Goal: Task Accomplishment & Management: Manage account settings

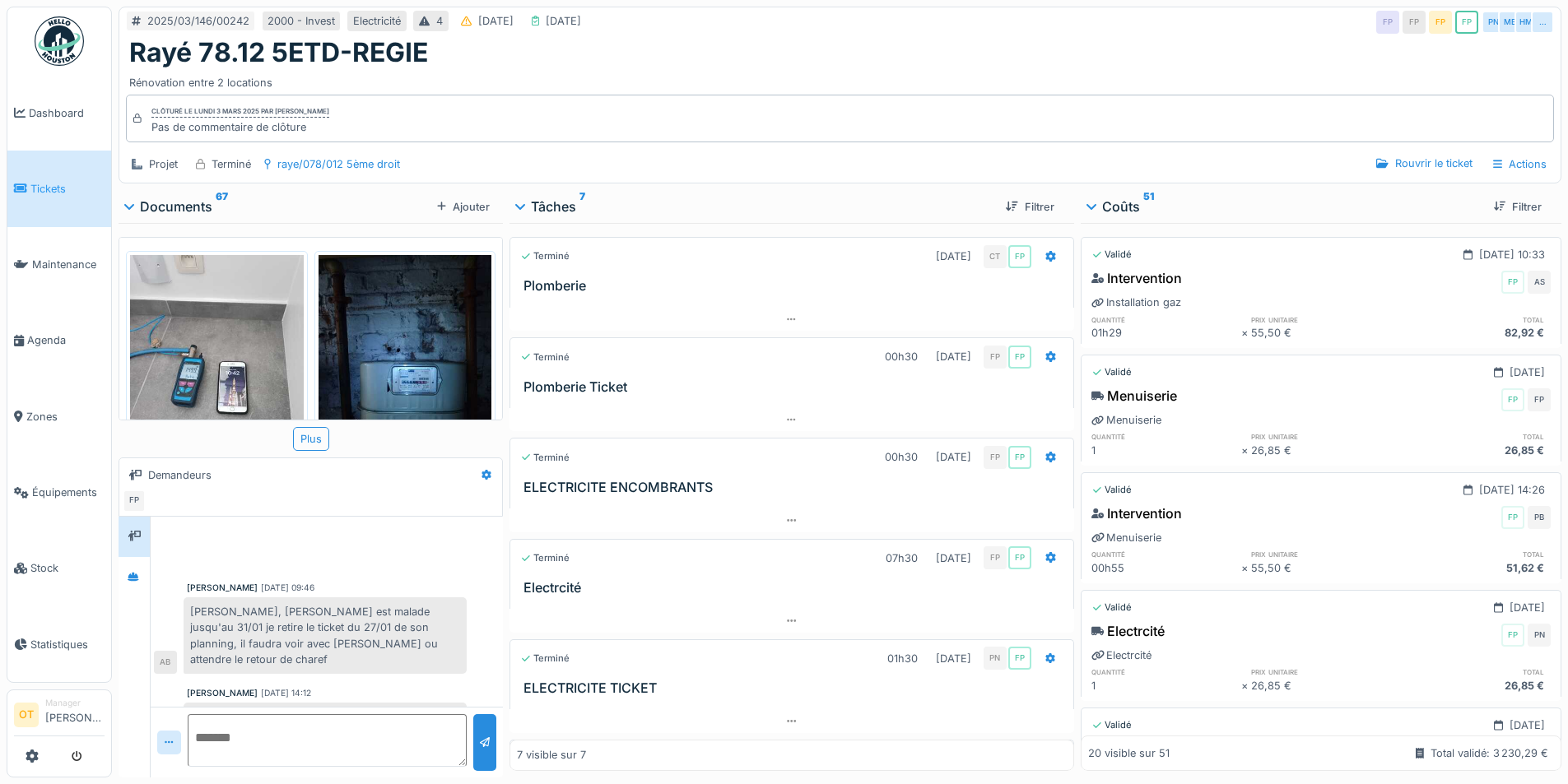
scroll to position [17, 0]
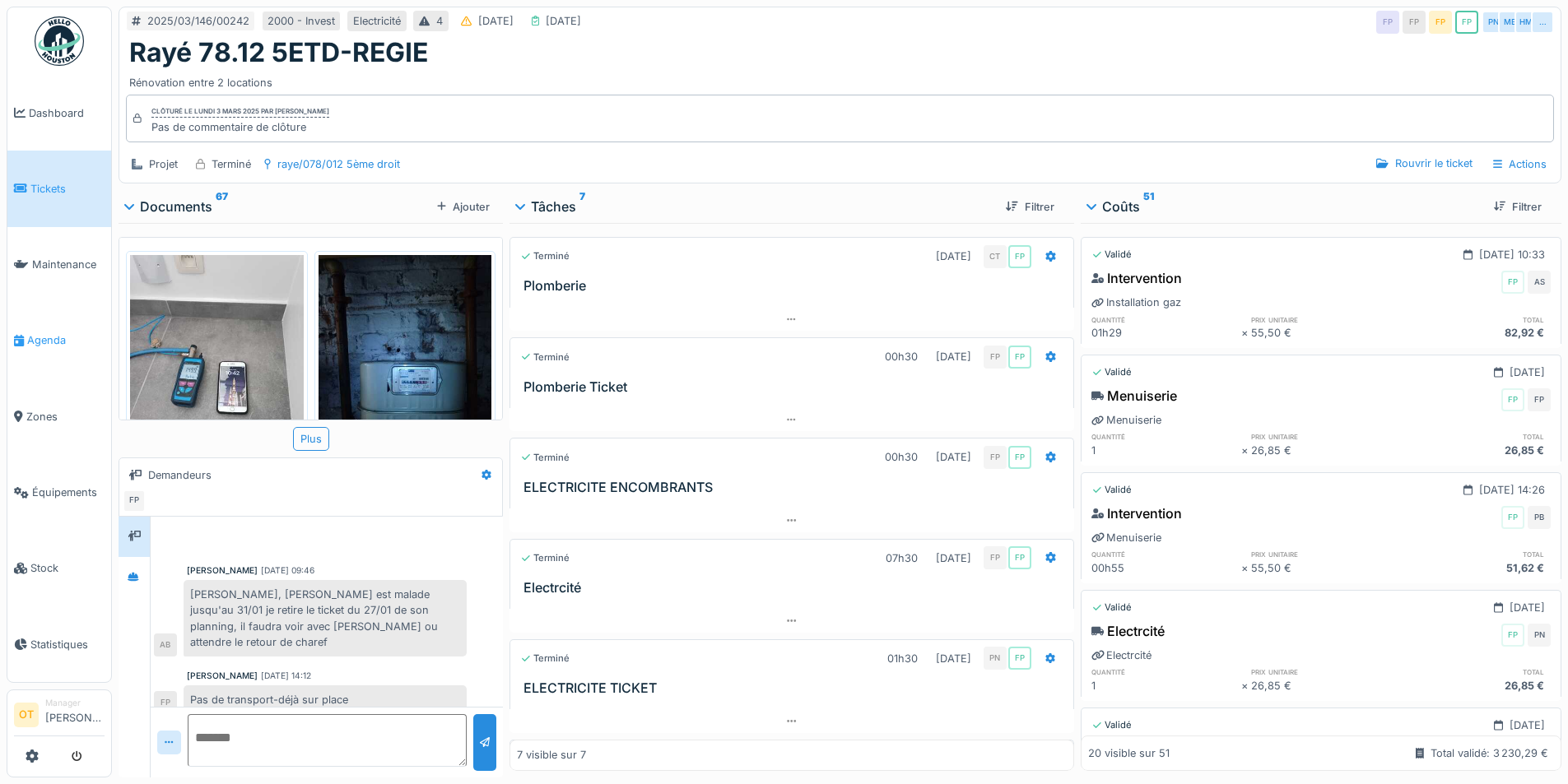
click at [59, 340] on span "Agenda" at bounding box center [65, 340] width 77 height 16
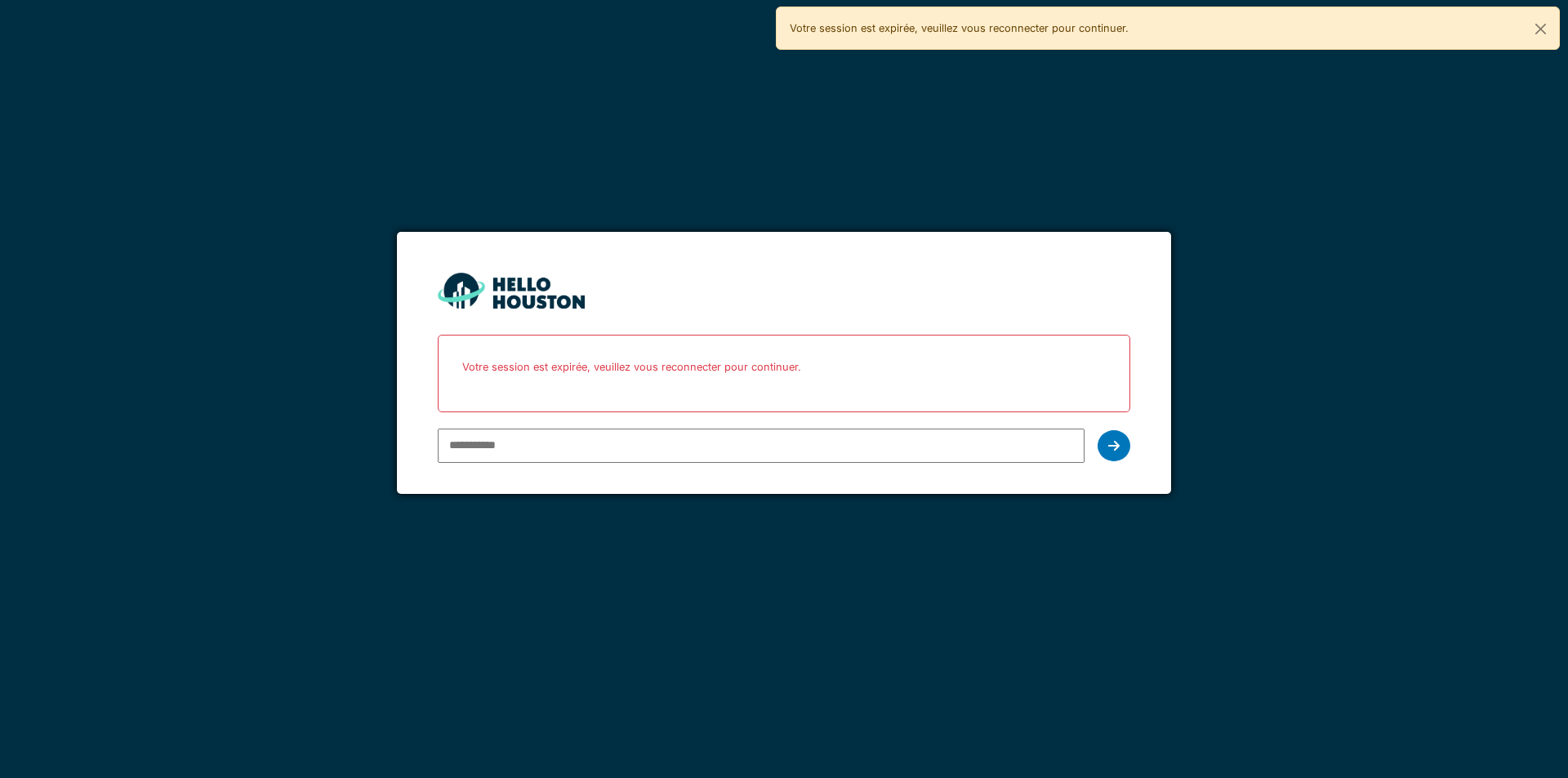
type input "**********"
click at [1117, 444] on icon at bounding box center [1113, 445] width 11 height 13
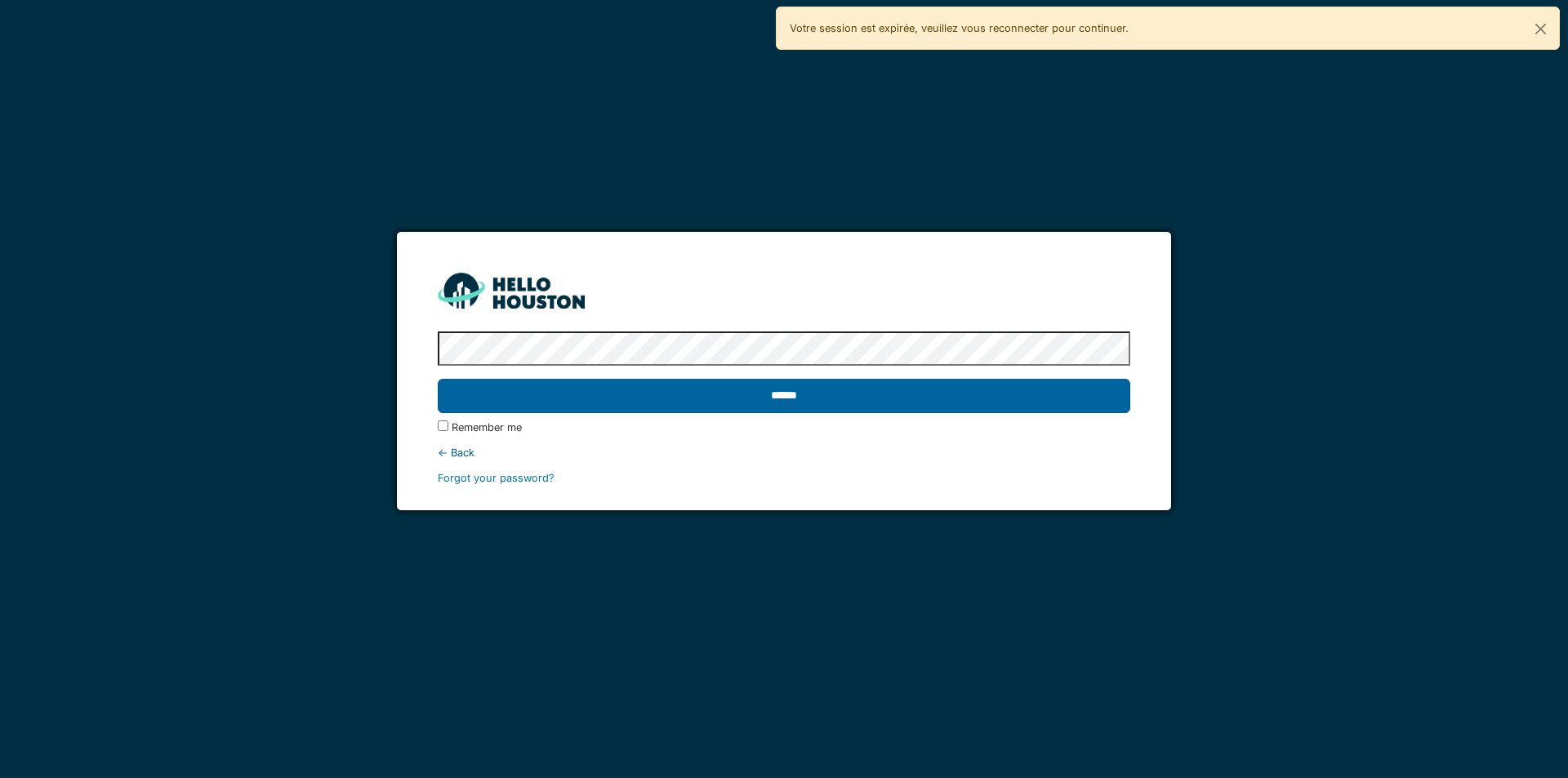
click at [689, 386] on input "******" at bounding box center [784, 396] width 692 height 34
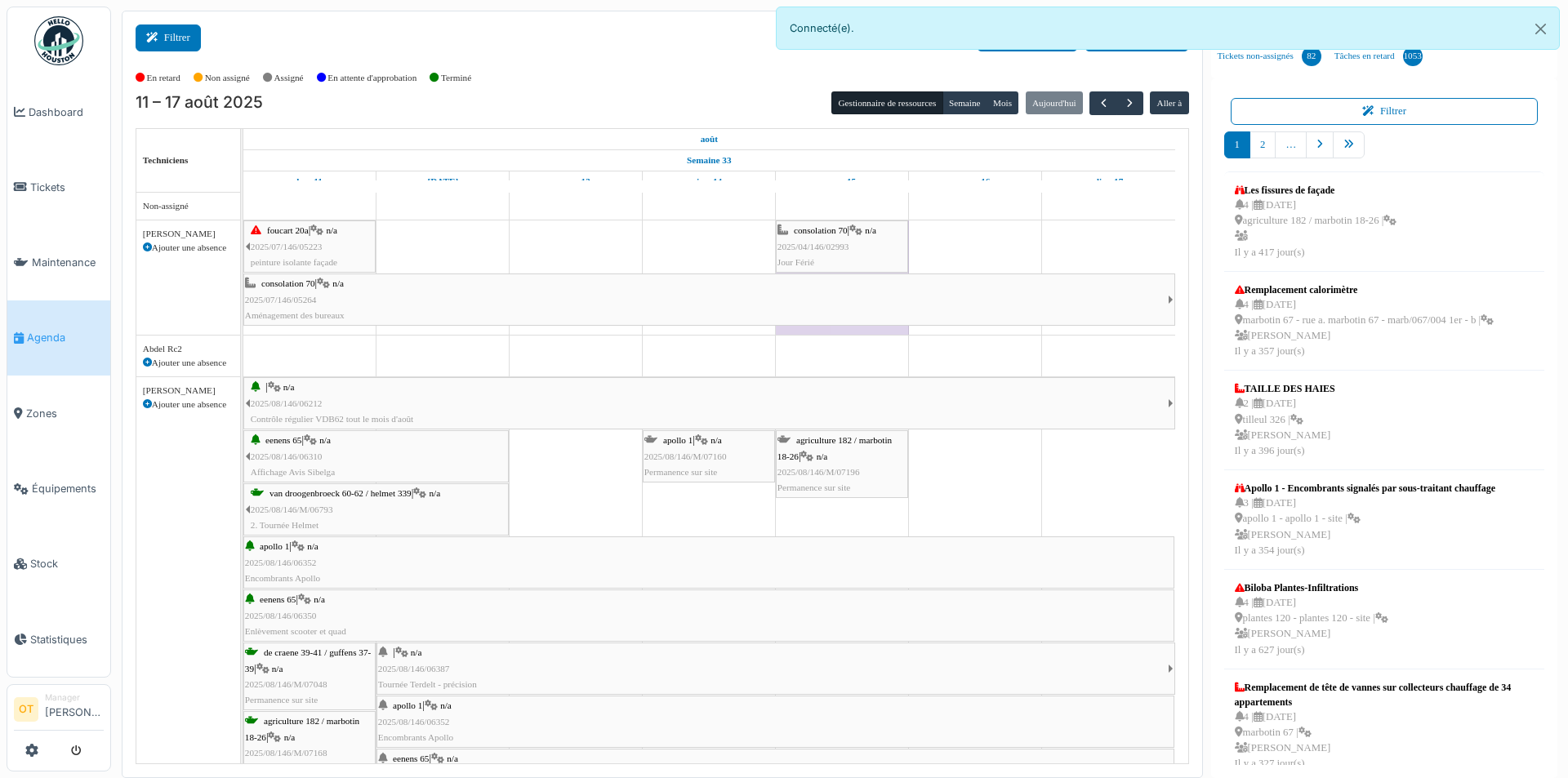
click at [176, 38] on button "Filtrer" at bounding box center [168, 38] width 65 height 27
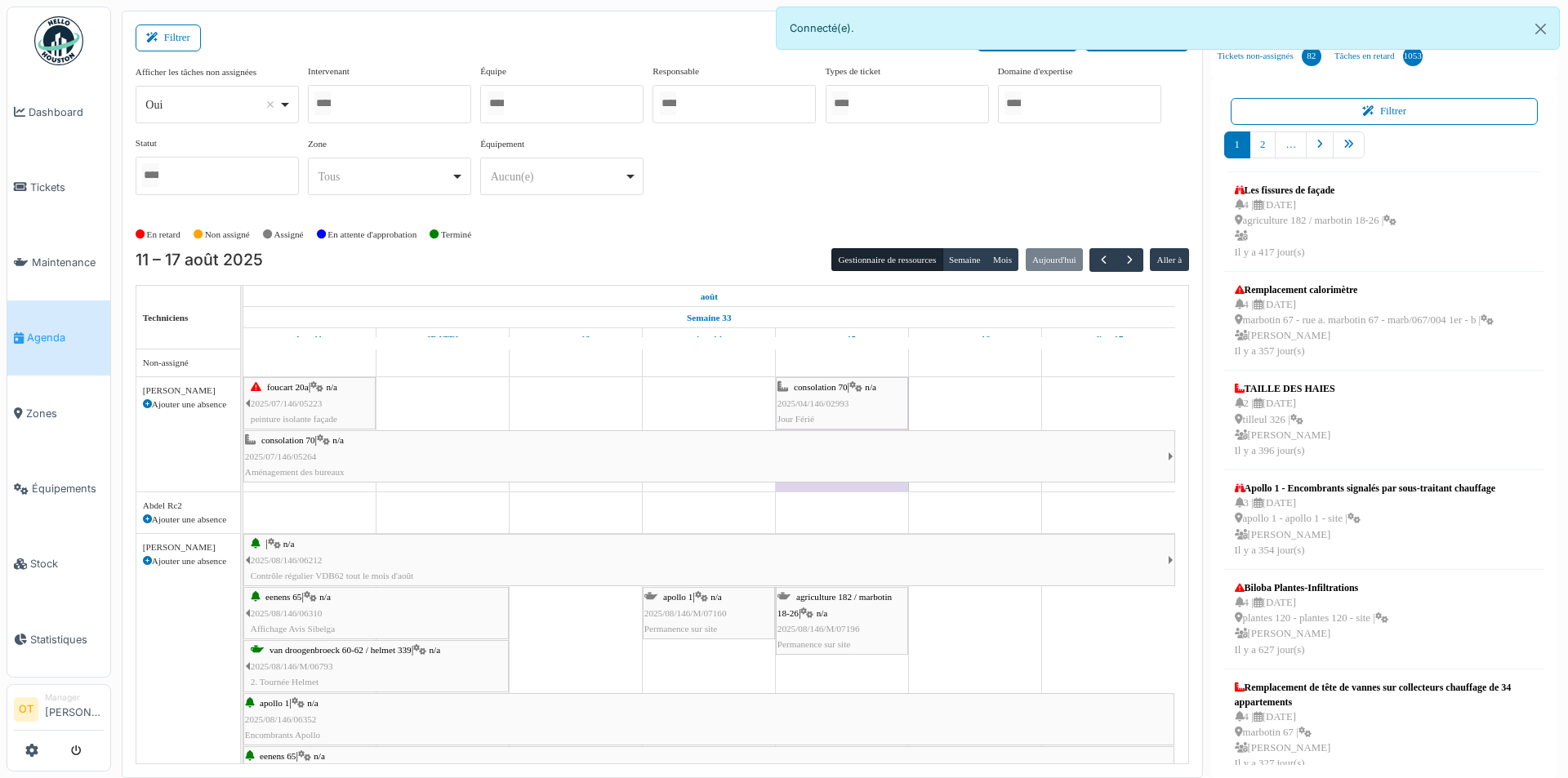
click at [288, 98] on div "Oui Remove item" at bounding box center [217, 105] width 149 height 24
select select "**"
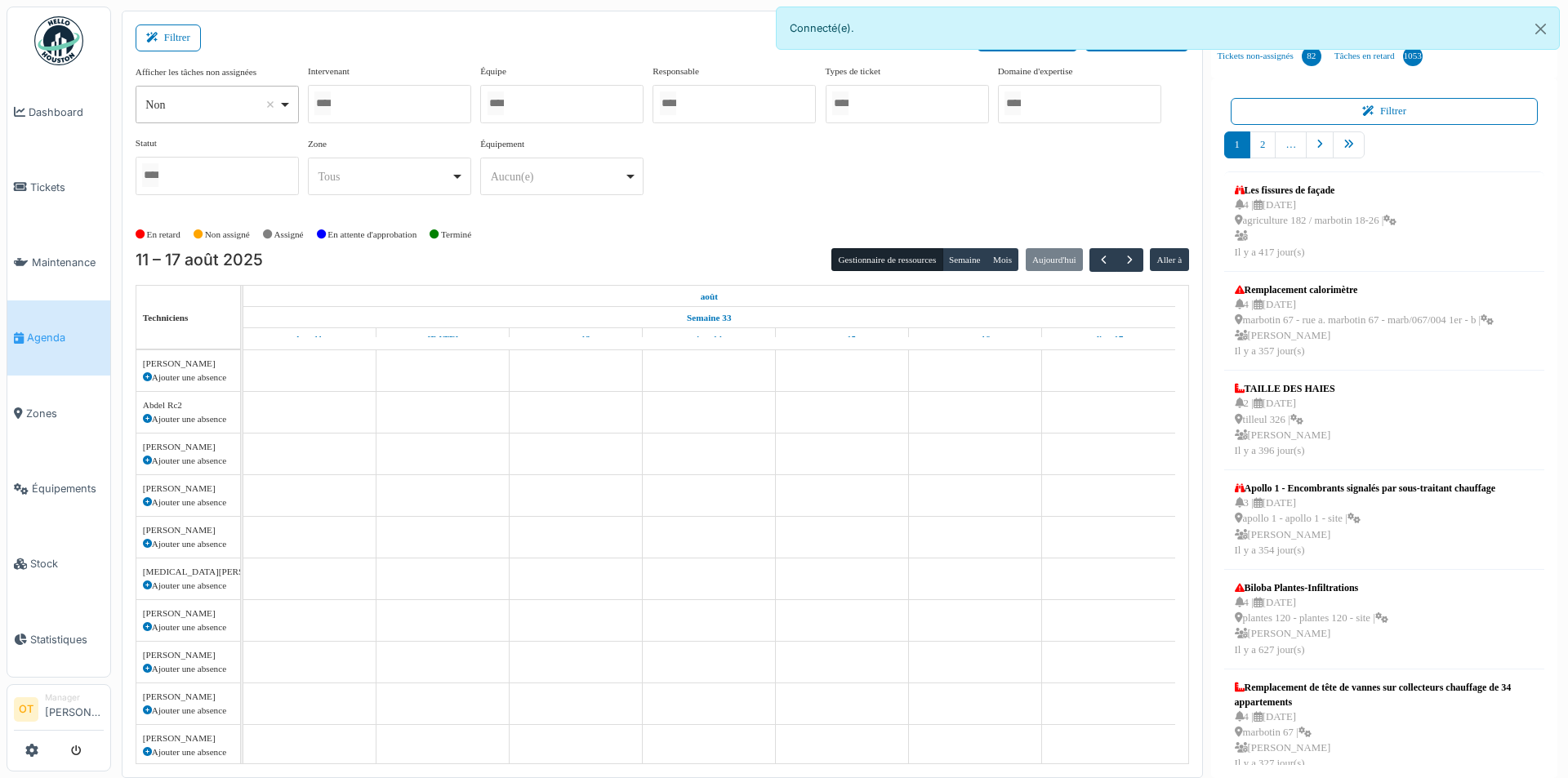
click at [375, 92] on div at bounding box center [390, 104] width 163 height 39
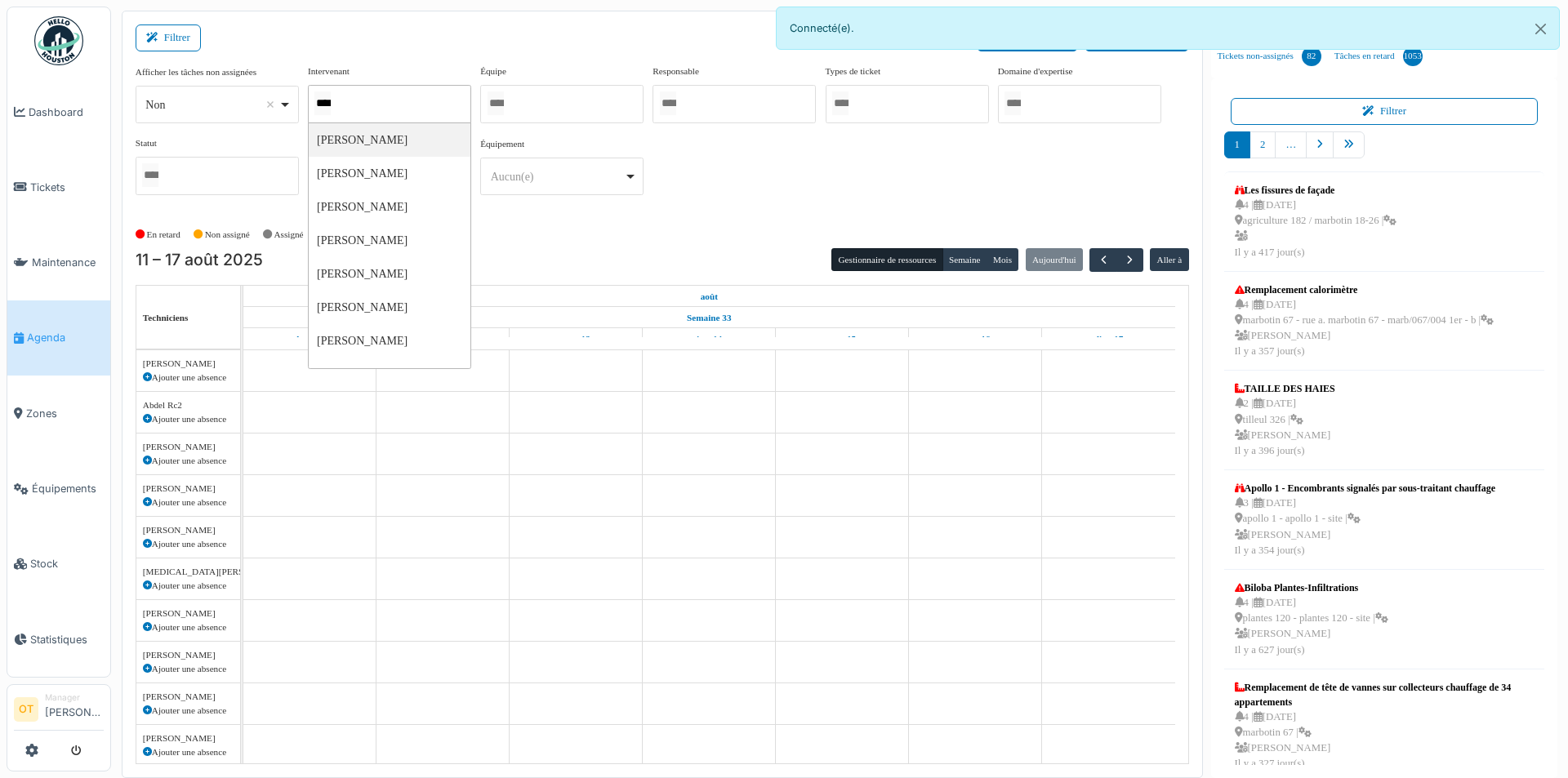
type input "*****"
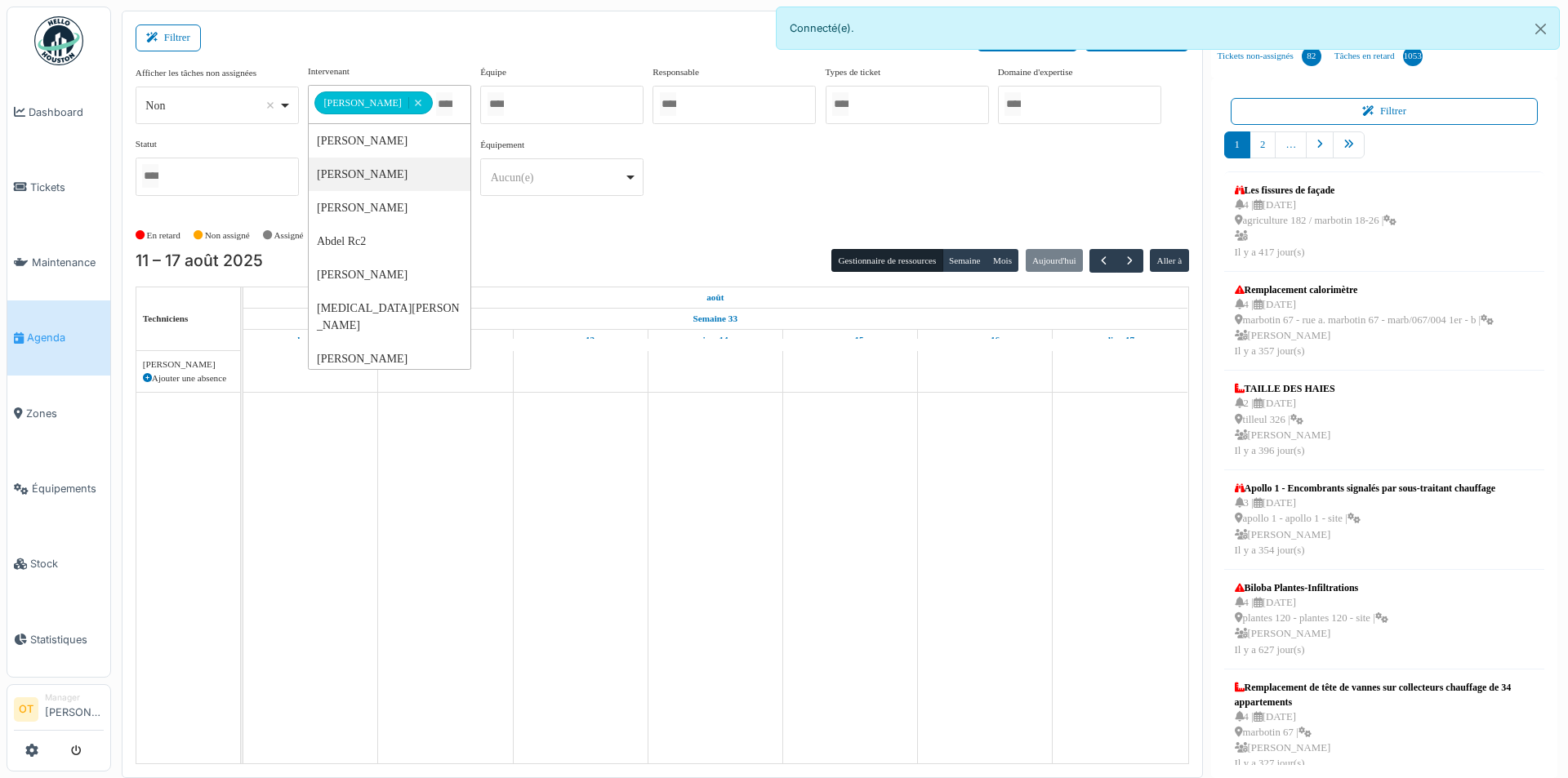
click at [894, 150] on div "**********" at bounding box center [663, 136] width 1054 height 144
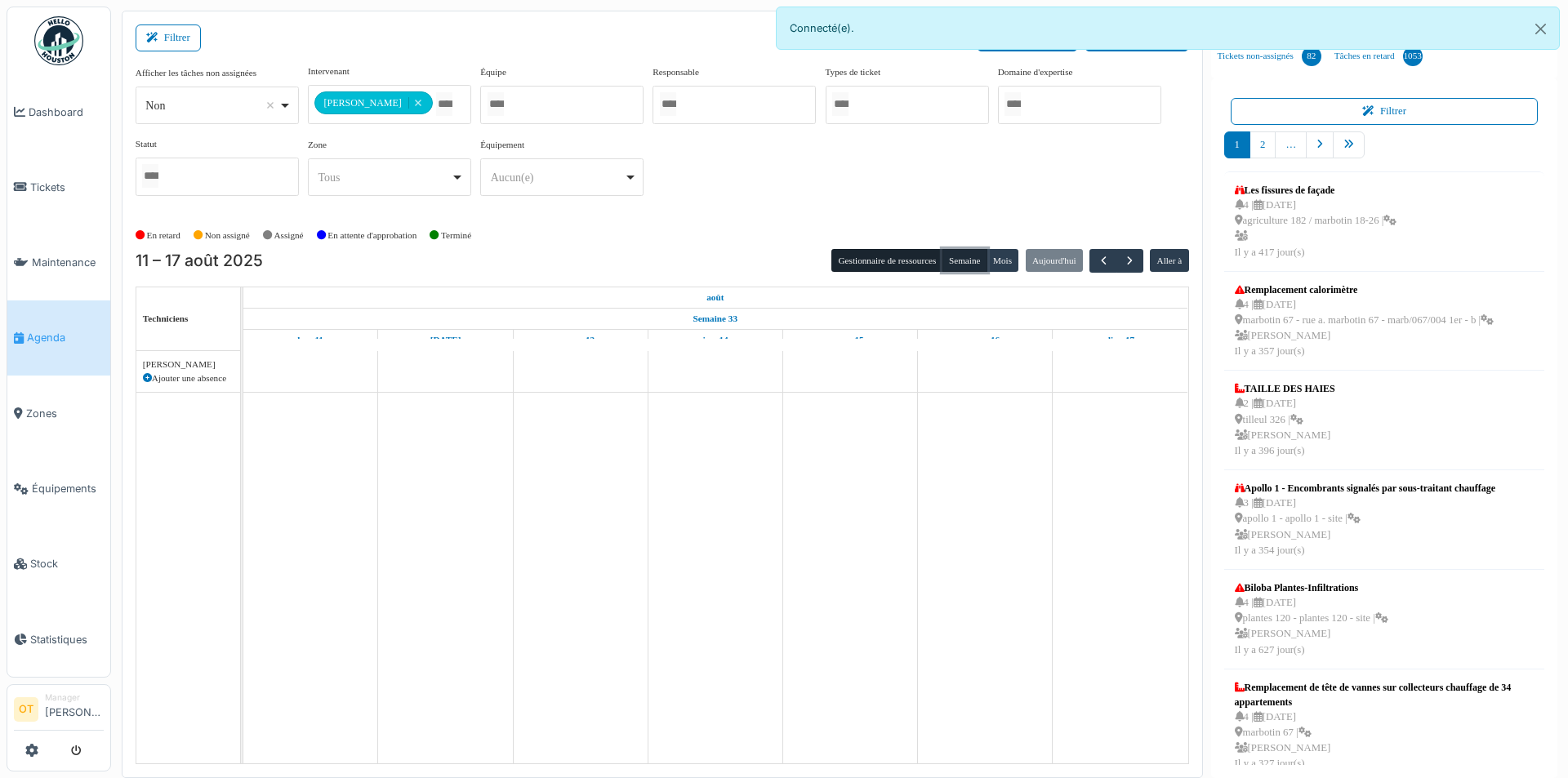
click at [971, 263] on button "Semaine" at bounding box center [965, 260] width 45 height 23
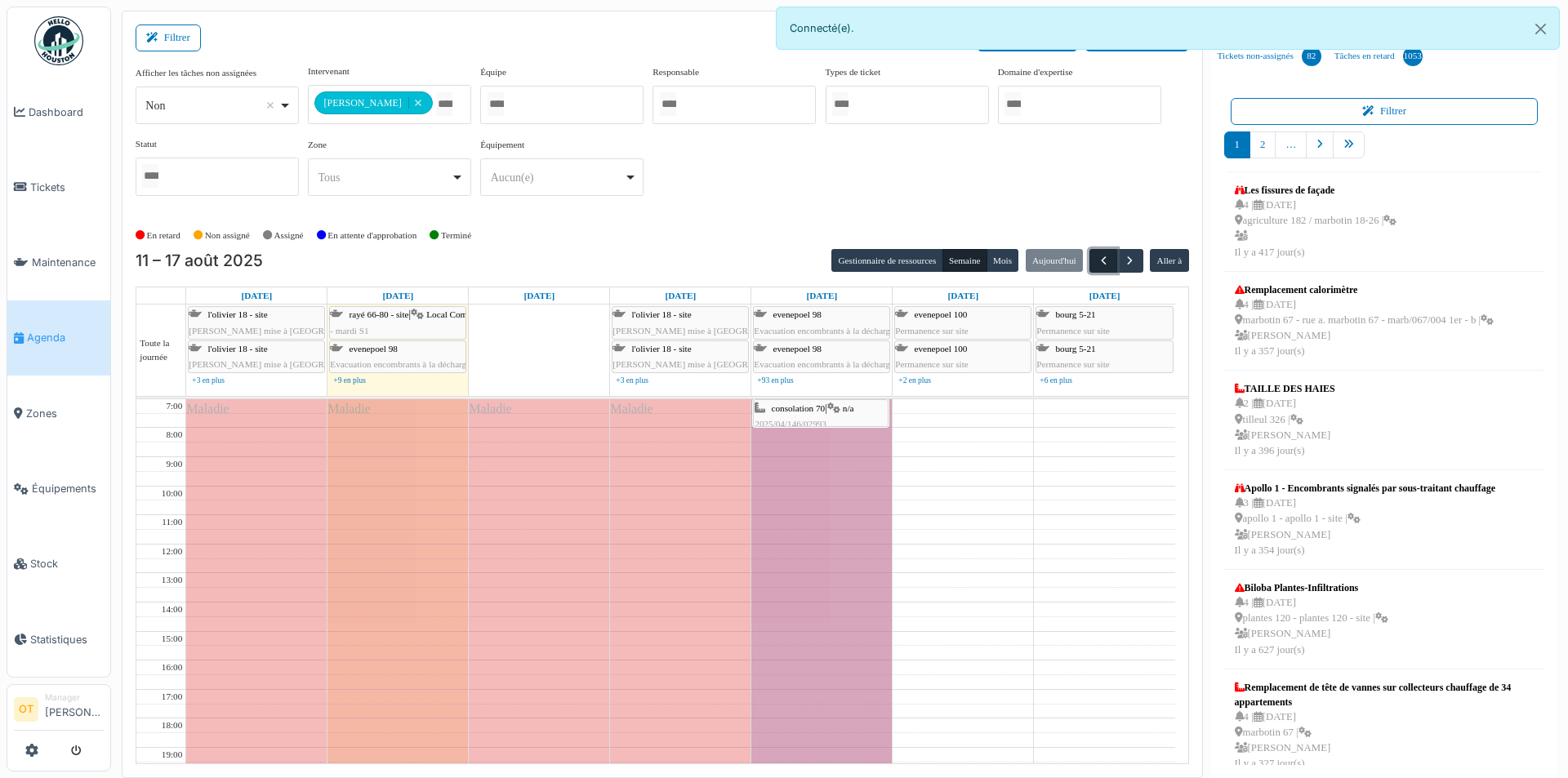
click at [1093, 256] on button "button" at bounding box center [1102, 261] width 27 height 24
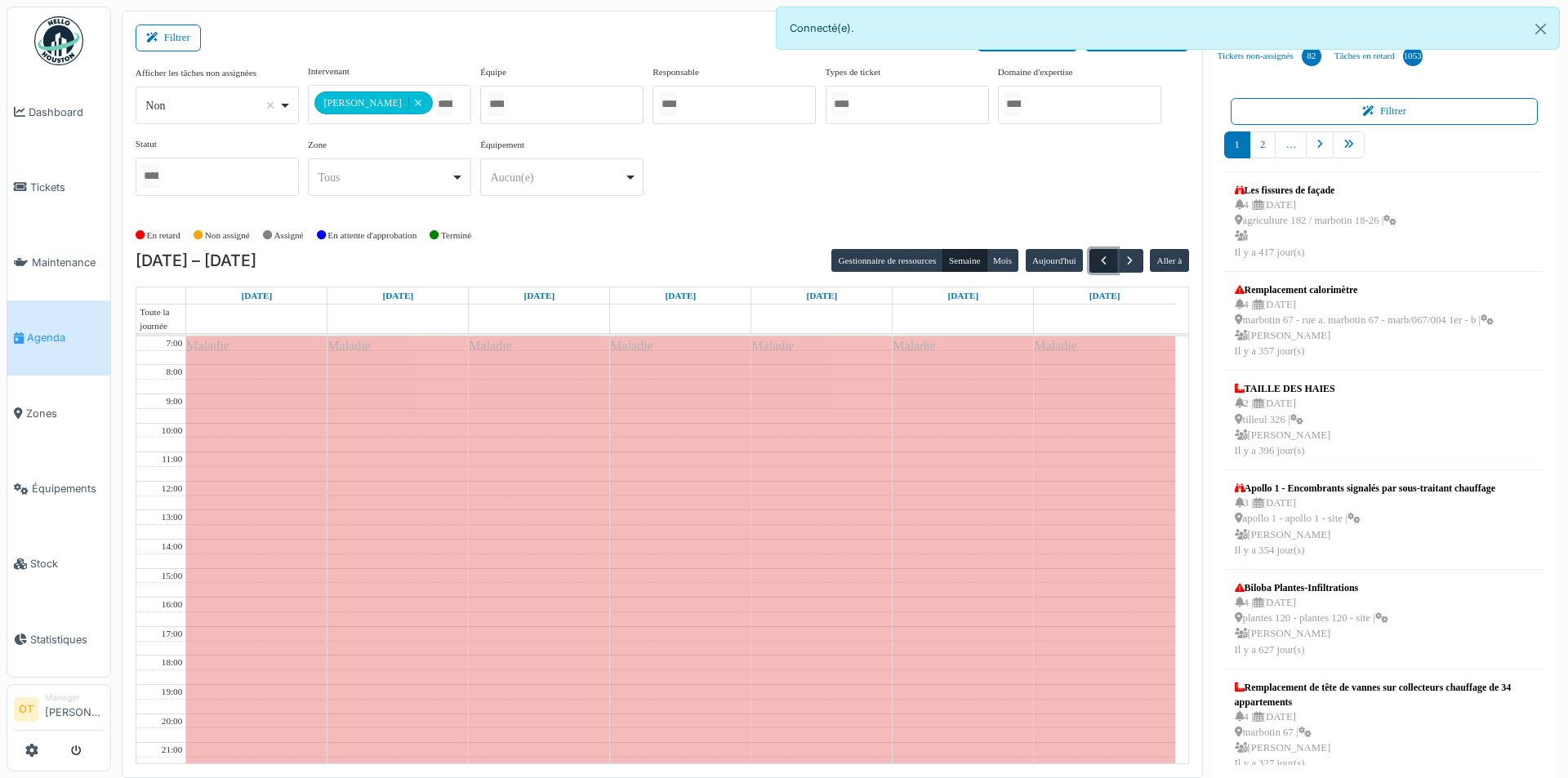
click at [1093, 256] on button "button" at bounding box center [1102, 261] width 27 height 24
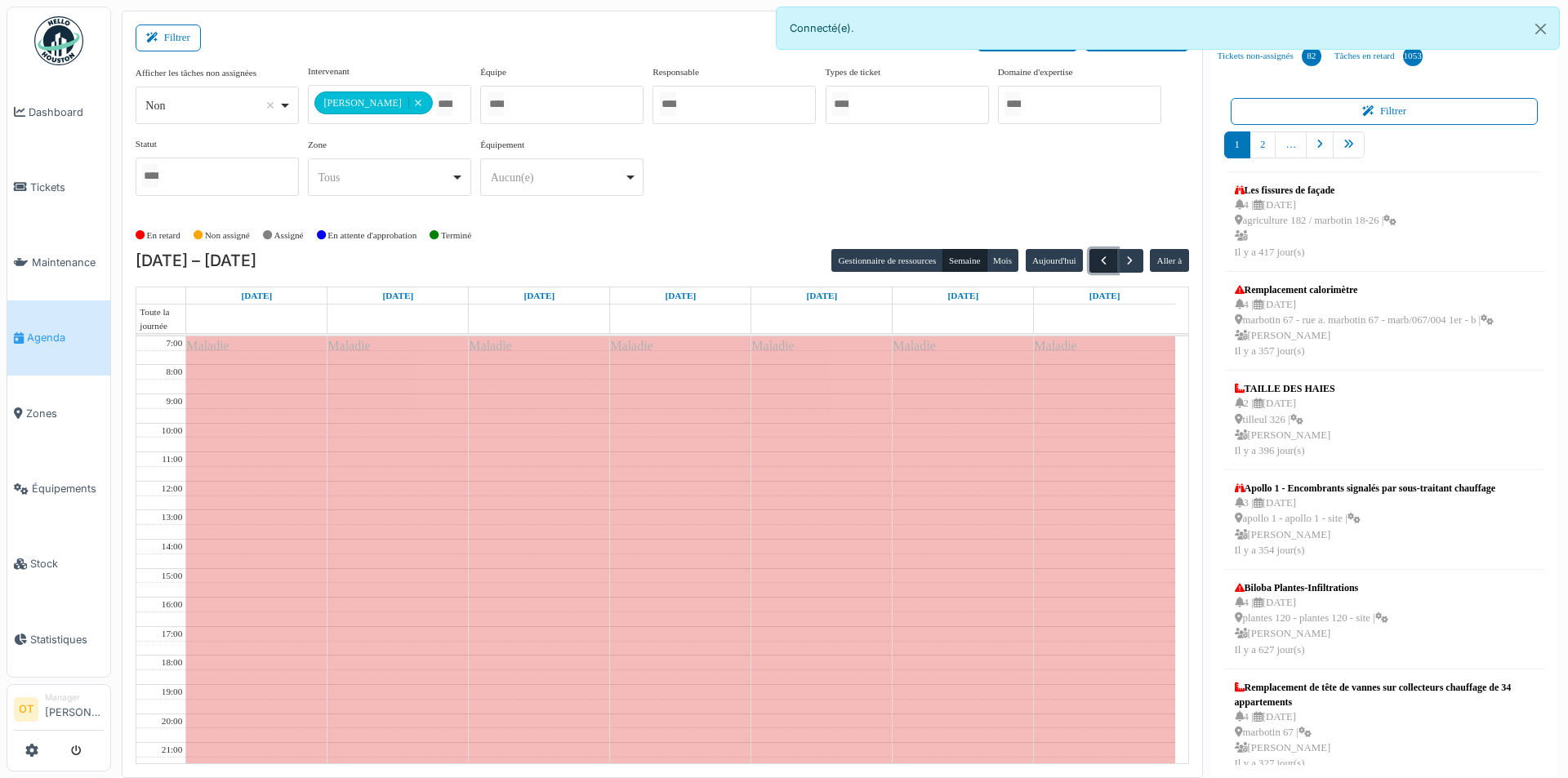
click at [1091, 256] on button "button" at bounding box center [1102, 261] width 27 height 24
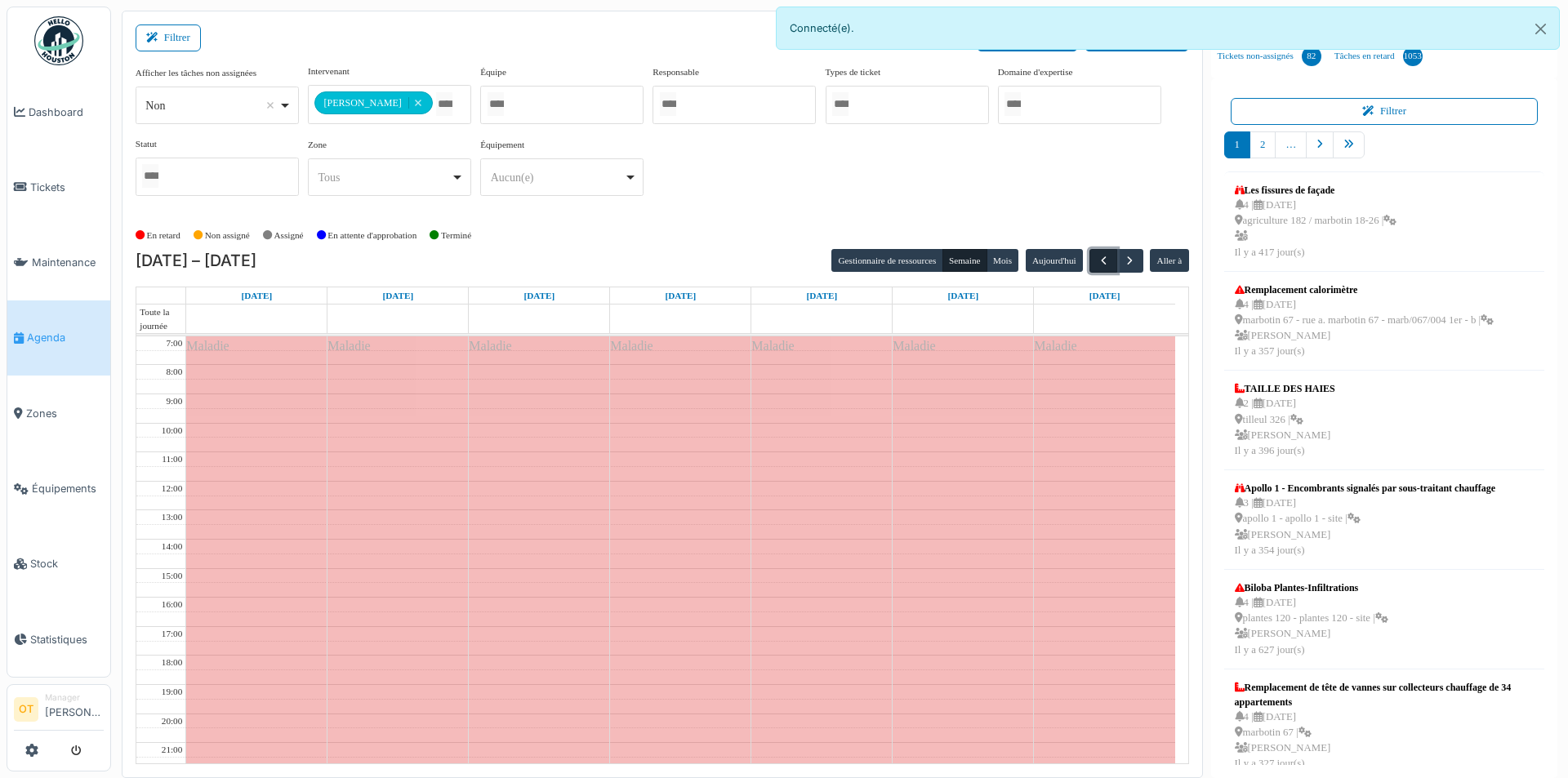
click at [1091, 256] on button "button" at bounding box center [1102, 261] width 27 height 24
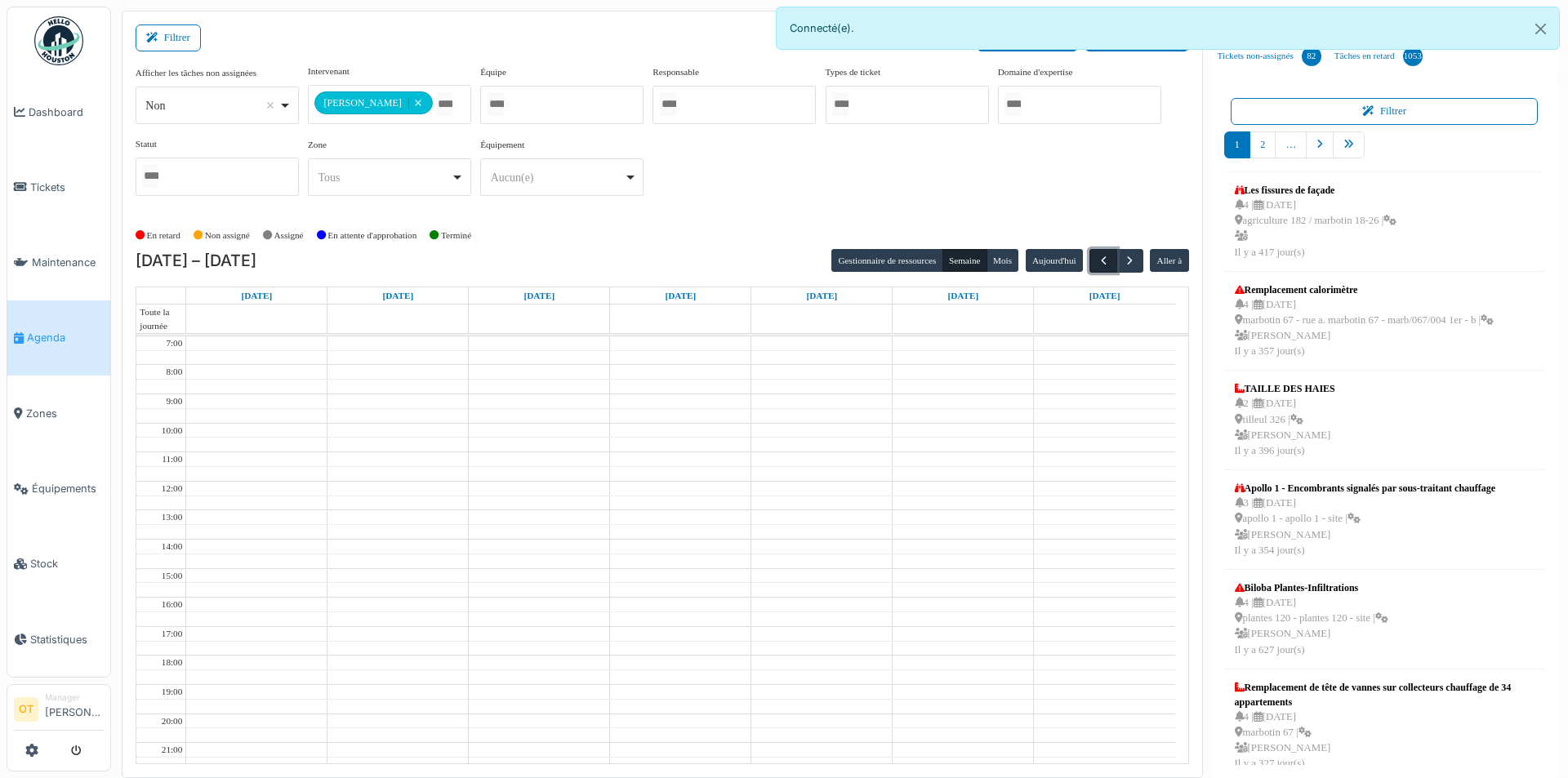
click at [1091, 256] on button "button" at bounding box center [1102, 261] width 27 height 24
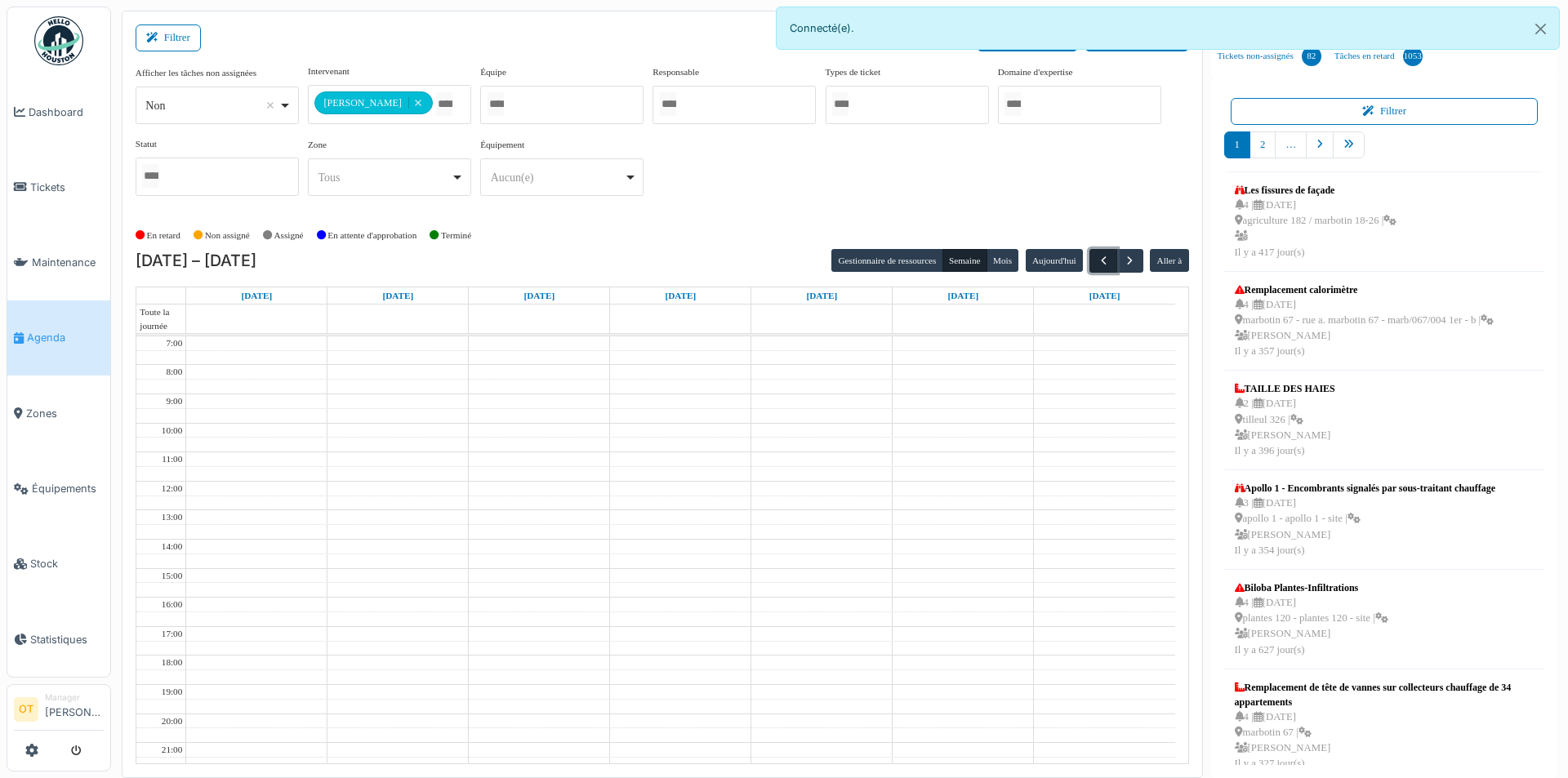
click at [1091, 256] on button "button" at bounding box center [1102, 261] width 27 height 24
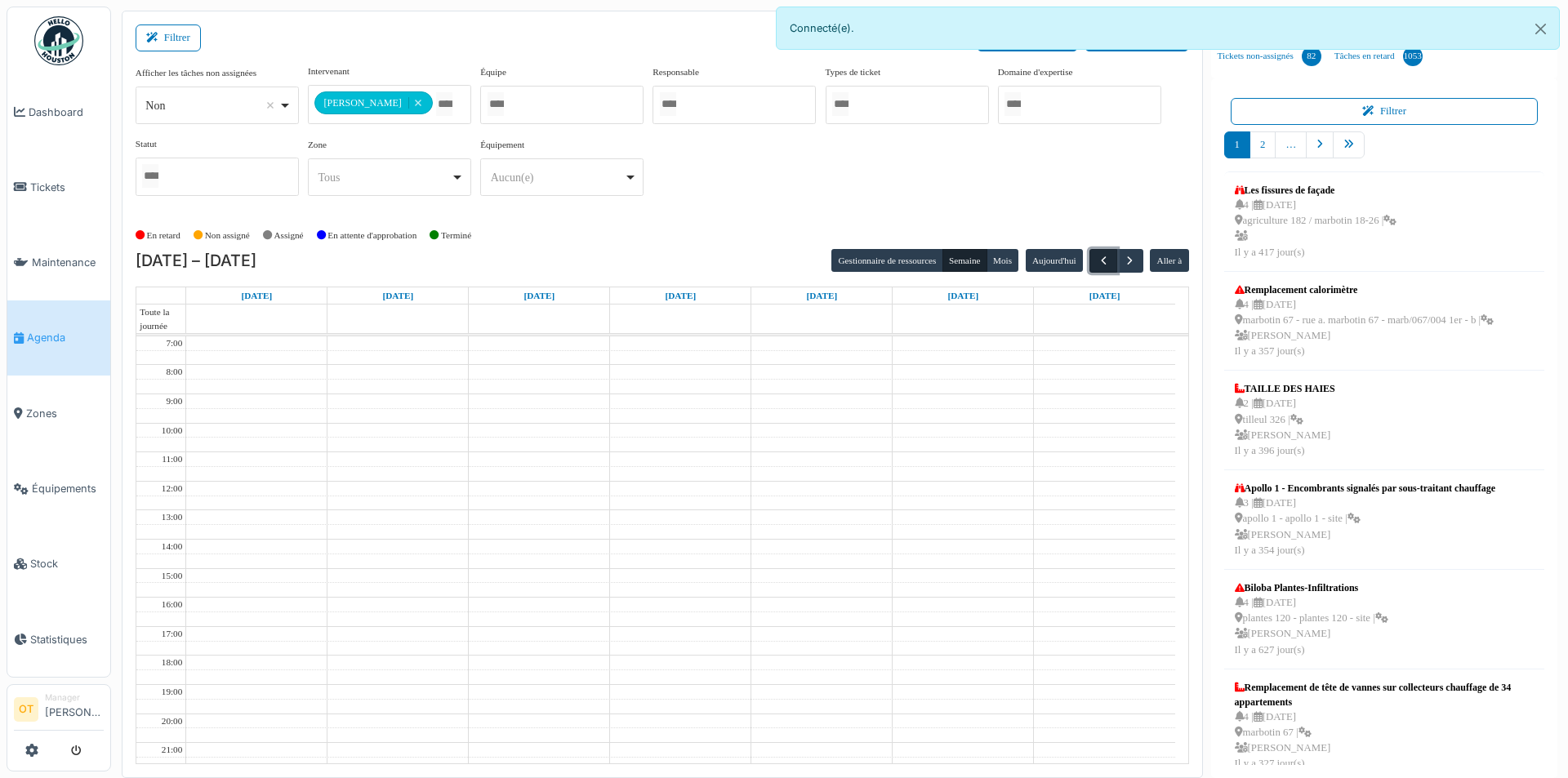
click at [1091, 256] on button "button" at bounding box center [1102, 261] width 27 height 24
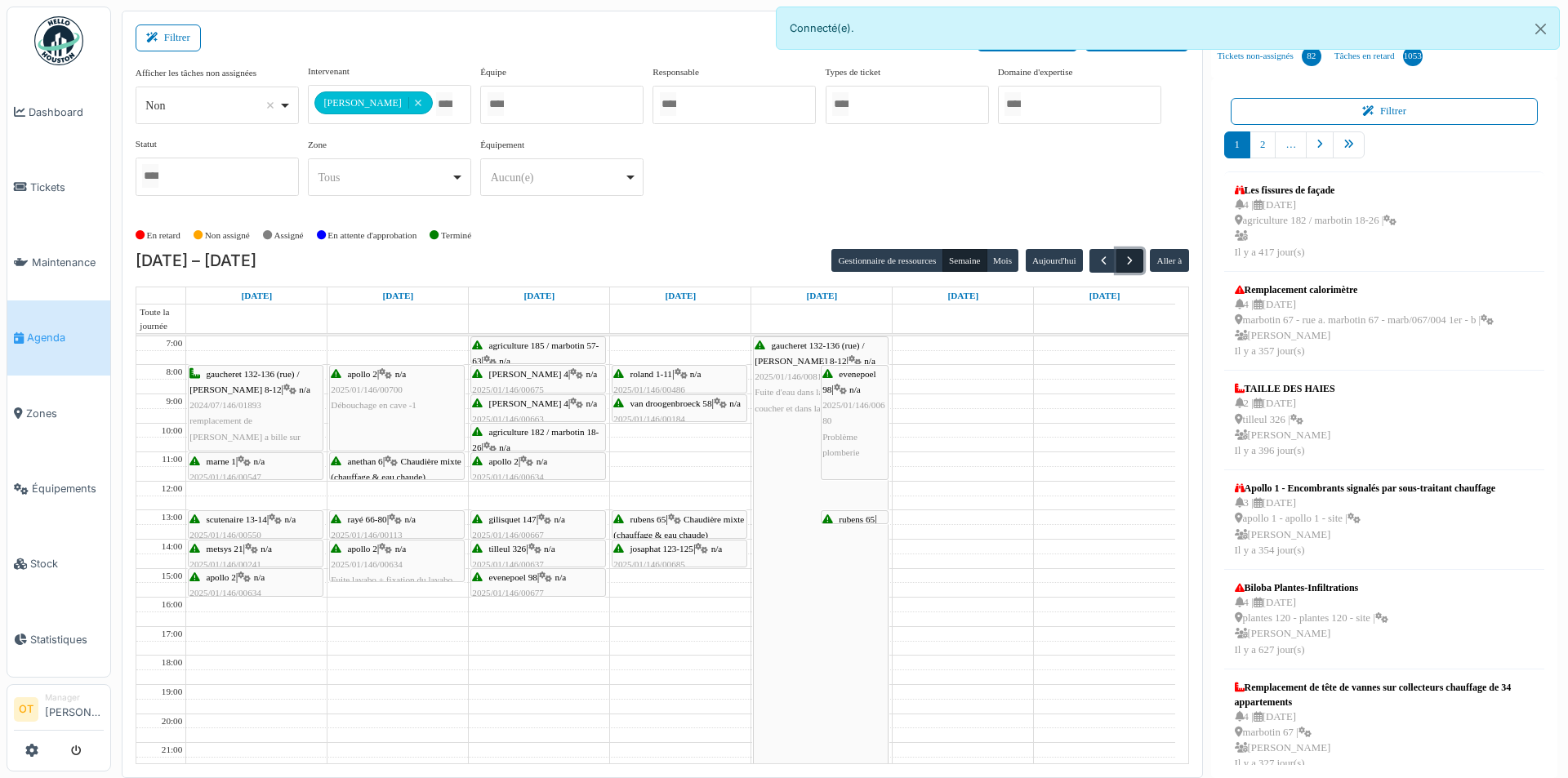
click at [1130, 261] on span "button" at bounding box center [1129, 261] width 14 height 14
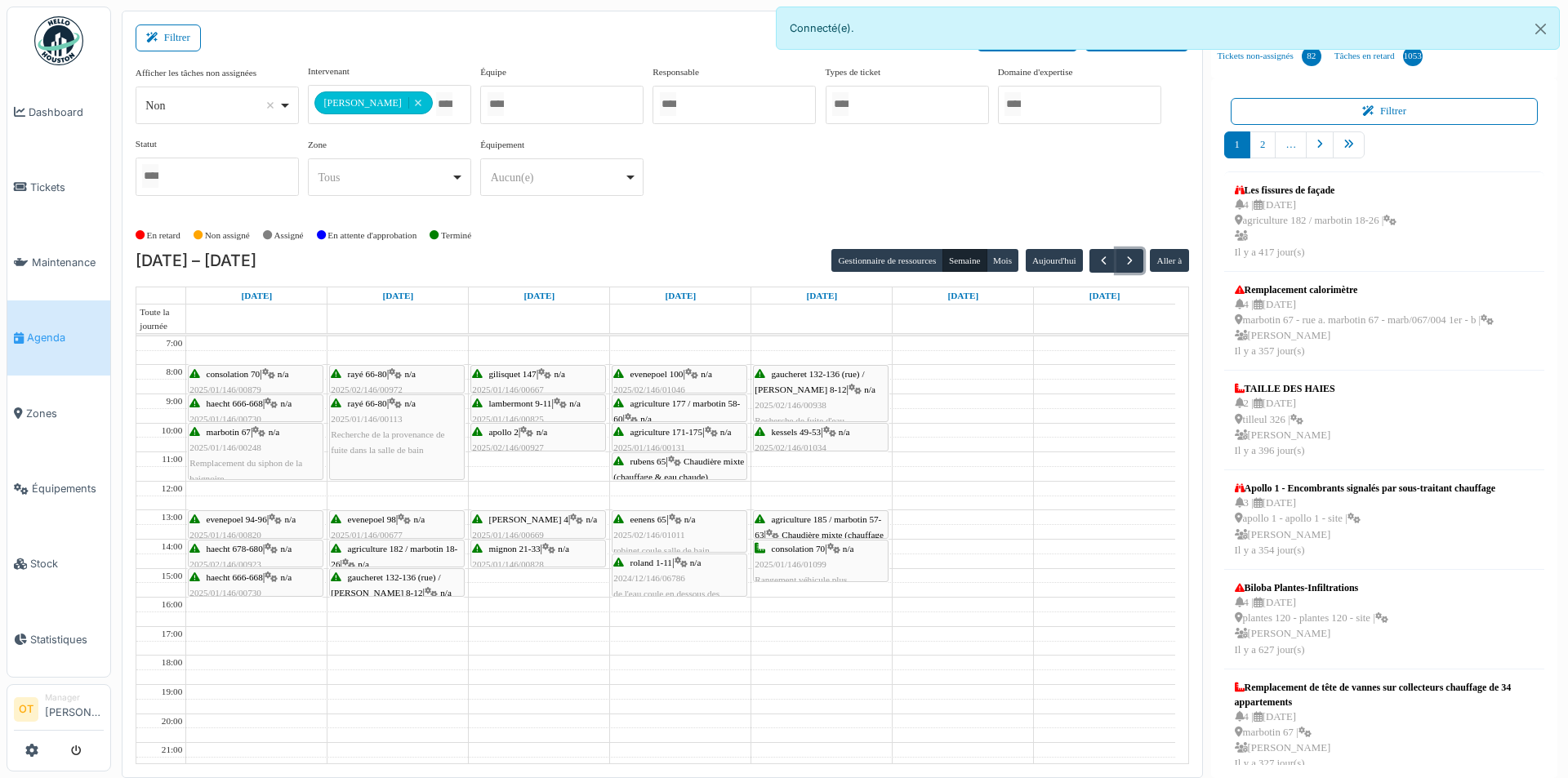
click at [395, 381] on div "rayé 66-80 | n/a 2025/02/146/00972 Remplacement de baignoire et changement robi…" at bounding box center [397, 397] width 132 height 63
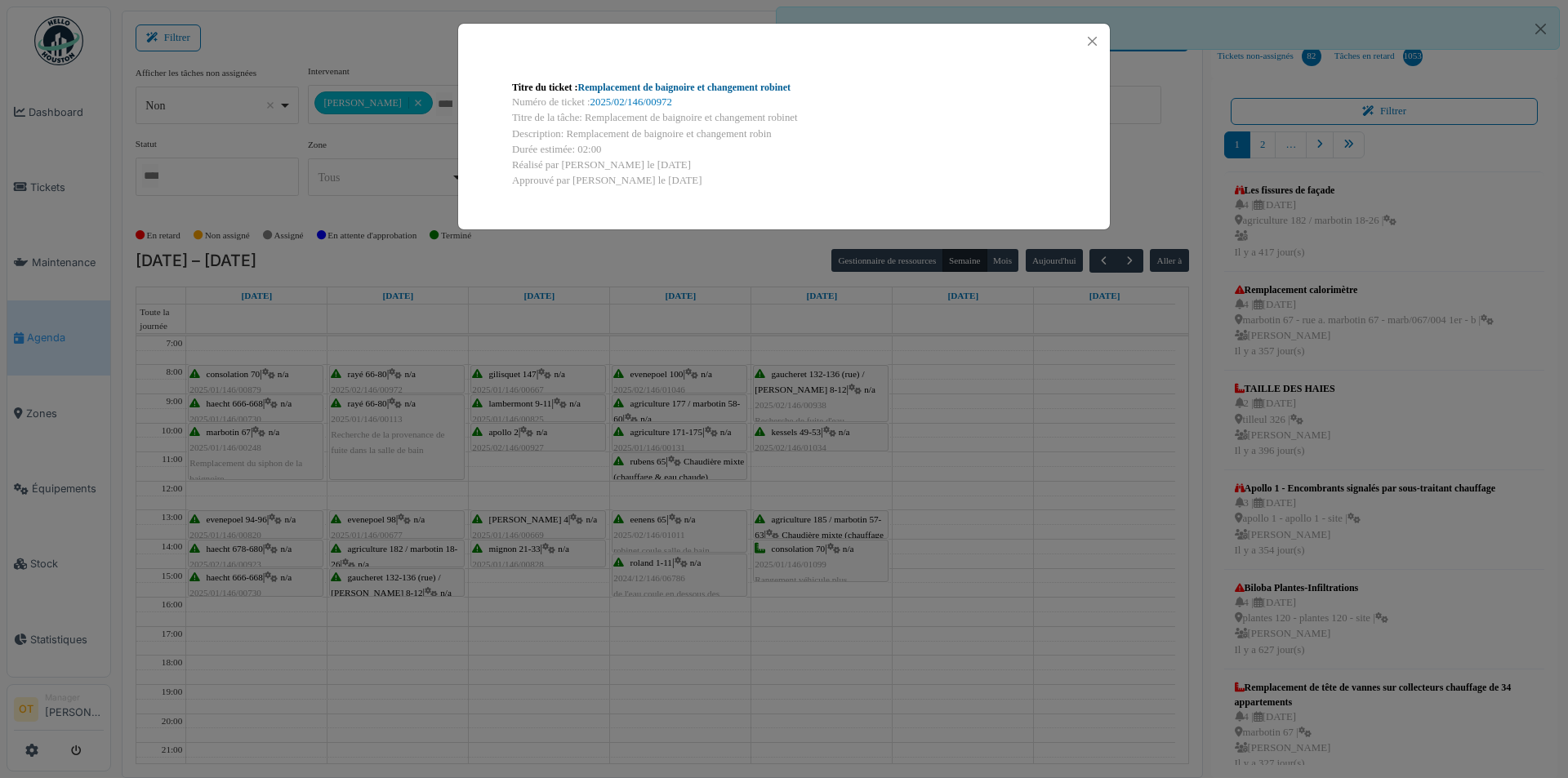
click at [723, 91] on link "Remplacement de baignoire et changement robinet" at bounding box center [685, 87] width 213 height 11
click at [647, 304] on div "Titre du ticket : Remplacement de baignoire et changement robinet Numéro de tic…" at bounding box center [784, 389] width 1568 height 778
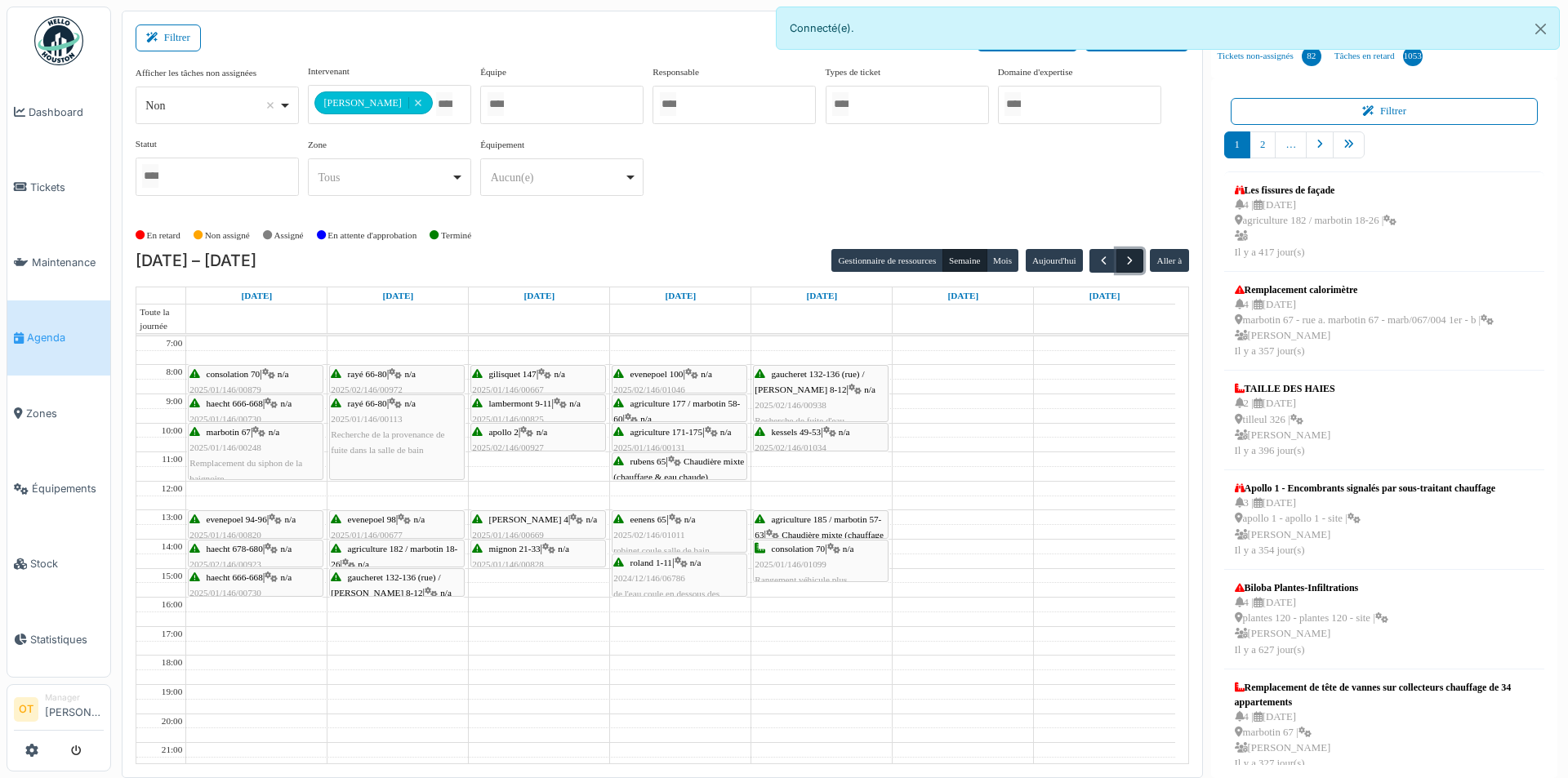
click at [1133, 261] on span "button" at bounding box center [1129, 261] width 14 height 14
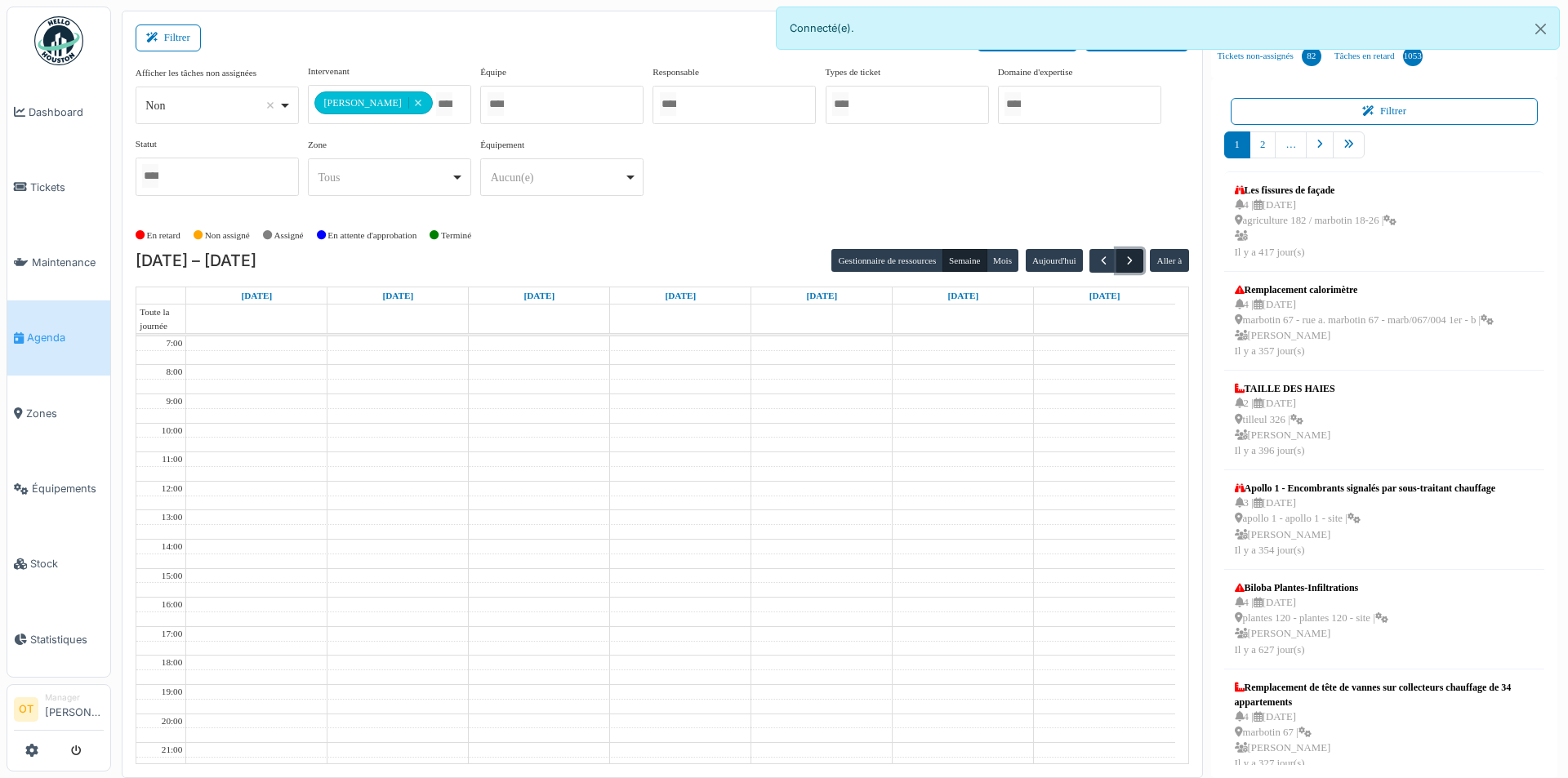
click at [1133, 261] on span "button" at bounding box center [1129, 261] width 14 height 14
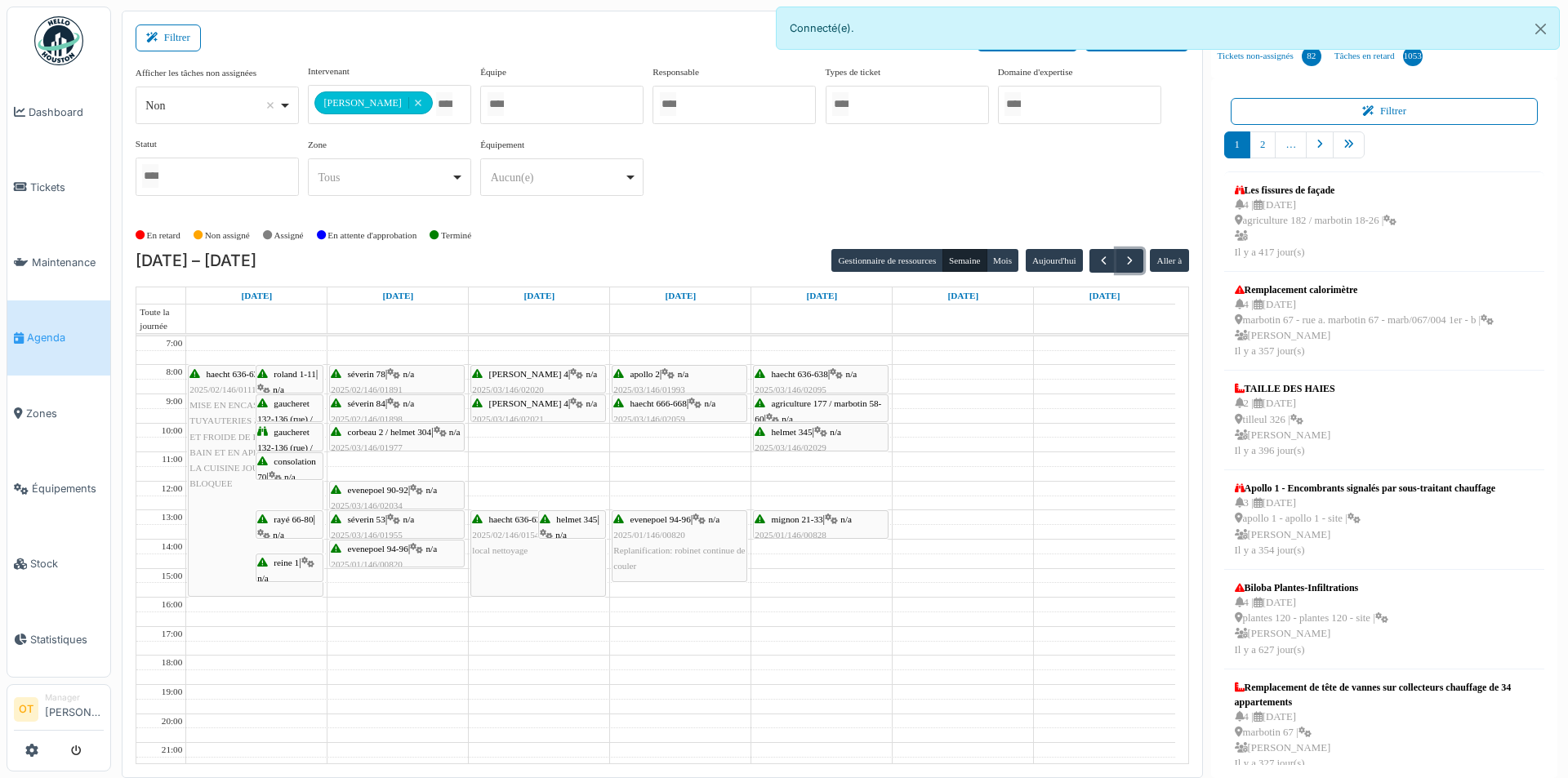
click at [372, 382] on div "séverin 78 | n/a 2025/02/146/01891 Réparation de la fuite dans le réseau d’évac…" at bounding box center [397, 397] width 132 height 63
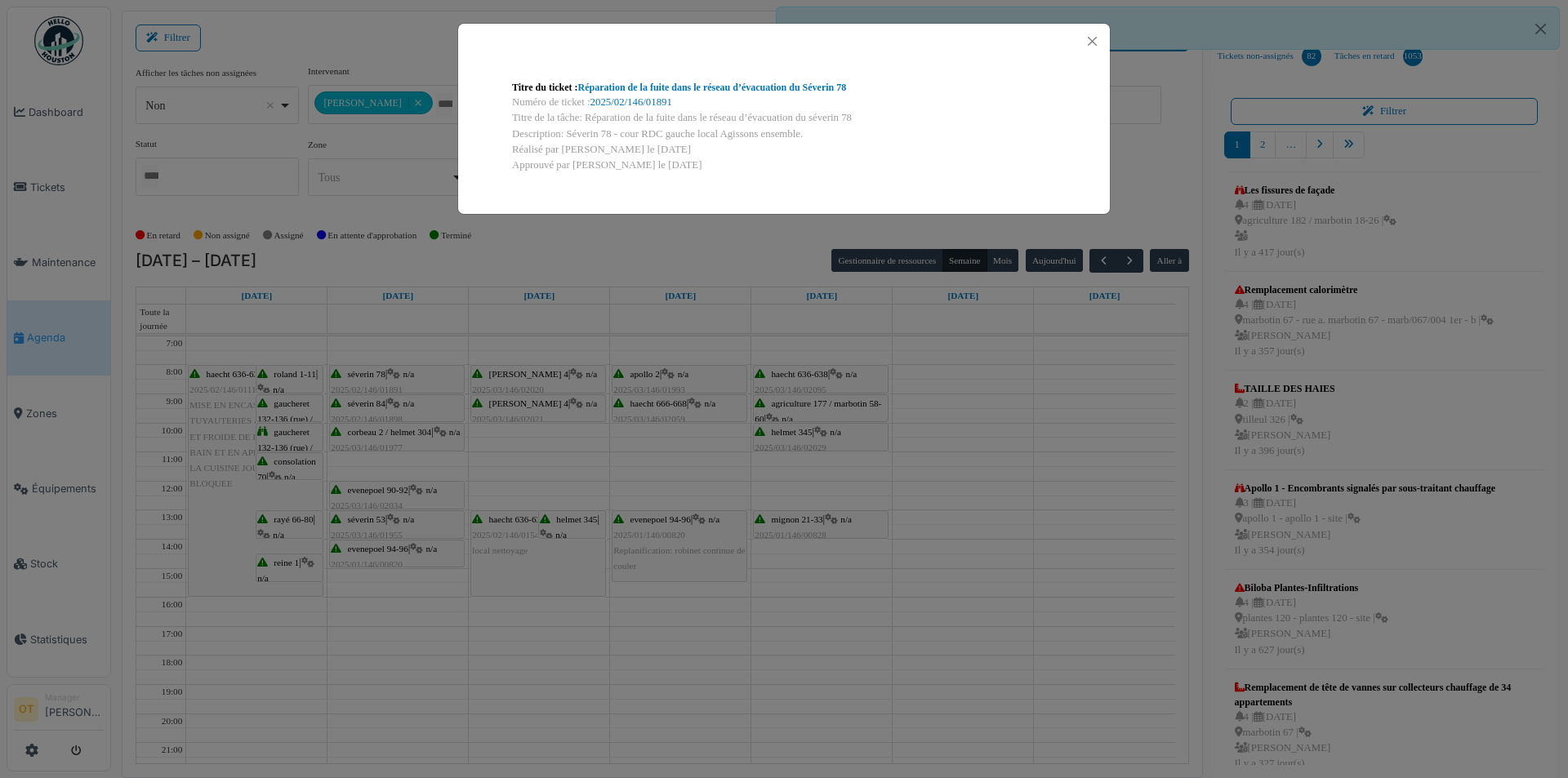
click at [372, 401] on div "Titre du ticket : Réparation de la fuite dans le réseau d’évacuation du Séverin…" at bounding box center [784, 389] width 1568 height 778
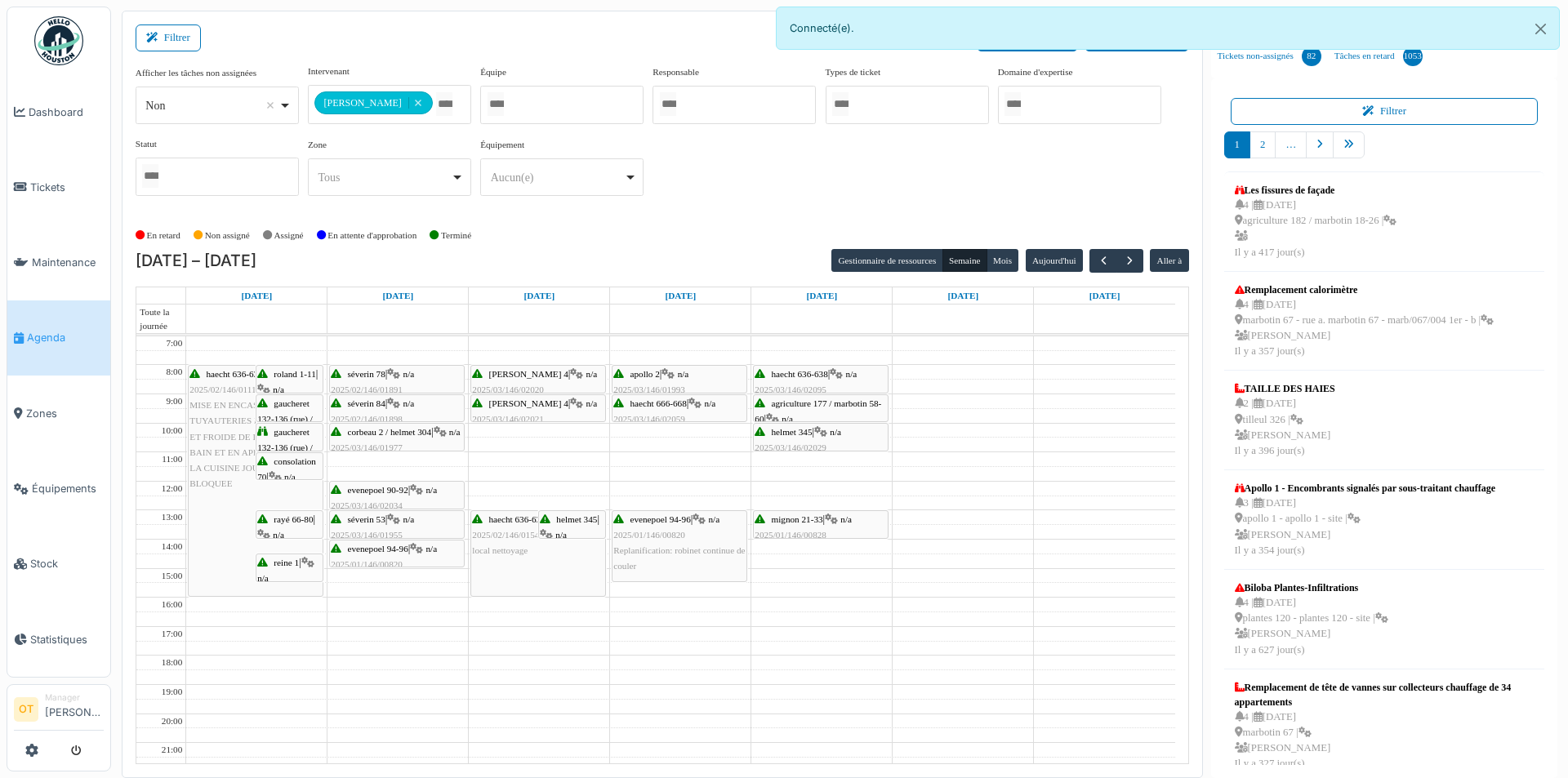
click at [374, 405] on span "séverin 84" at bounding box center [366, 402] width 38 height 9
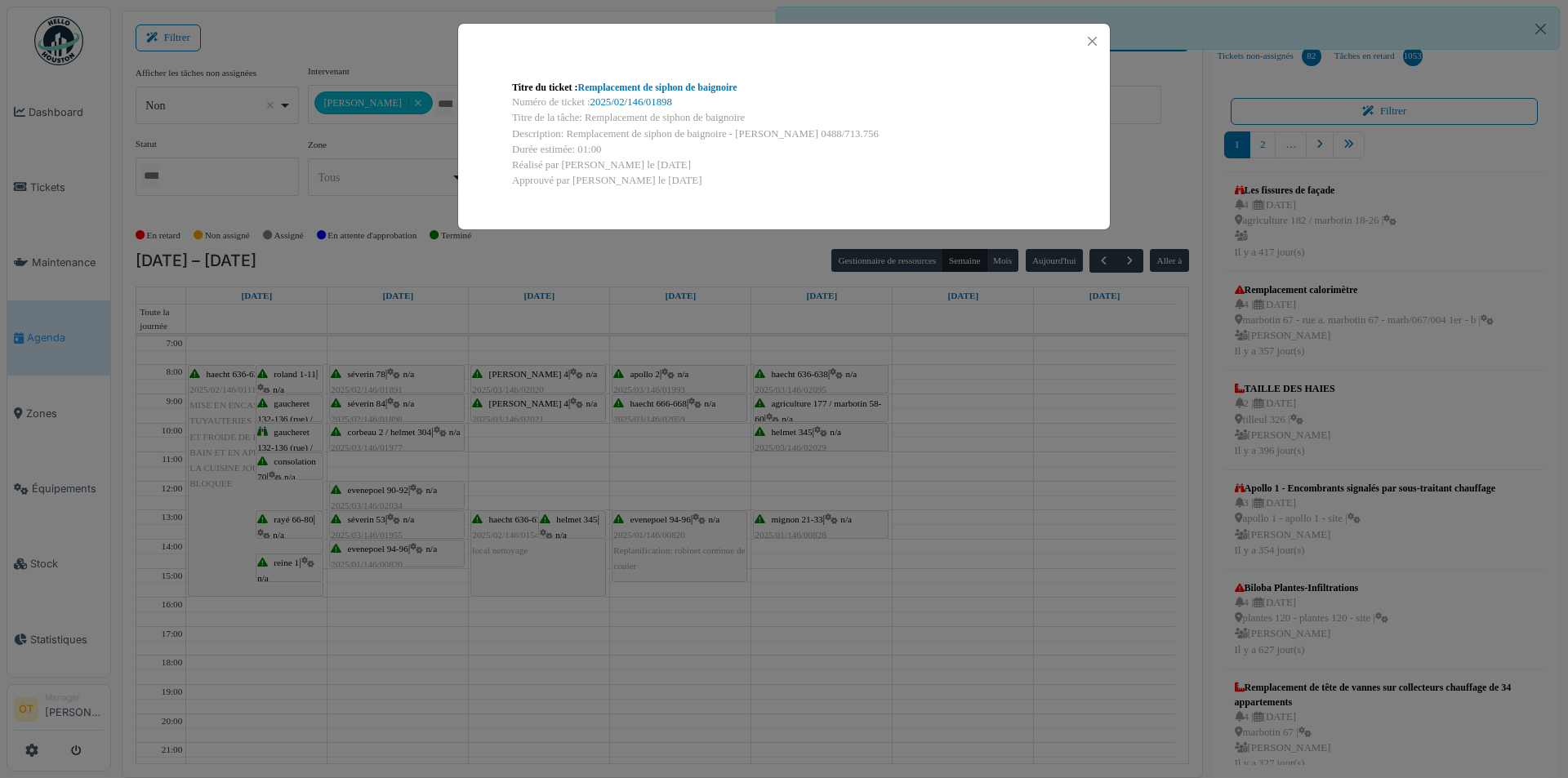
click at [374, 432] on div "Titre du ticket : Remplacement de siphon de baignoire Numéro de ticket : 2025/0…" at bounding box center [784, 389] width 1568 height 778
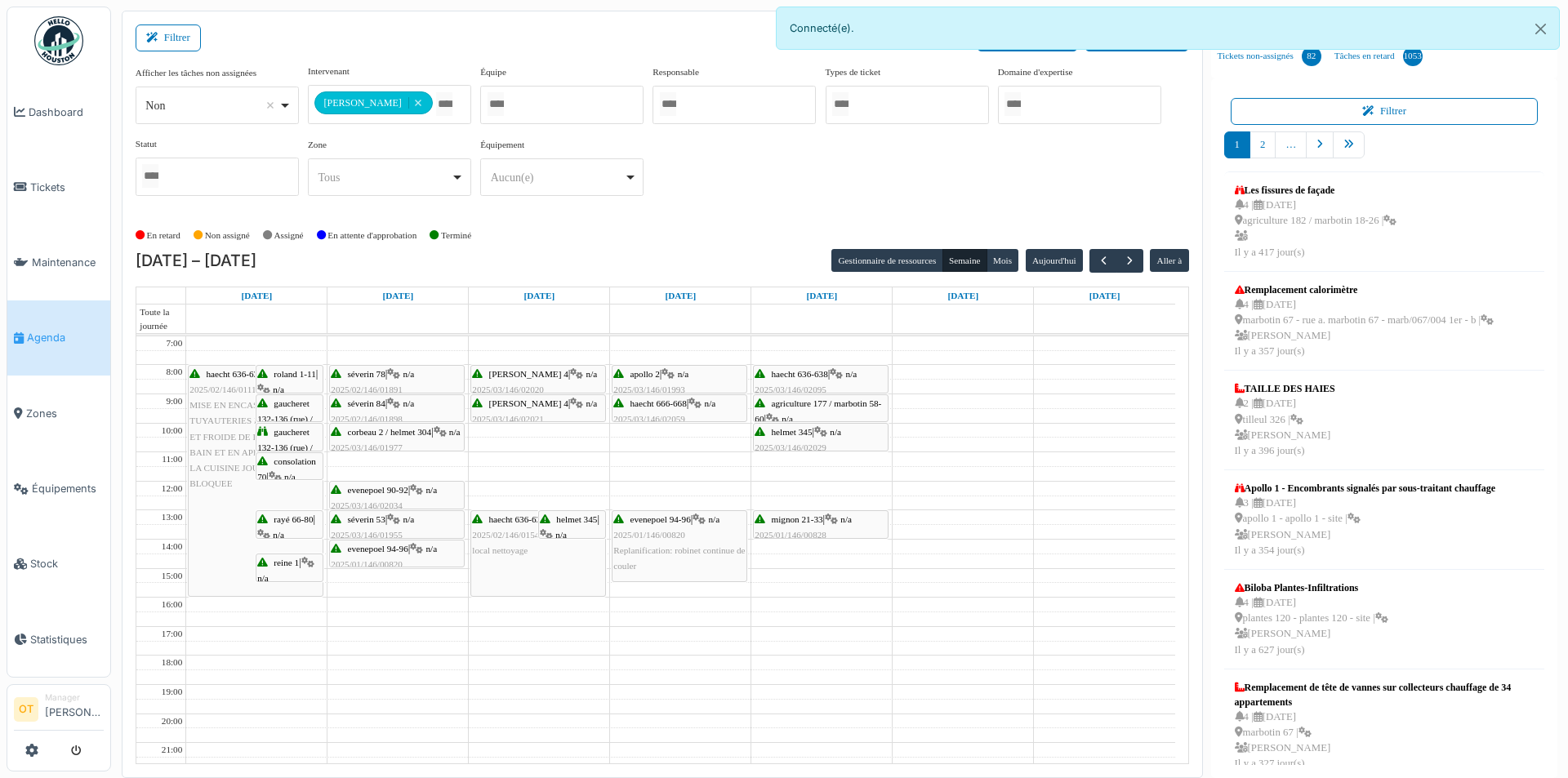
click at [379, 436] on div "corbeau 2 / helmet 304 | n/a 2025/03/146/01977 Fuite dans le garage (au rez de …" at bounding box center [397, 463] width 132 height 78
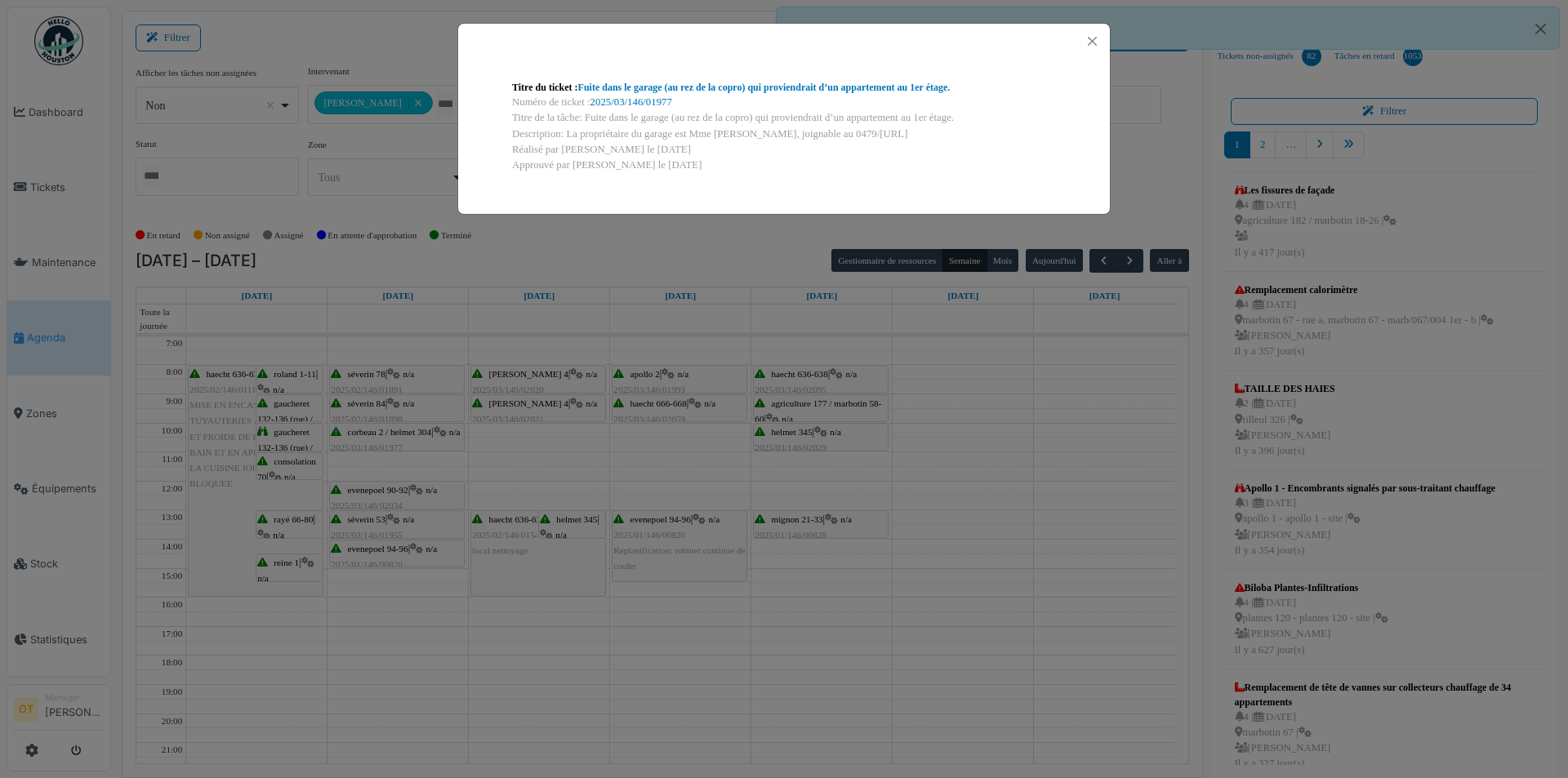
click at [377, 462] on div "Titre du ticket : Fuite dans le garage (au rez de la copro) qui proviendrait d’…" at bounding box center [784, 389] width 1568 height 778
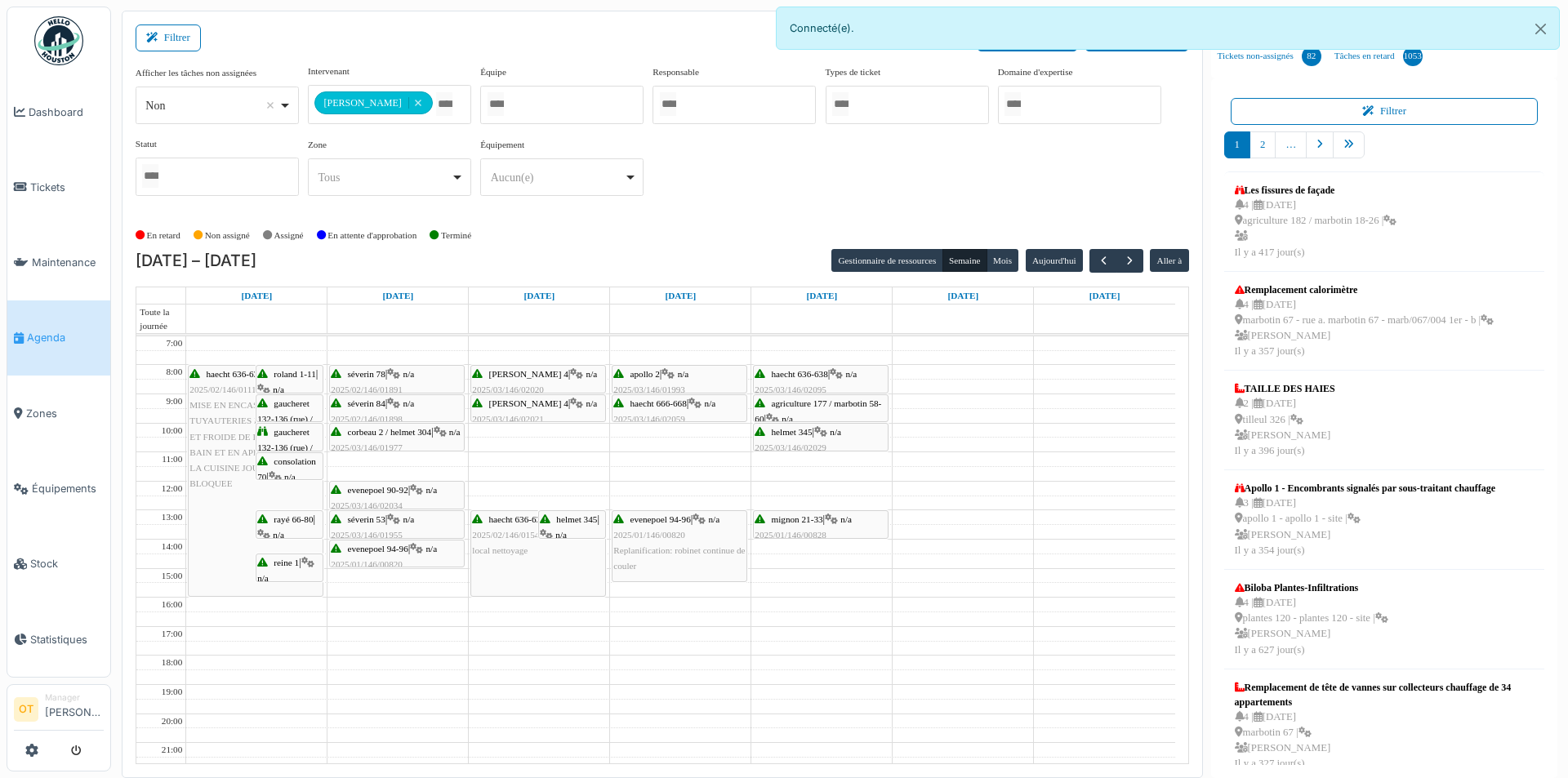
click at [378, 488] on span "evenepoel 90-92" at bounding box center [378, 489] width 60 height 9
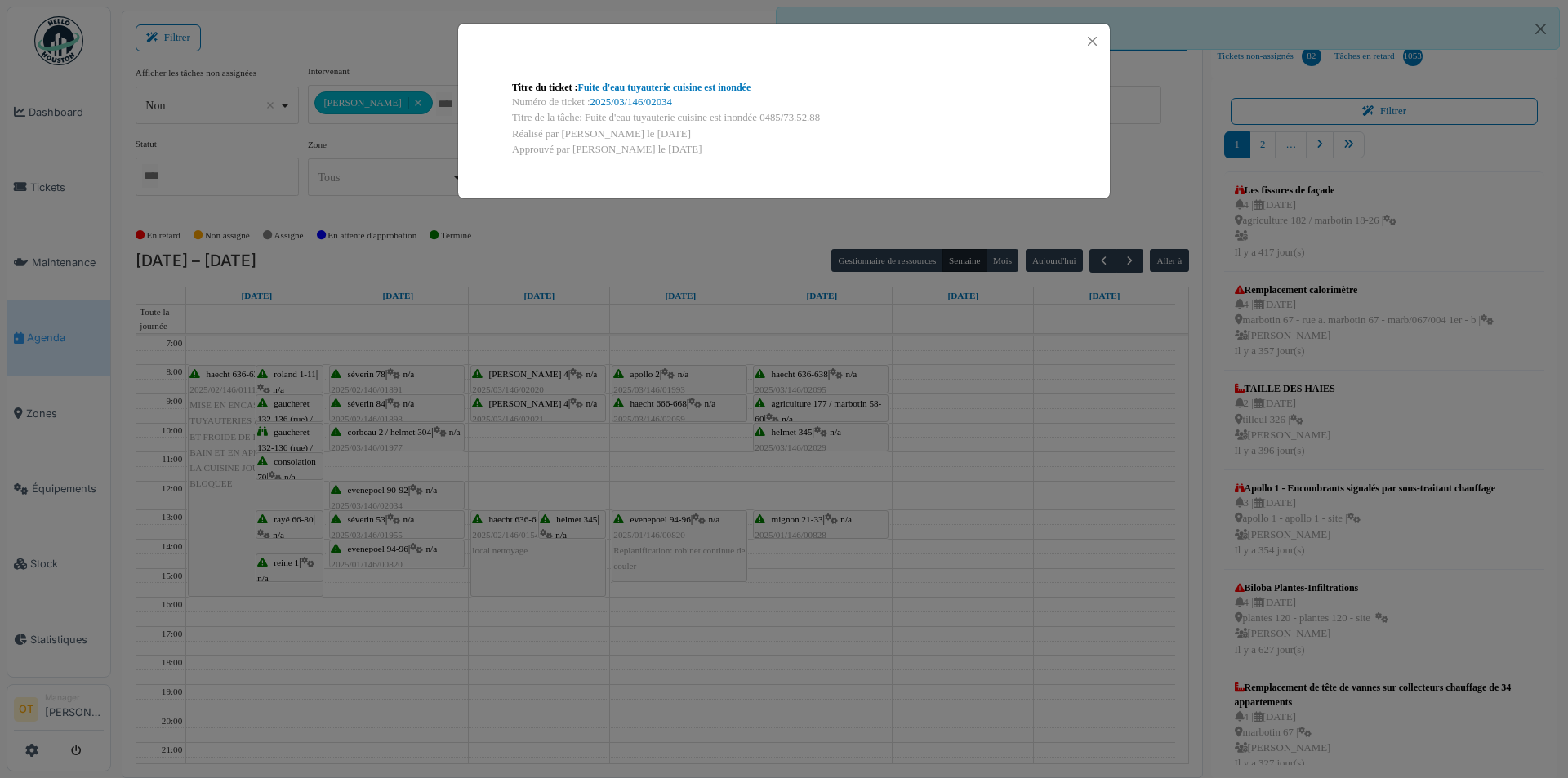
click at [379, 492] on div "Titre du ticket : Fuite d'eau tuyauterie cuisine est inondée Numéro de ticket :…" at bounding box center [784, 389] width 1568 height 778
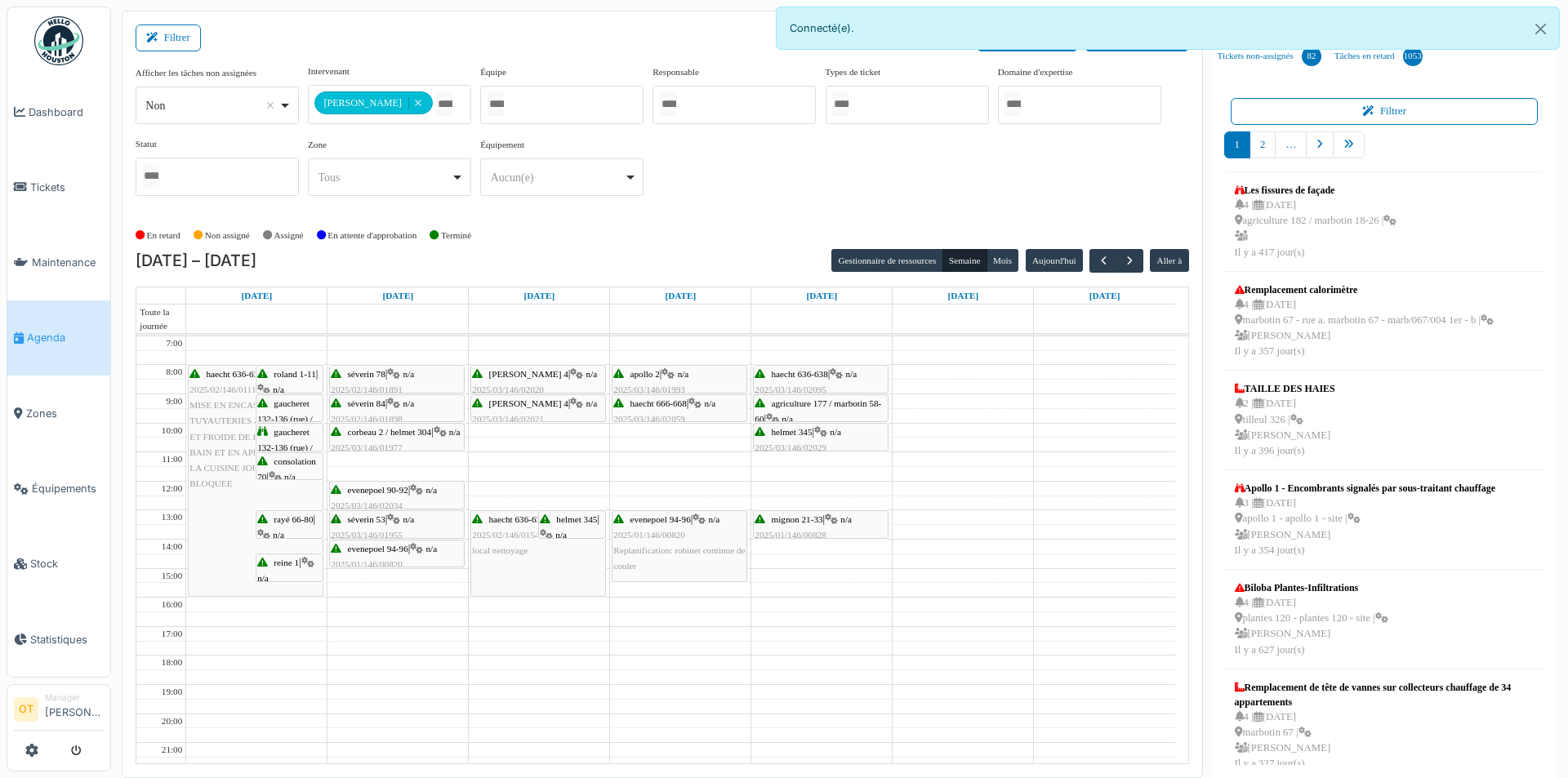
click at [376, 519] on span "séverin 53" at bounding box center [366, 519] width 38 height 9
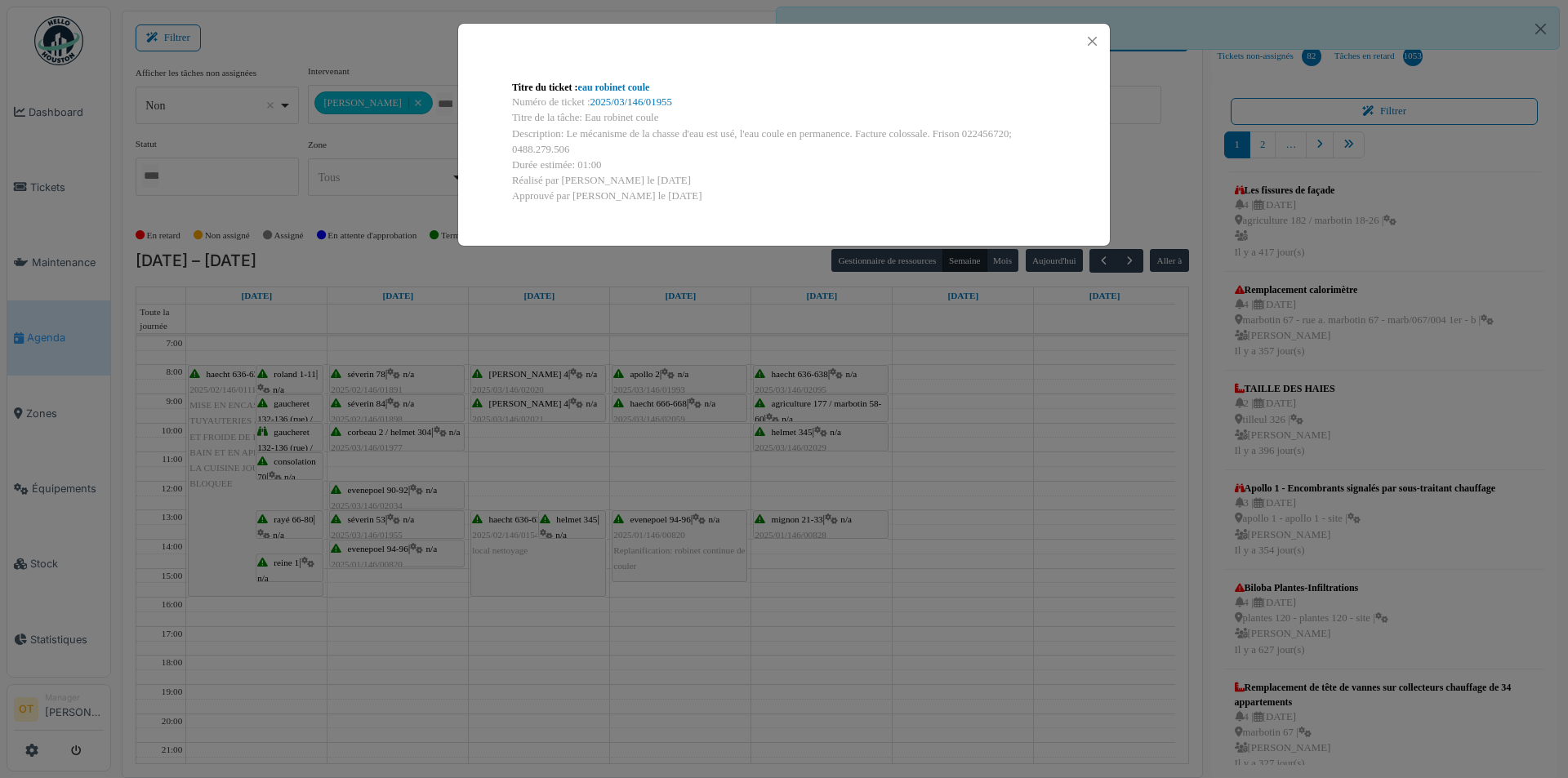
click at [391, 555] on div "Titre du ticket : eau robinet coule Numéro de ticket : 2025/03/146/01955 Titre …" at bounding box center [784, 389] width 1568 height 778
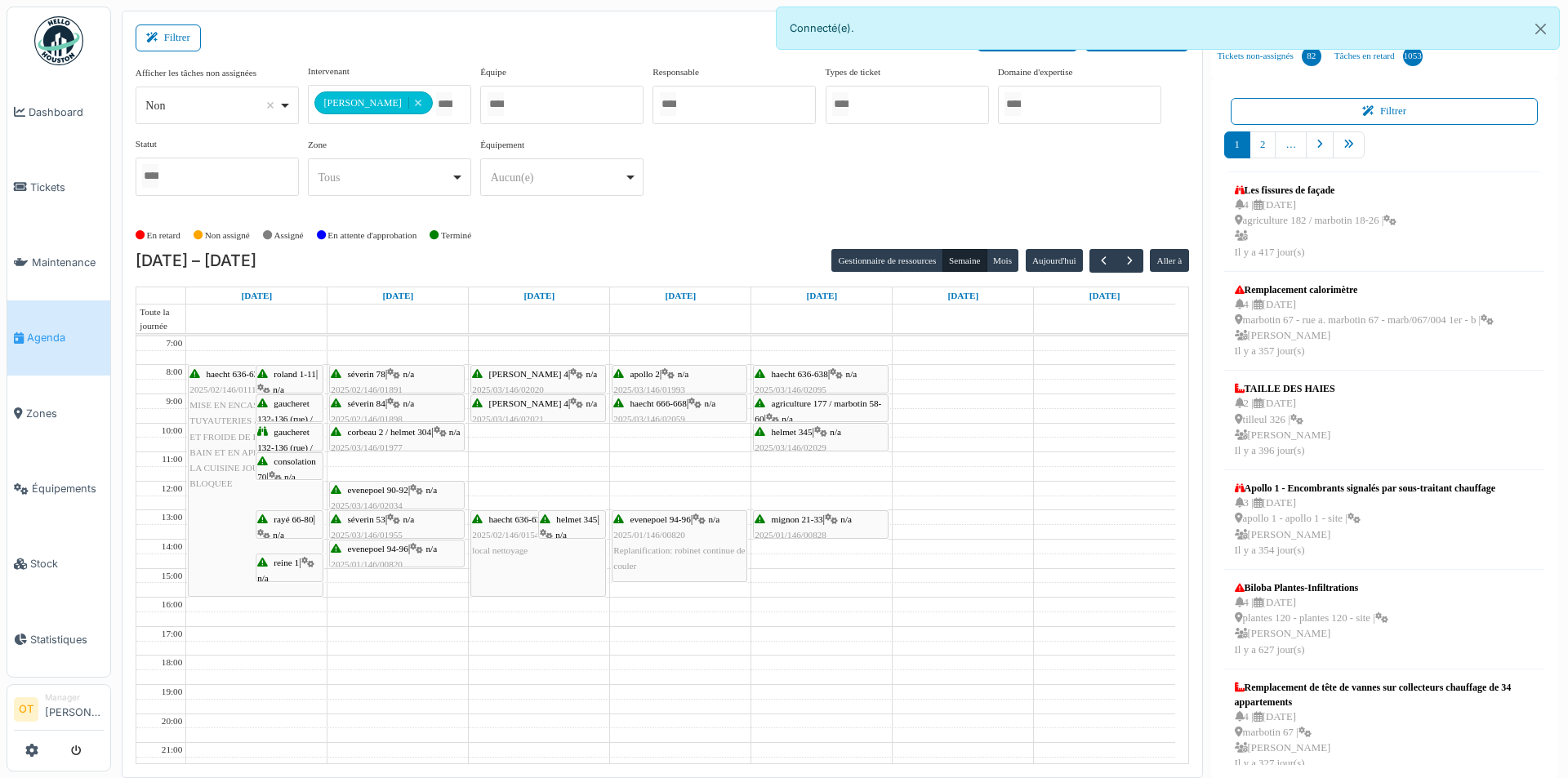
click at [367, 548] on span "evenepoel 94-96" at bounding box center [378, 548] width 60 height 9
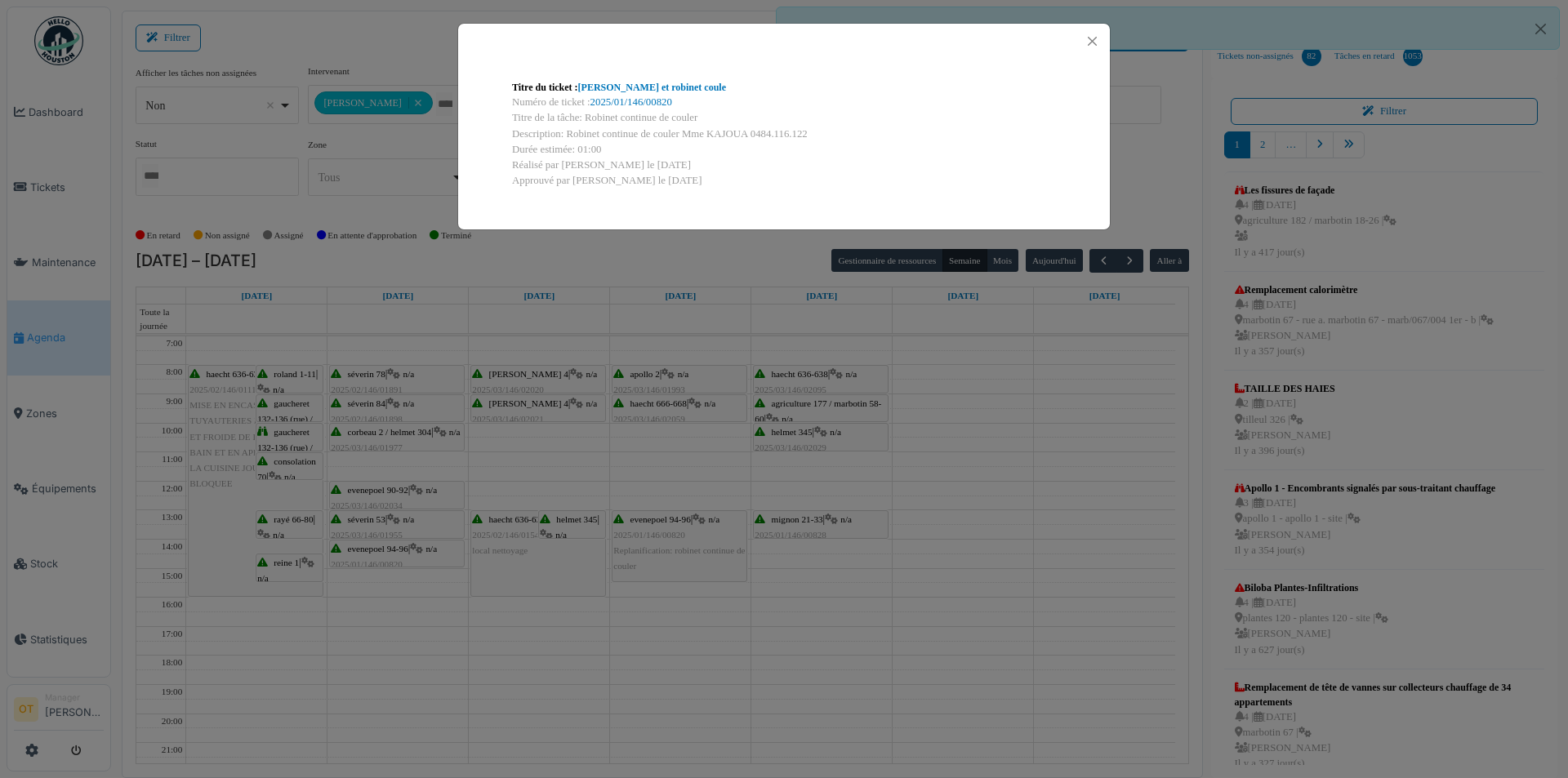
click at [371, 556] on div "Titre du ticket : Evier bouché et robinet coule Numéro de ticket : 2025/01/146/…" at bounding box center [784, 389] width 1568 height 778
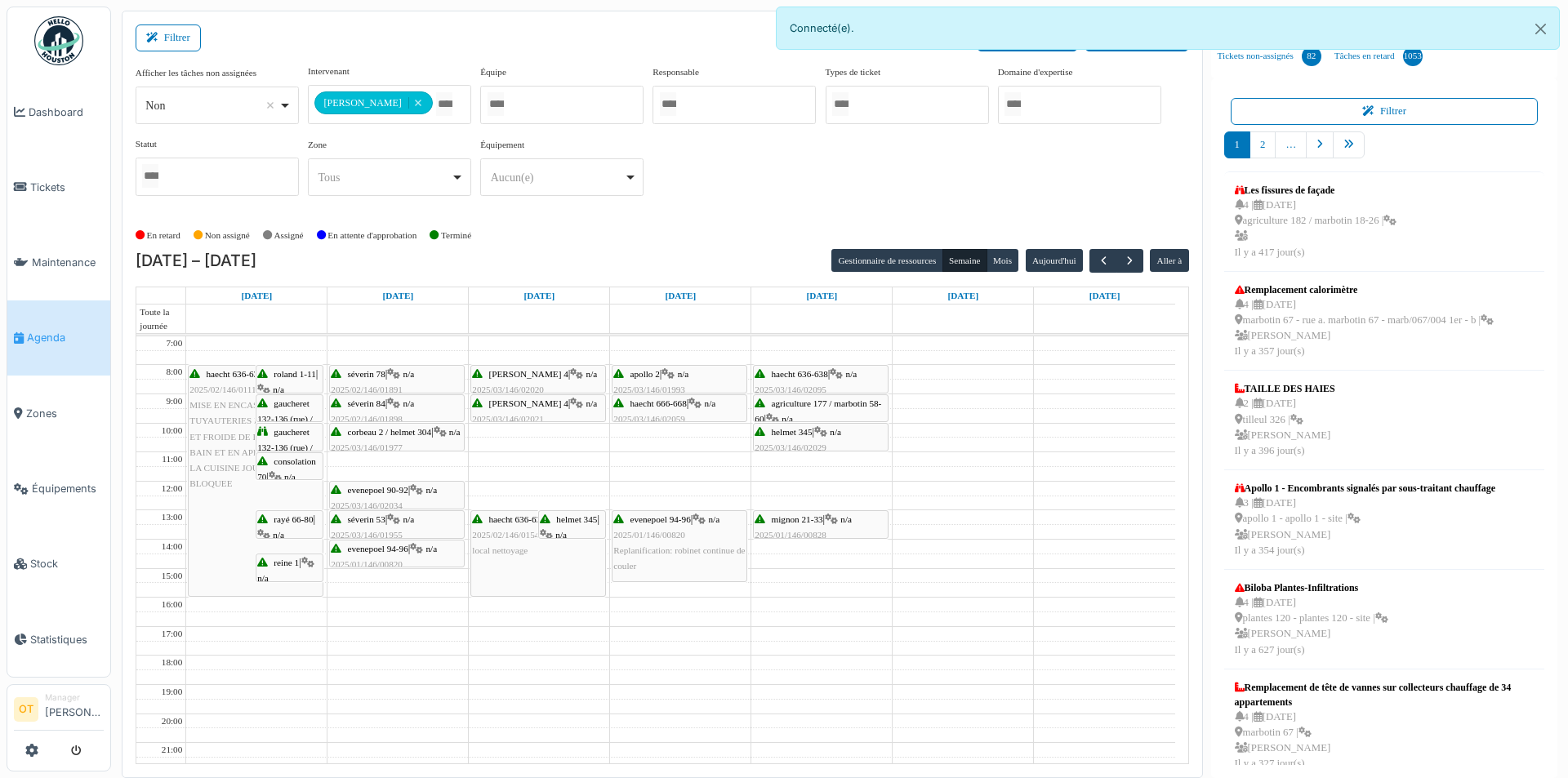
click at [515, 375] on span "thomas 4" at bounding box center [529, 373] width 79 height 9
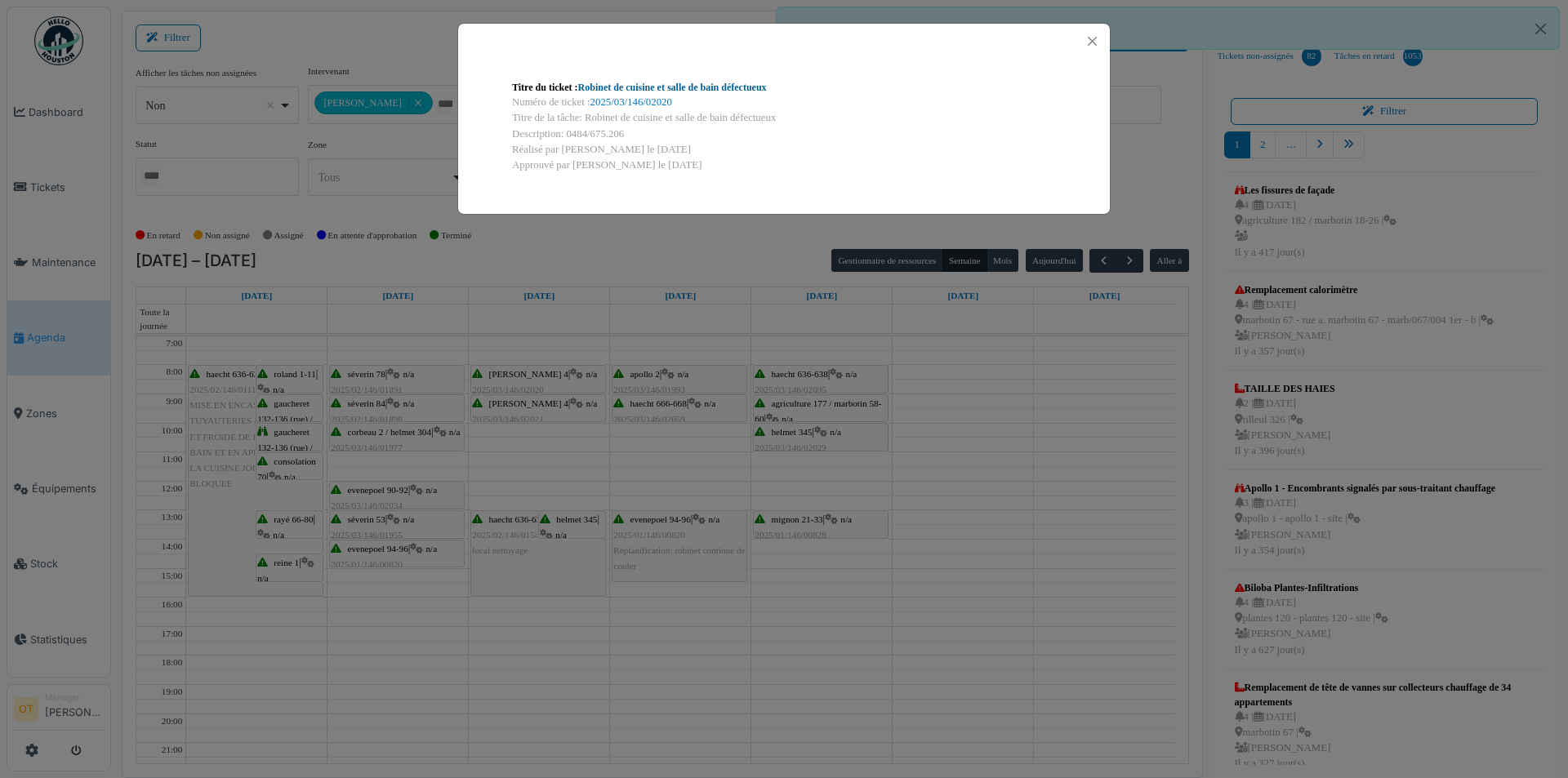
click at [725, 85] on link "Robinet de cuisine et salle de bain défectueux" at bounding box center [673, 87] width 189 height 11
click at [509, 284] on div "Titre du ticket : Robinet de cuisine et salle de bain défectueux Numéro de tick…" at bounding box center [784, 389] width 1568 height 778
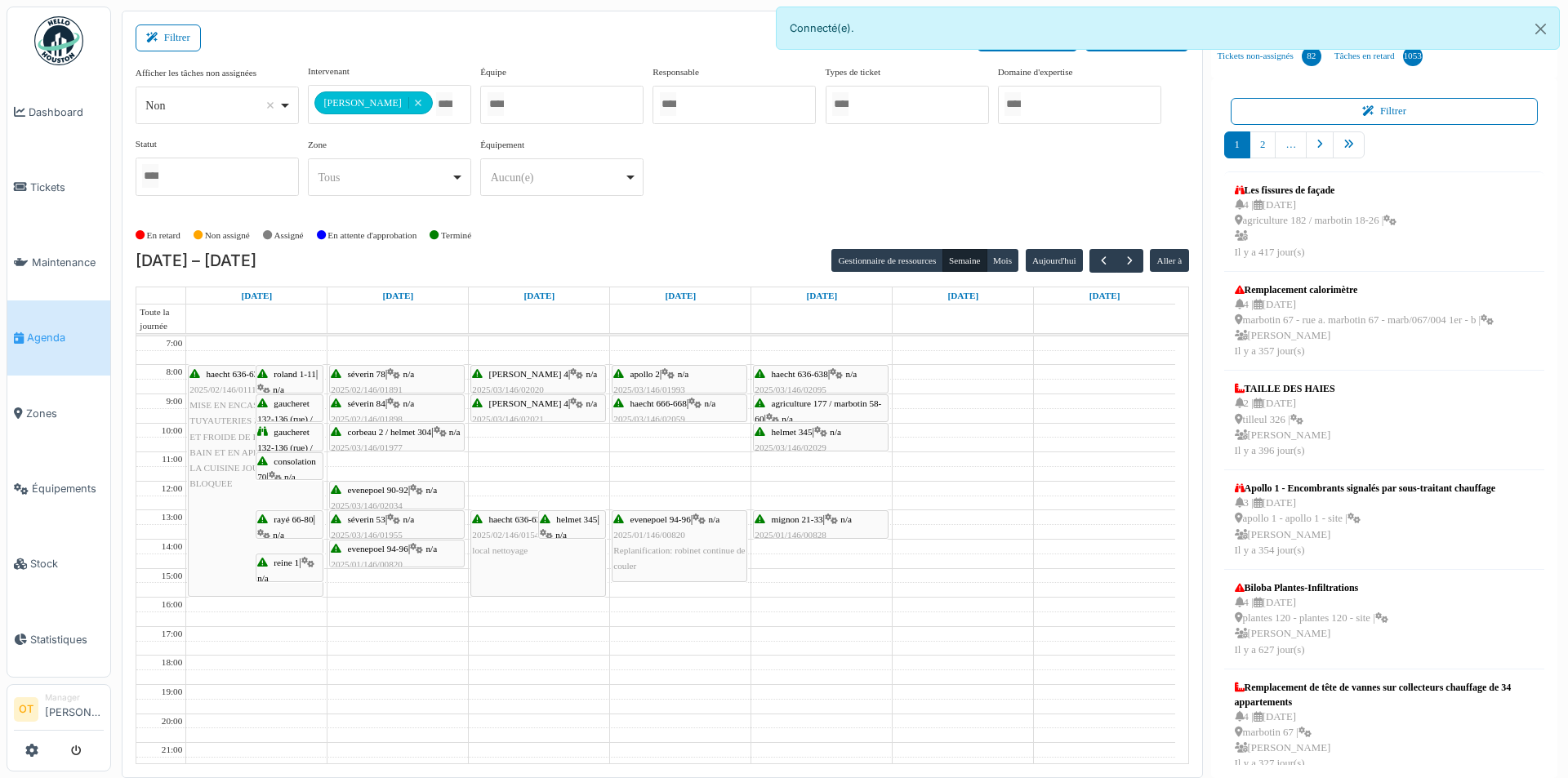
click at [524, 407] on span "thomas 4" at bounding box center [529, 402] width 79 height 9
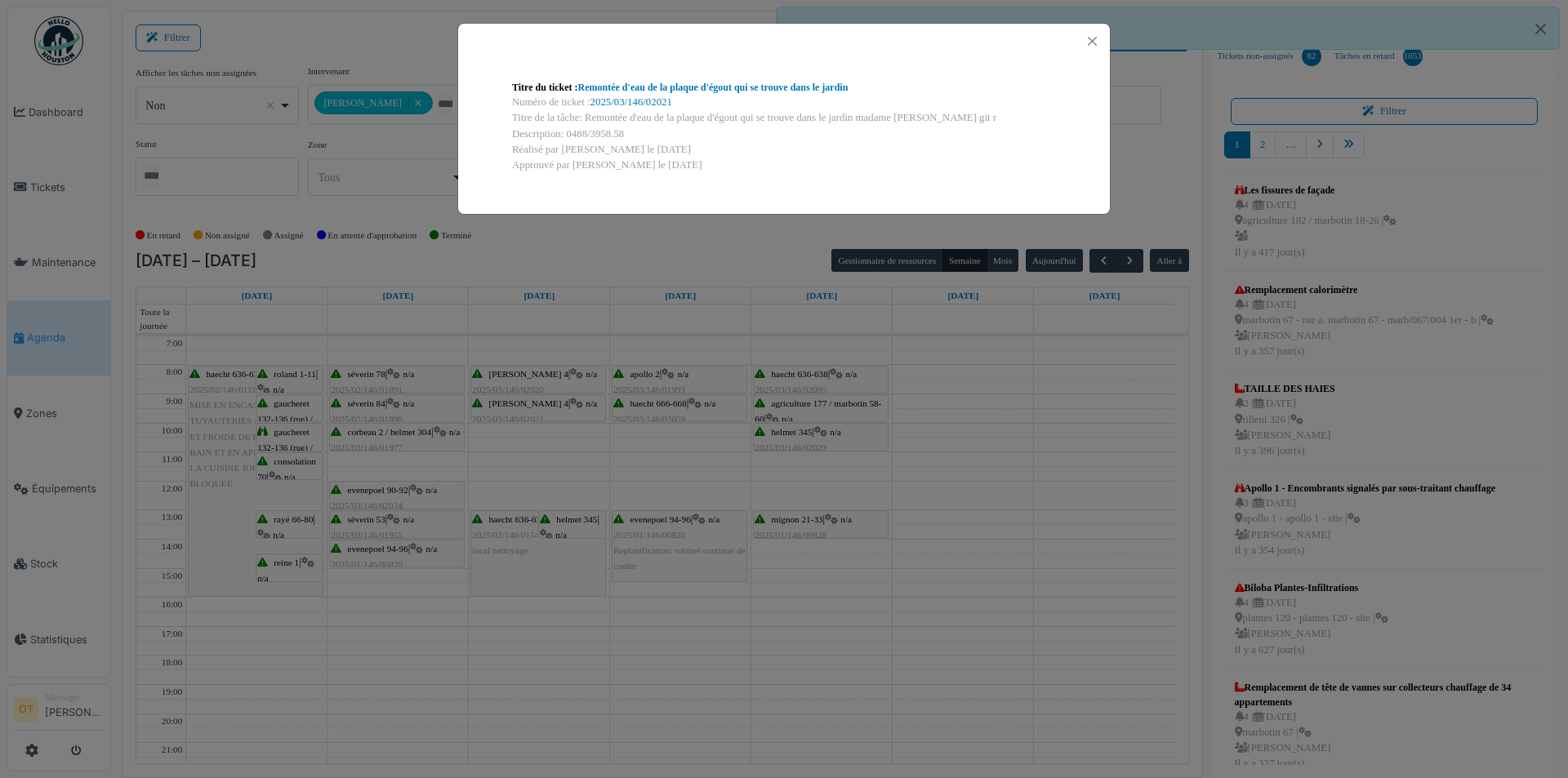
click at [534, 450] on div "Titre du ticket : Remontée d'eau de la plaque d'égout qui se trouve dans le jar…" at bounding box center [784, 389] width 1568 height 778
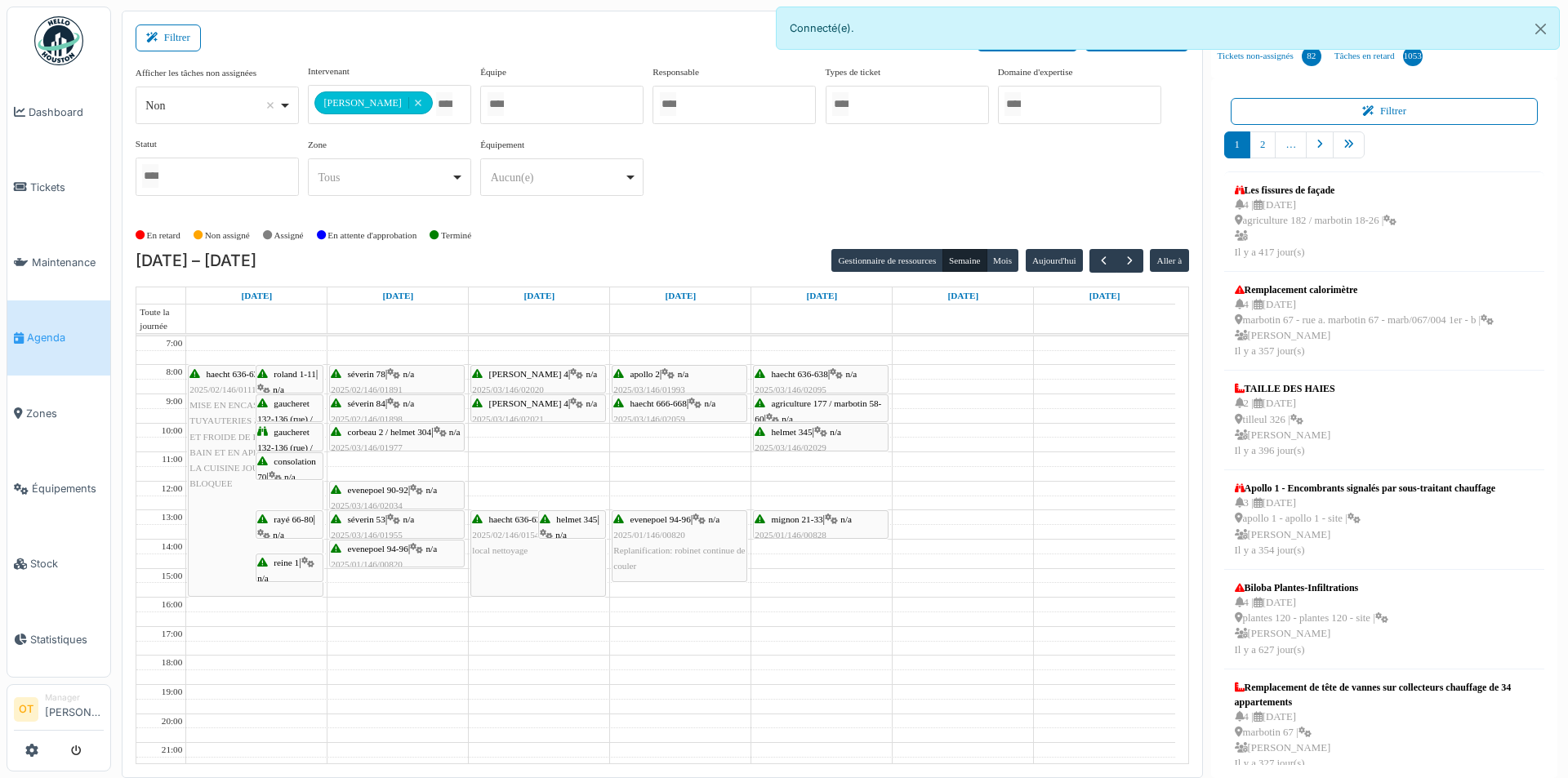
click at [519, 546] on span "local nettoyage" at bounding box center [499, 550] width 56 height 9
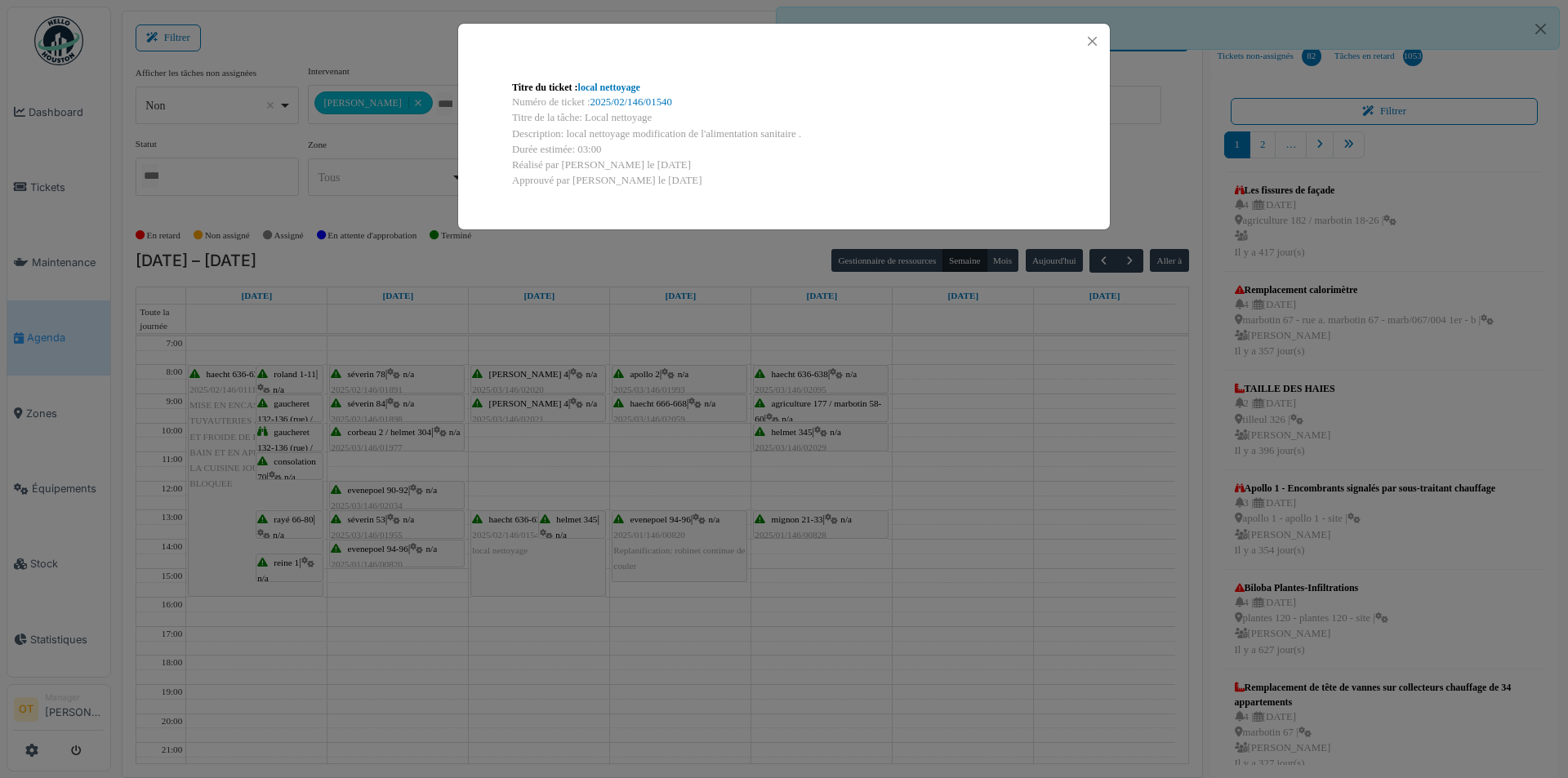
click at [519, 548] on div "Titre du ticket : local nettoyage Numéro de ticket : 2025/02/146/01540 Titre de…" at bounding box center [784, 389] width 1568 height 778
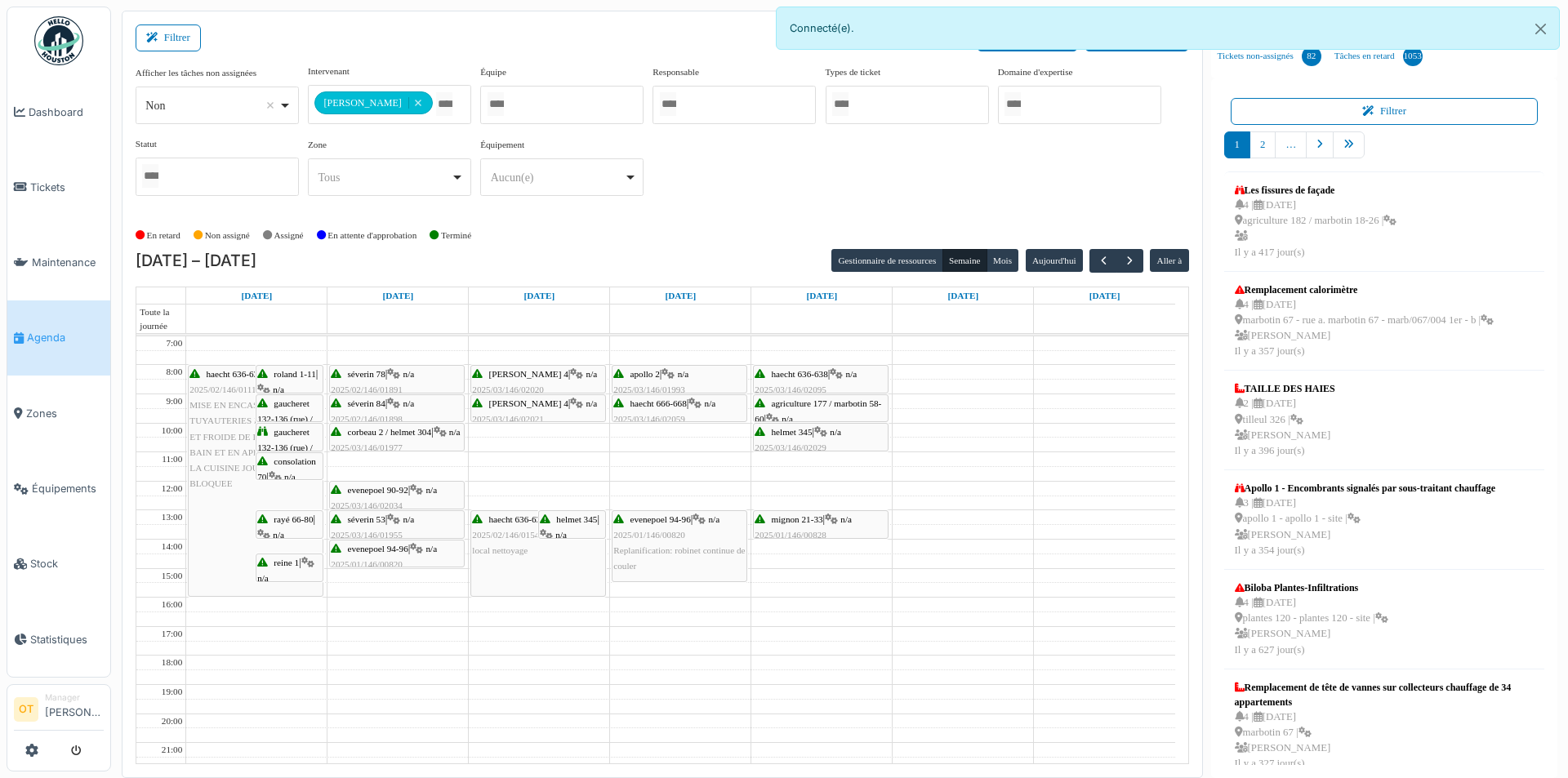
click at [574, 520] on span "helmet 345" at bounding box center [577, 519] width 41 height 9
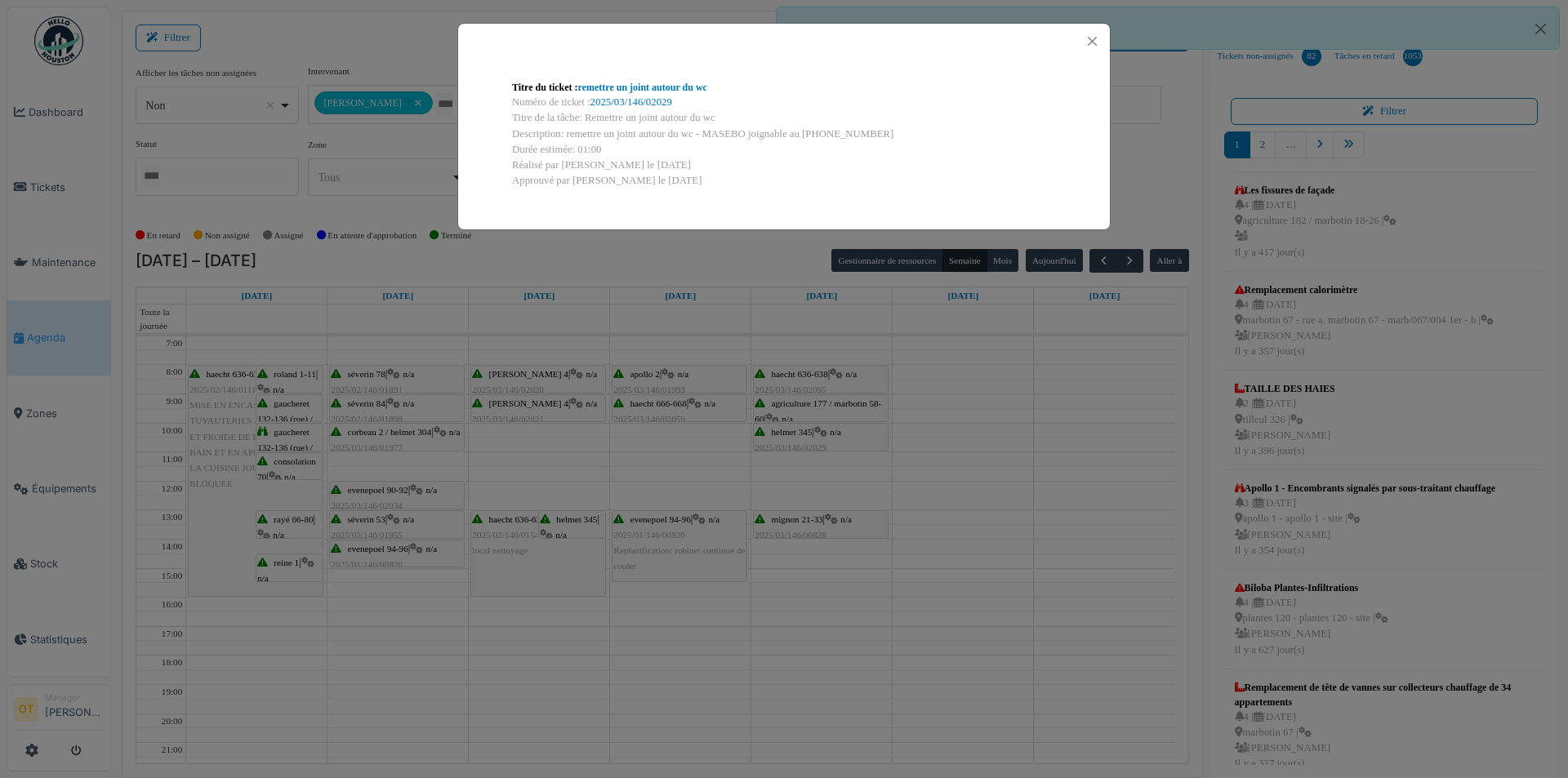
click at [659, 471] on div "Titre du ticket : remettre un joint autour du wc Numéro de ticket : 2025/03/146…" at bounding box center [784, 389] width 1568 height 778
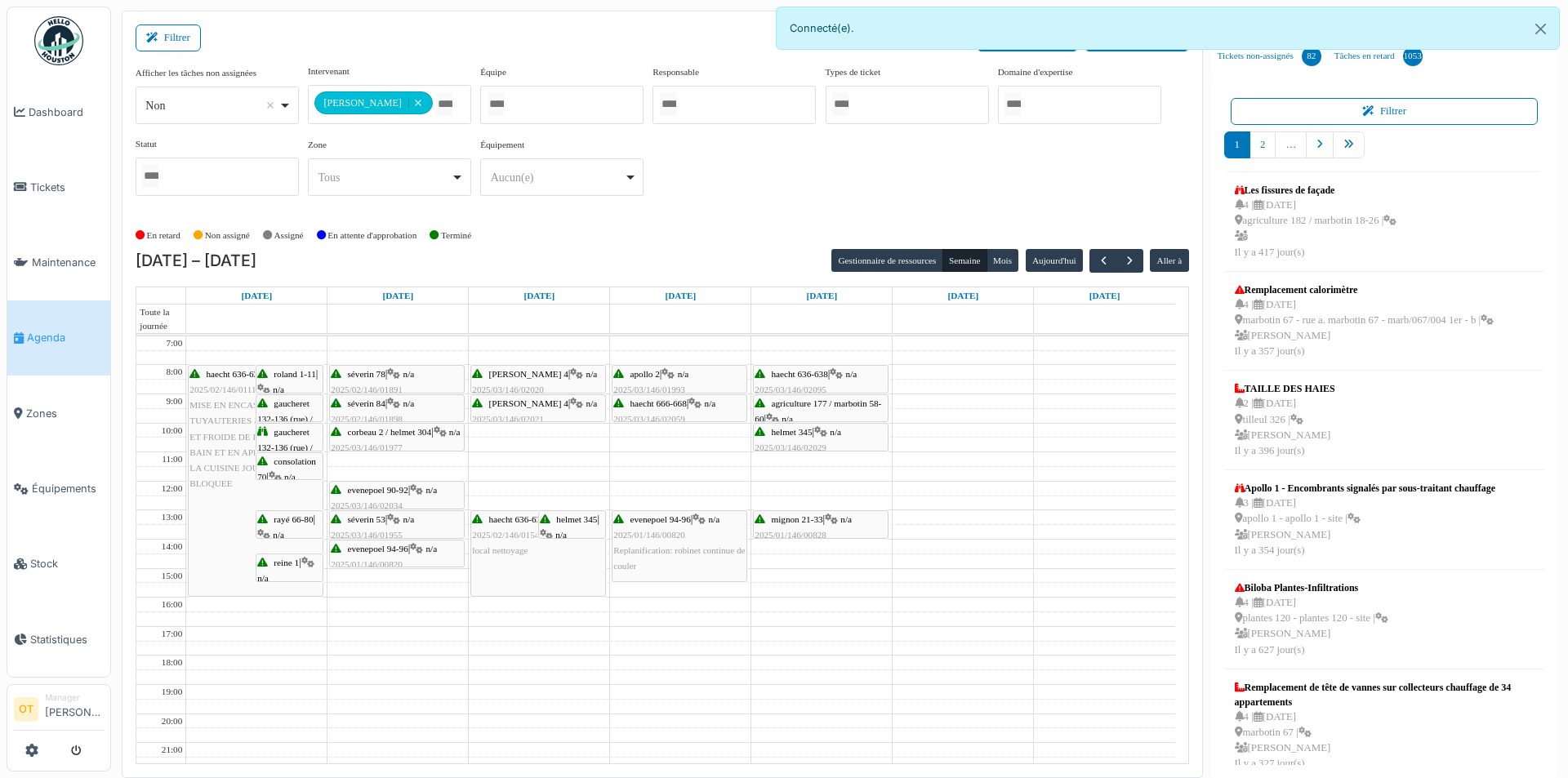
click at [672, 374] on icon at bounding box center [668, 374] width 13 height 10
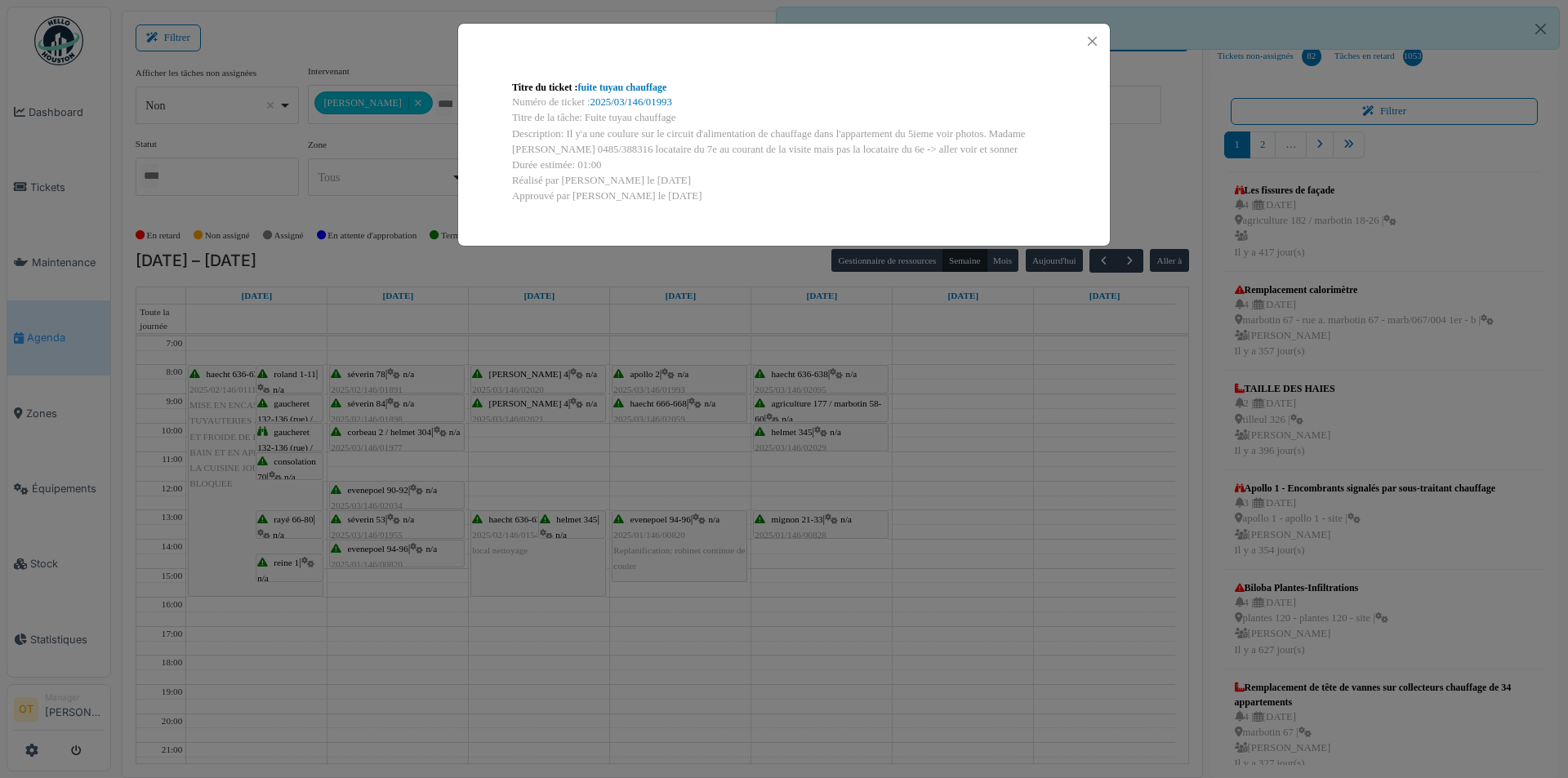
click at [675, 407] on div "Titre du ticket : fuite tuyau chauffage Numéro de ticket : 2025/03/146/01993 Ti…" at bounding box center [784, 389] width 1568 height 778
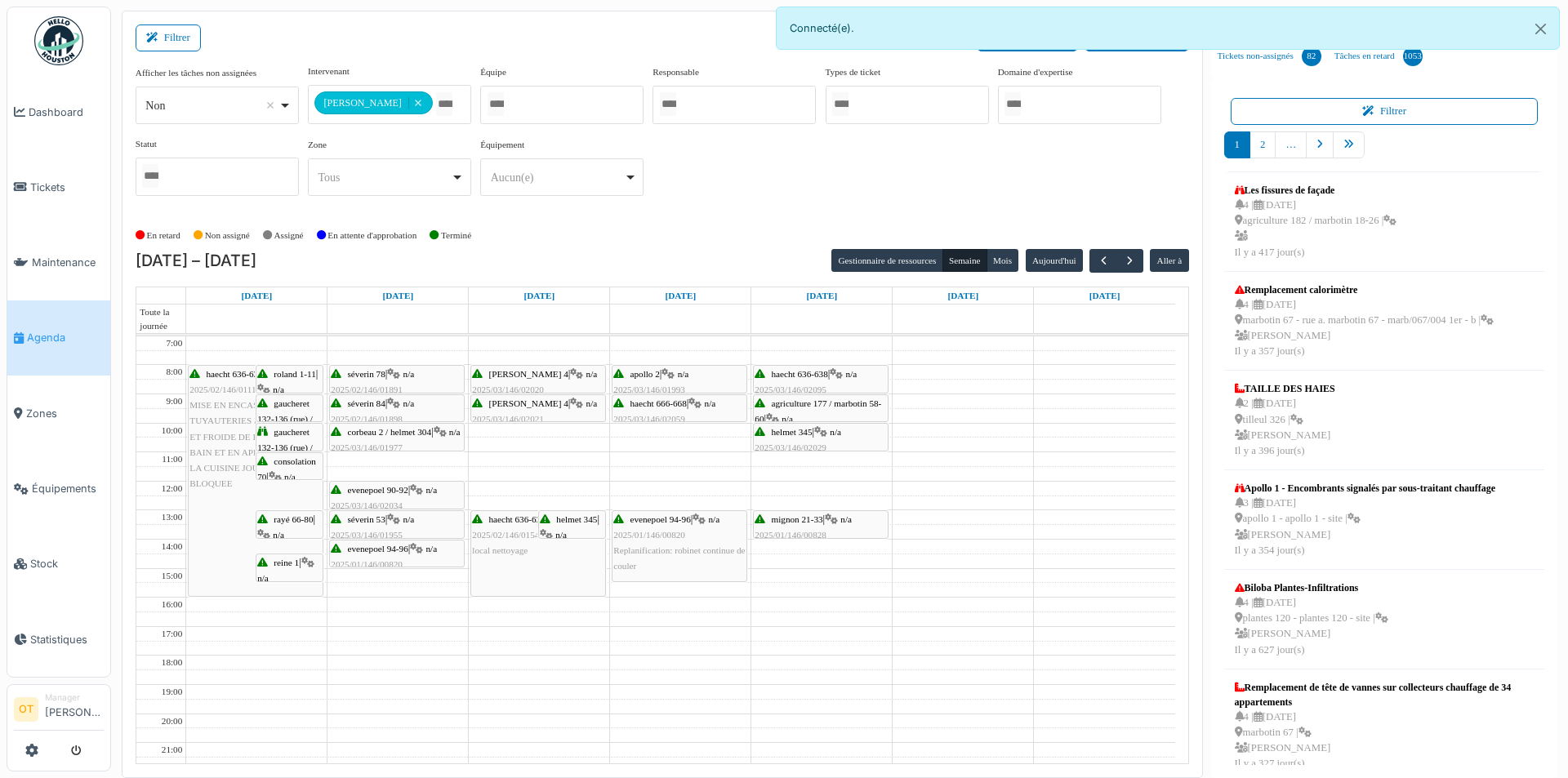
click at [675, 407] on div "haecht 666-668 | n/a 2025/03/146/02059 Tuyau d'évacuation défectueux" at bounding box center [680, 419] width 132 height 47
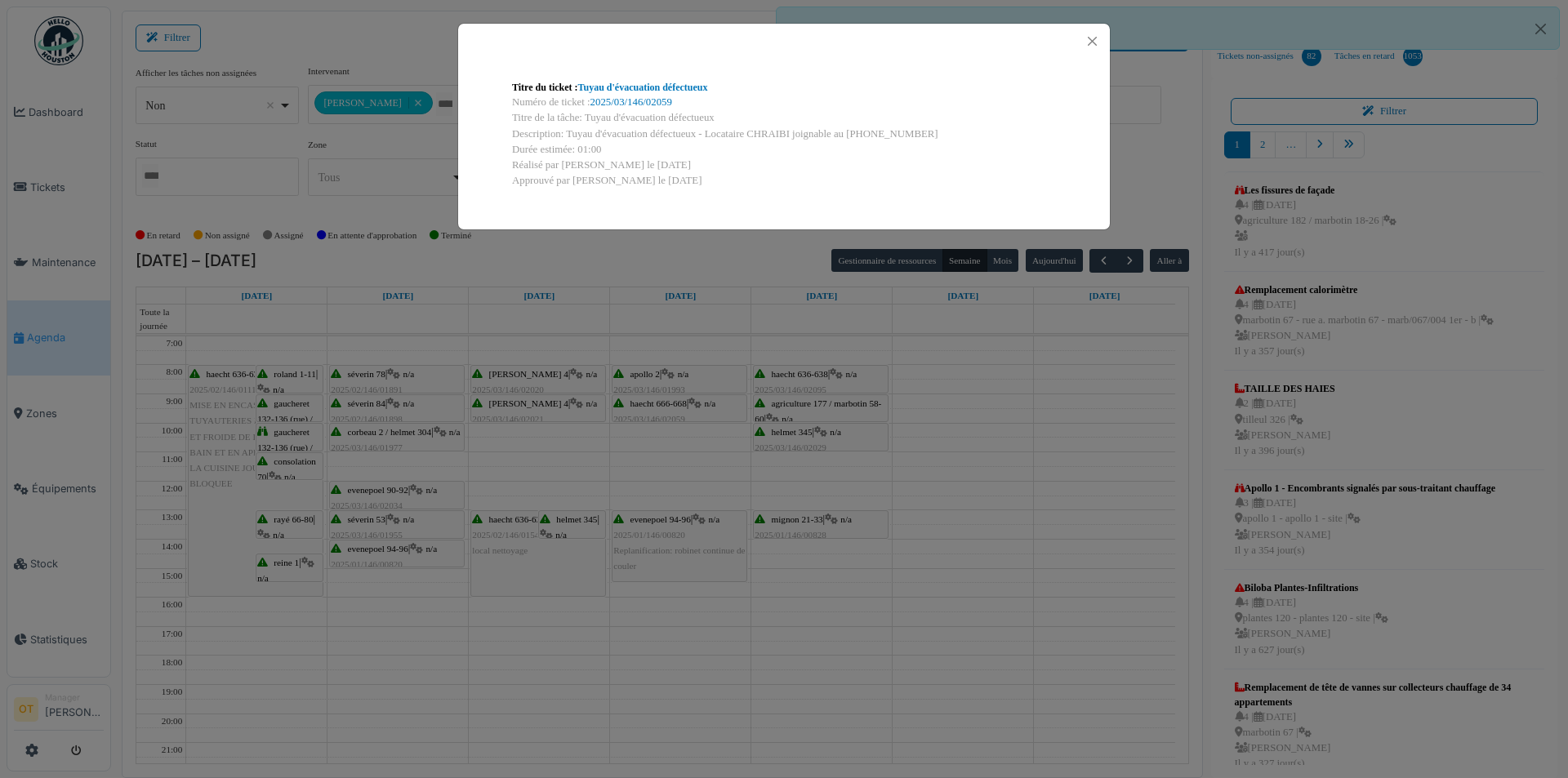
click at [667, 463] on div "Titre du ticket : Tuyau d'évacuation défectueux Numéro de ticket : 2025/03/146/…" at bounding box center [784, 389] width 1568 height 778
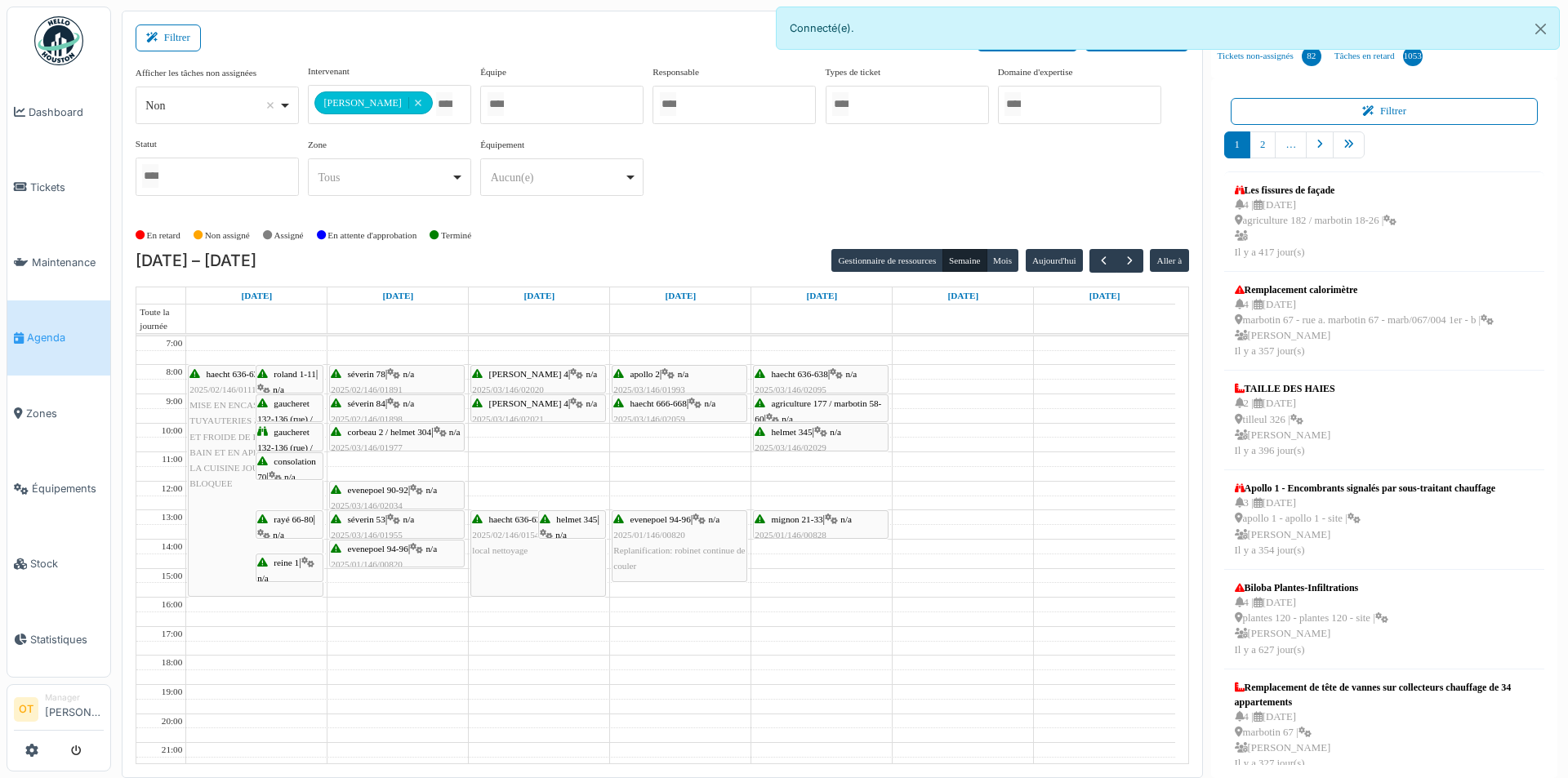
click at [669, 531] on span "2025/01/146/00820" at bounding box center [650, 534] width 72 height 9
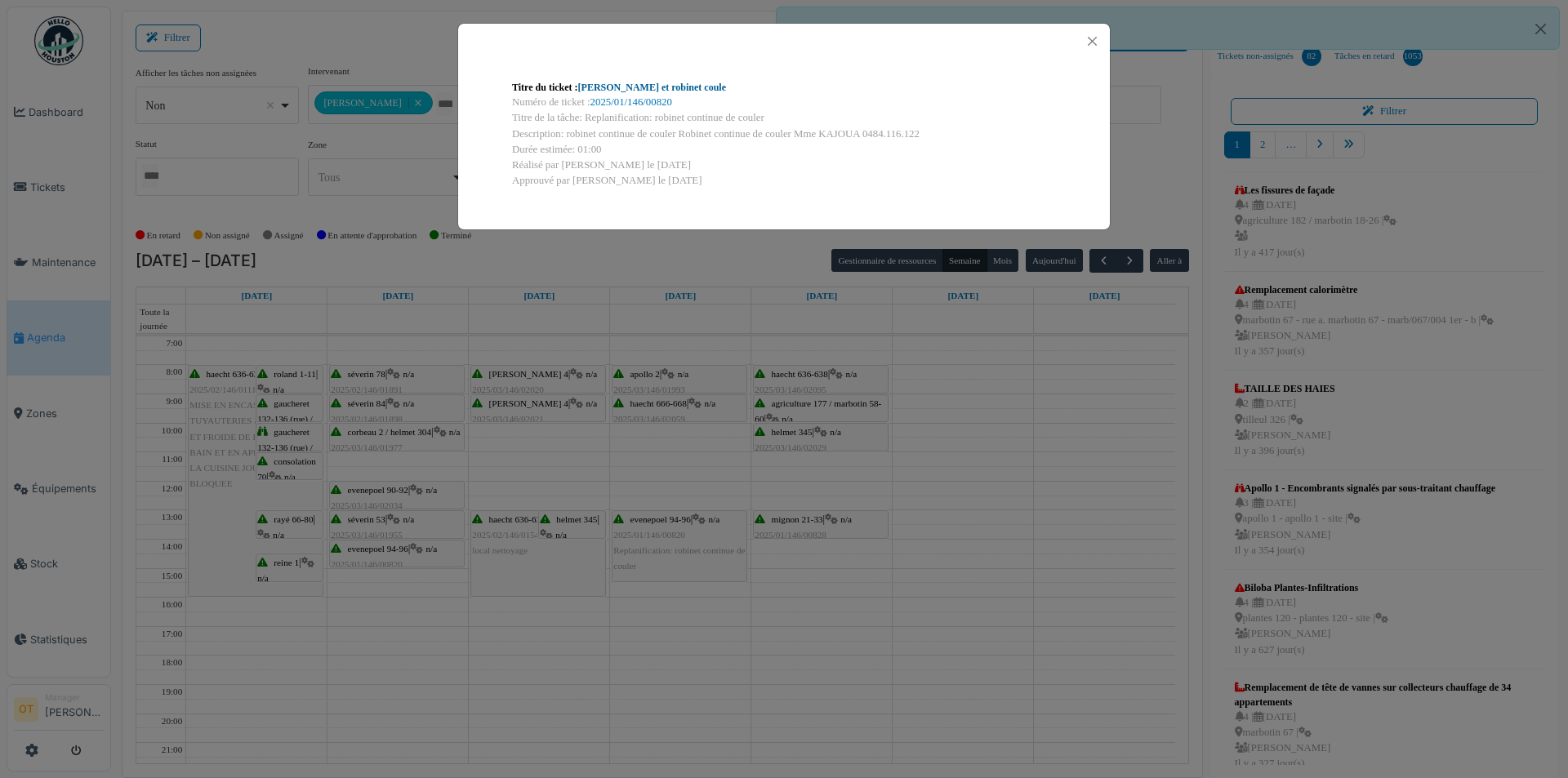
click at [664, 83] on link "Evier bouché et robinet coule" at bounding box center [652, 87] width 148 height 11
click at [396, 329] on div "Titre du ticket : Evier bouché et robinet coule Numéro de ticket : 2025/01/146/…" at bounding box center [784, 389] width 1568 height 778
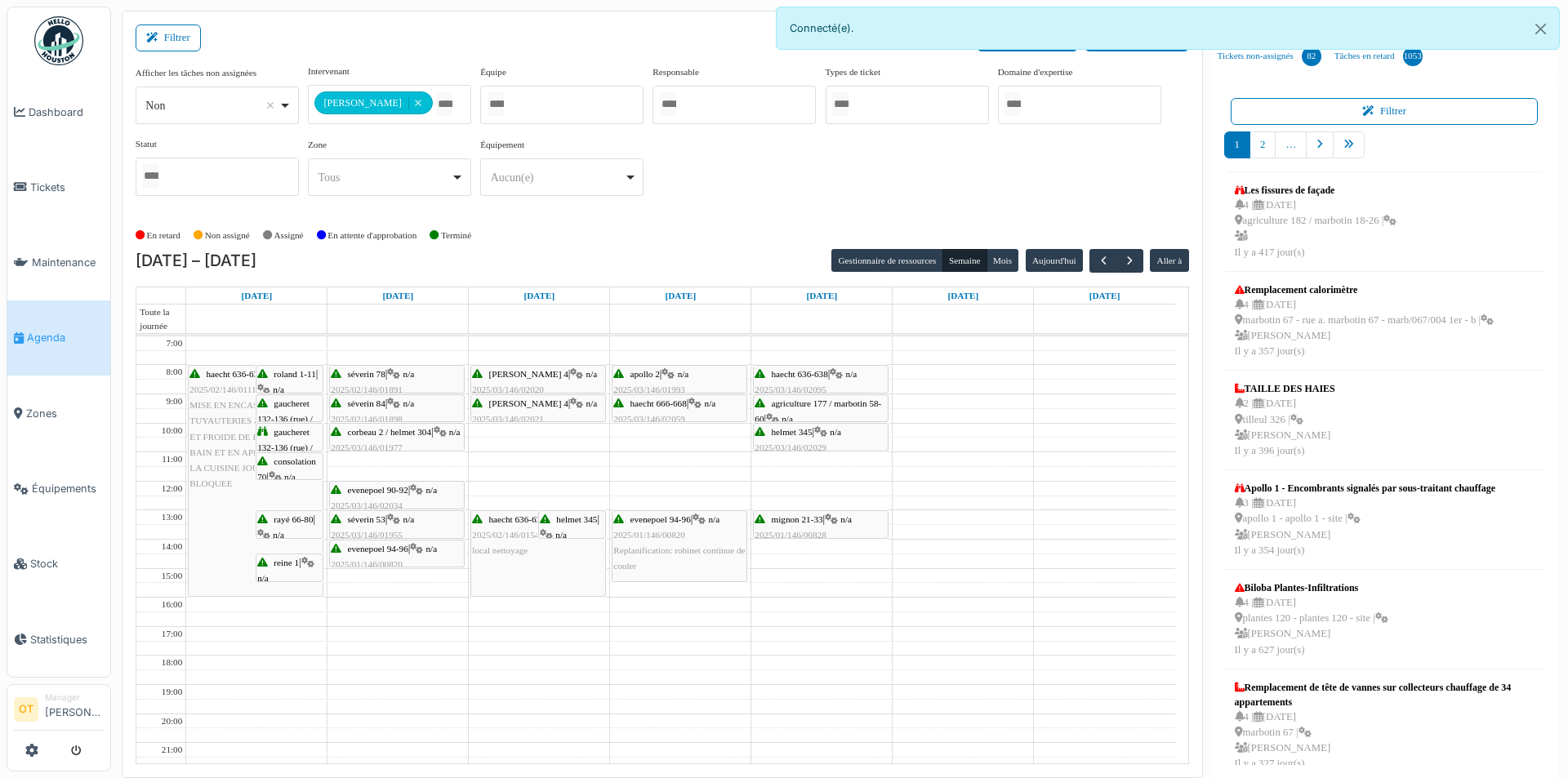
click at [278, 373] on span "roland 1-11" at bounding box center [294, 373] width 42 height 9
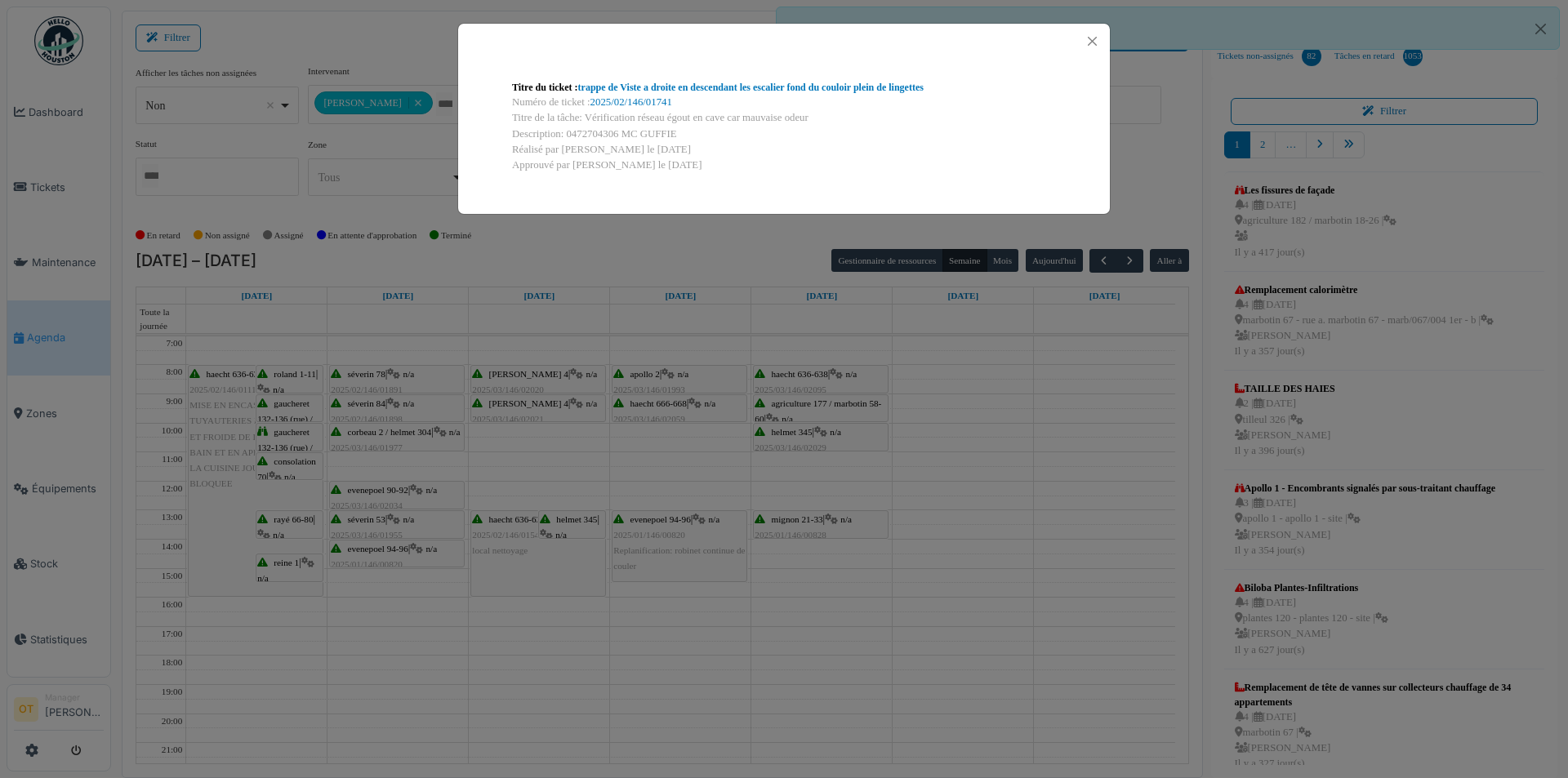
click at [286, 413] on div "Titre du ticket : trappe de Viste a droite en descendant les escalier fond du c…" at bounding box center [784, 389] width 1568 height 778
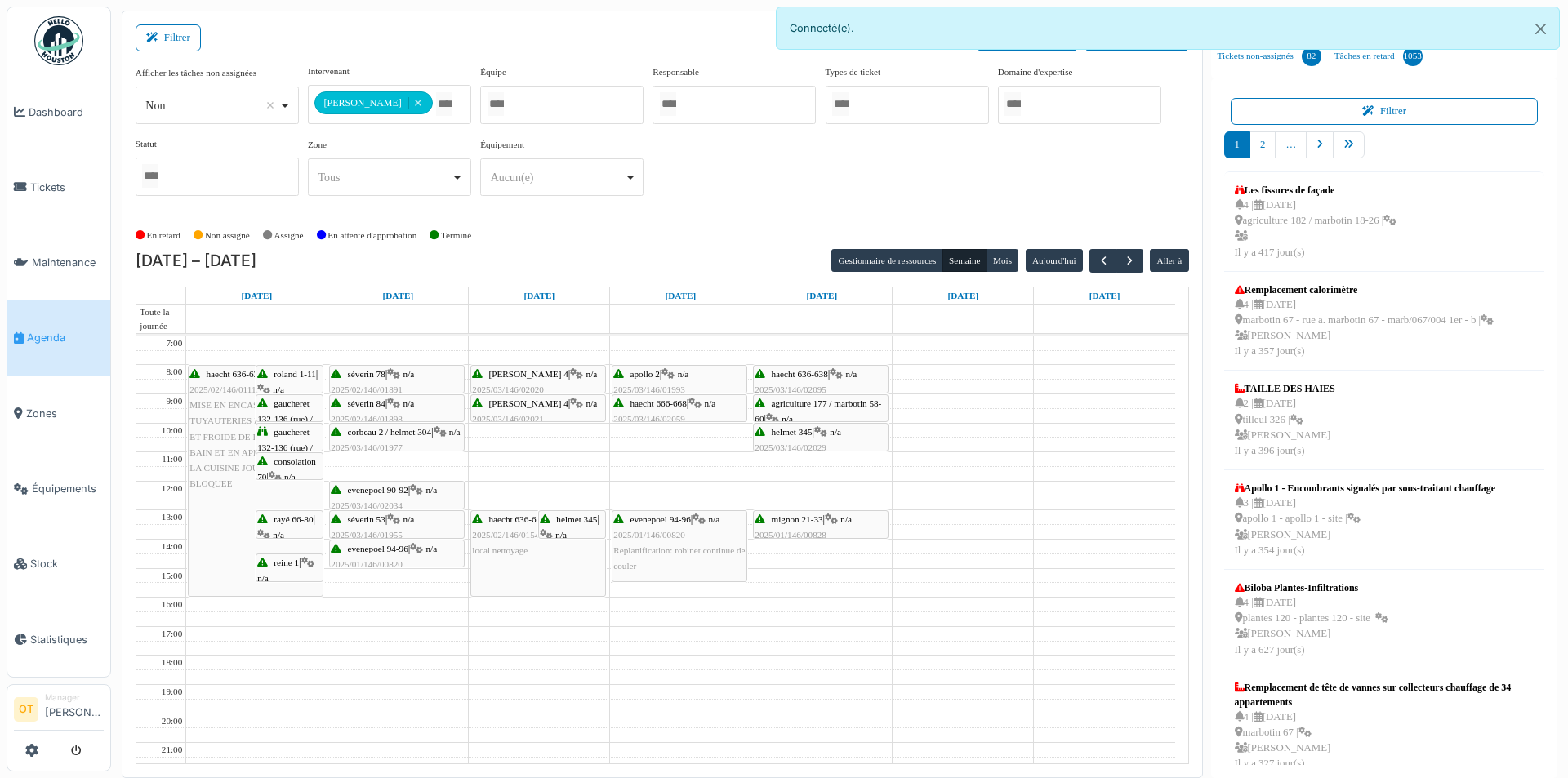
click at [288, 413] on span "gaucheret 132-136 (rue) / thomas 8-12" at bounding box center [289, 426] width 64 height 57
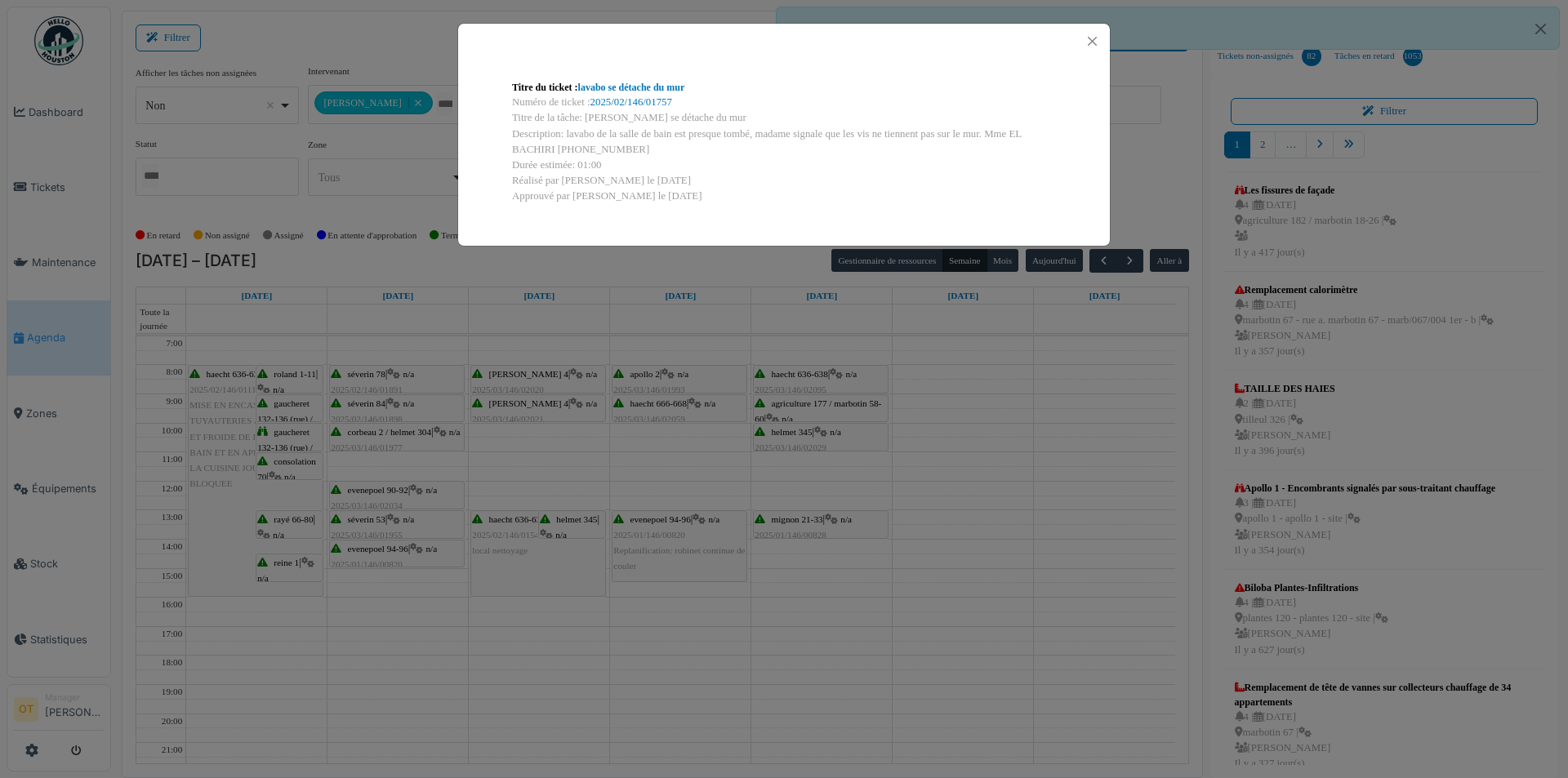
click at [286, 437] on div "Titre du ticket : lavabo se détache du mur Numéro de ticket : 2025/02/146/01757…" at bounding box center [784, 389] width 1568 height 778
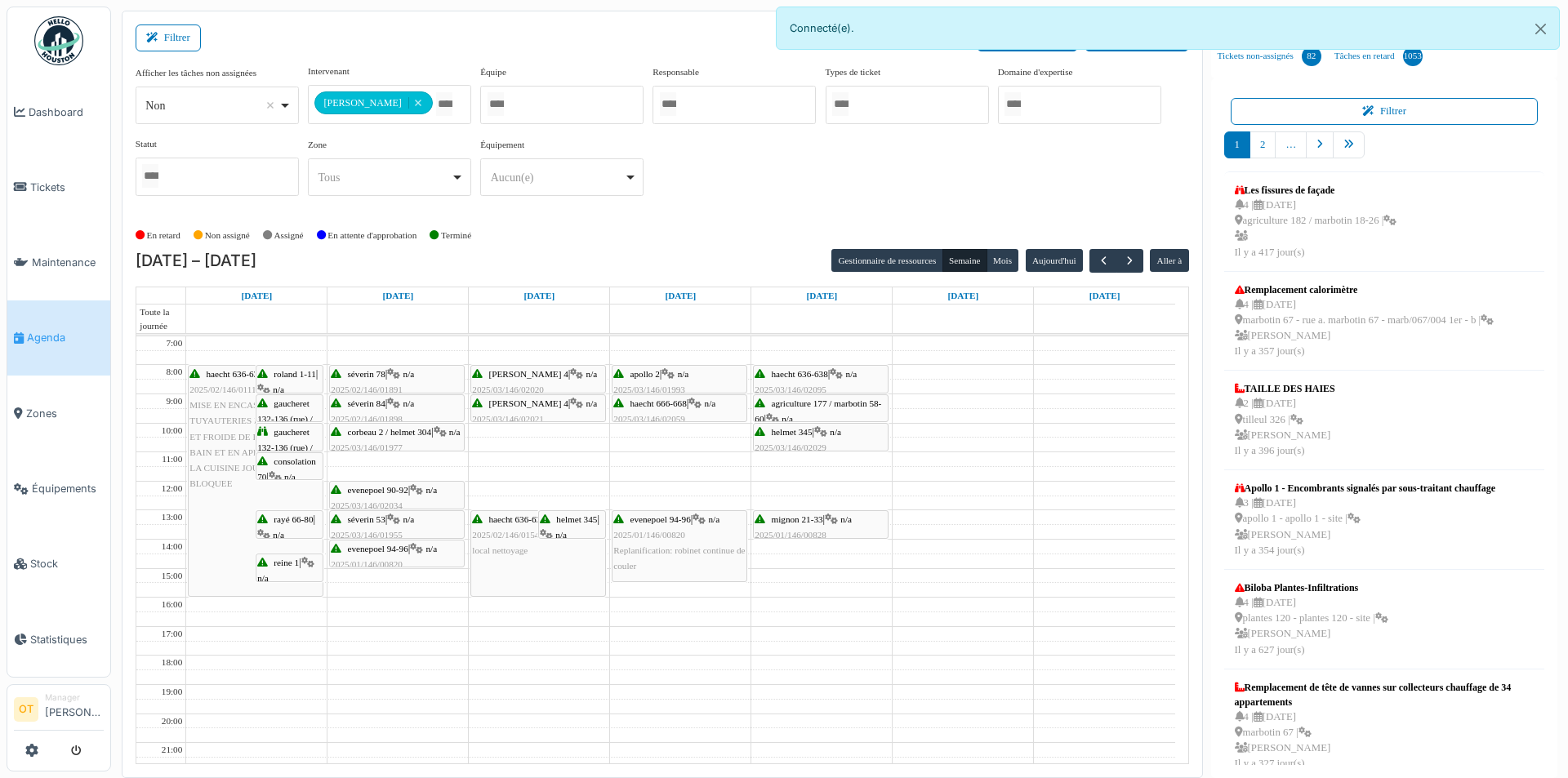
click at [286, 437] on div "gaucheret 132-136 (rue) / thomas 8-12 | n/a 2025/02/146/01242 fuite d'eau tuyau…" at bounding box center [289, 487] width 64 height 126
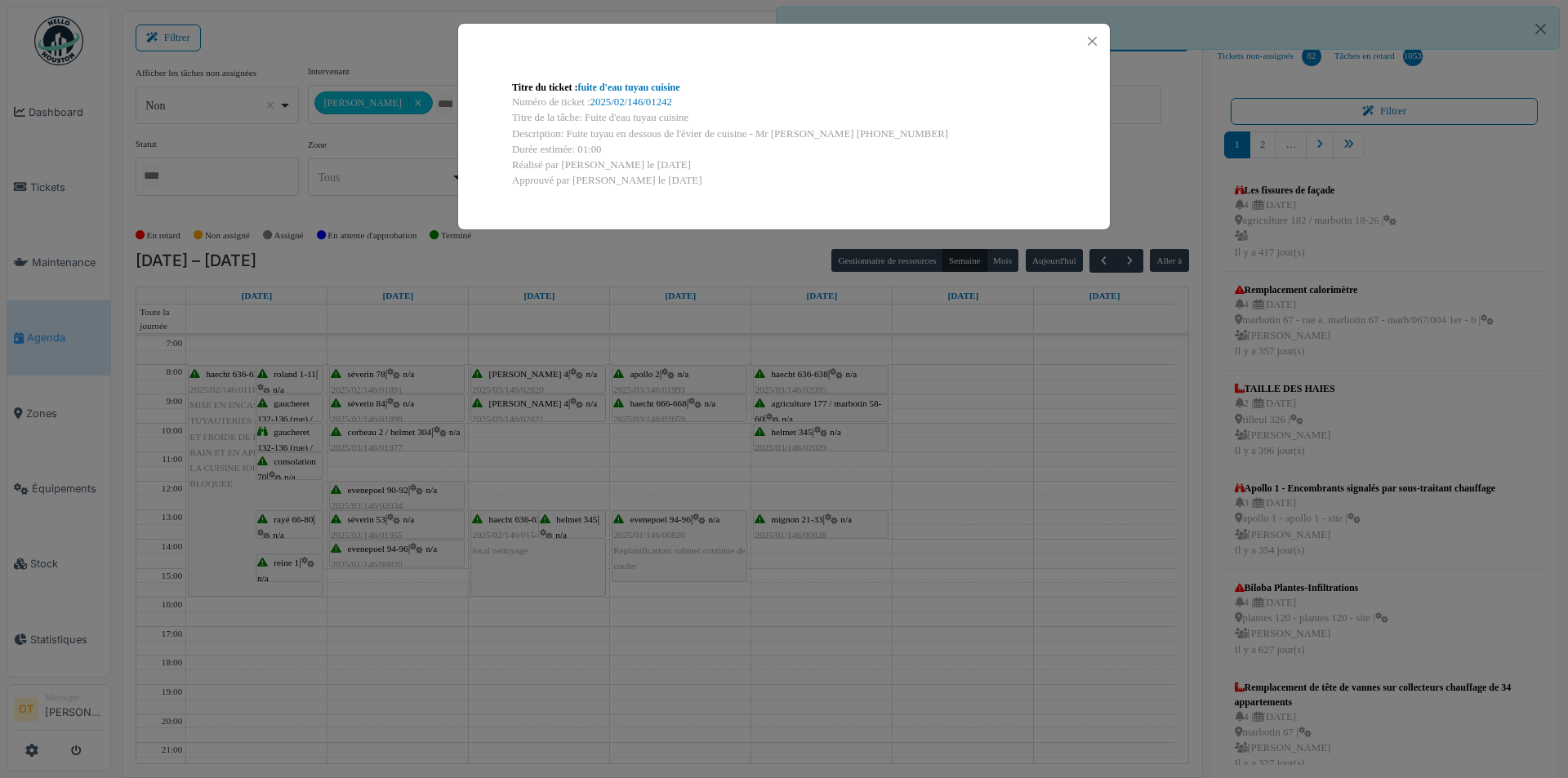
click at [286, 472] on div "Titre du ticket : fuite d'eau tuyau cuisine Numéro de ticket : 2025/02/146/0124…" at bounding box center [784, 389] width 1568 height 778
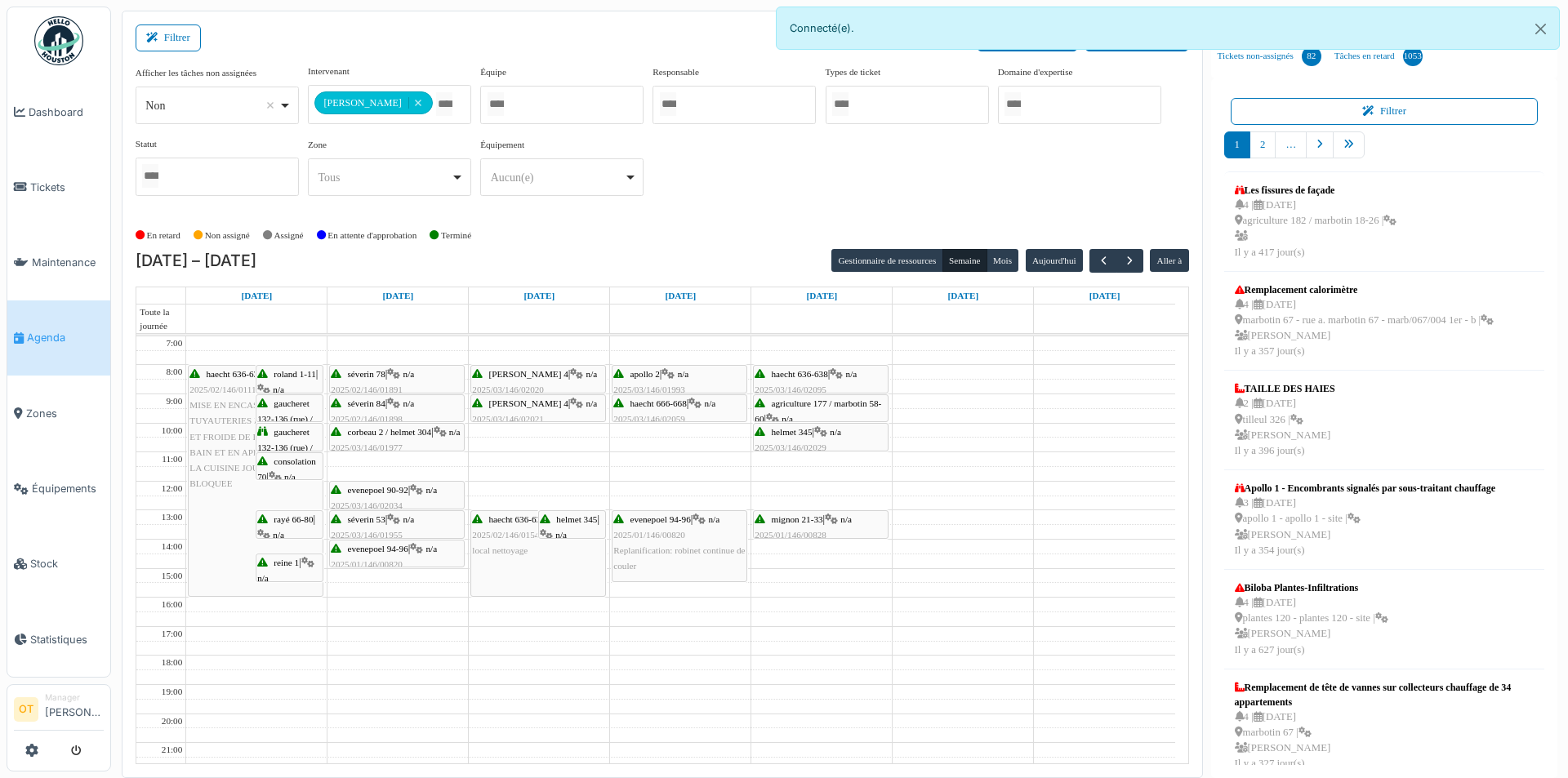
click at [288, 462] on span "consolation 70" at bounding box center [287, 468] width 59 height 25
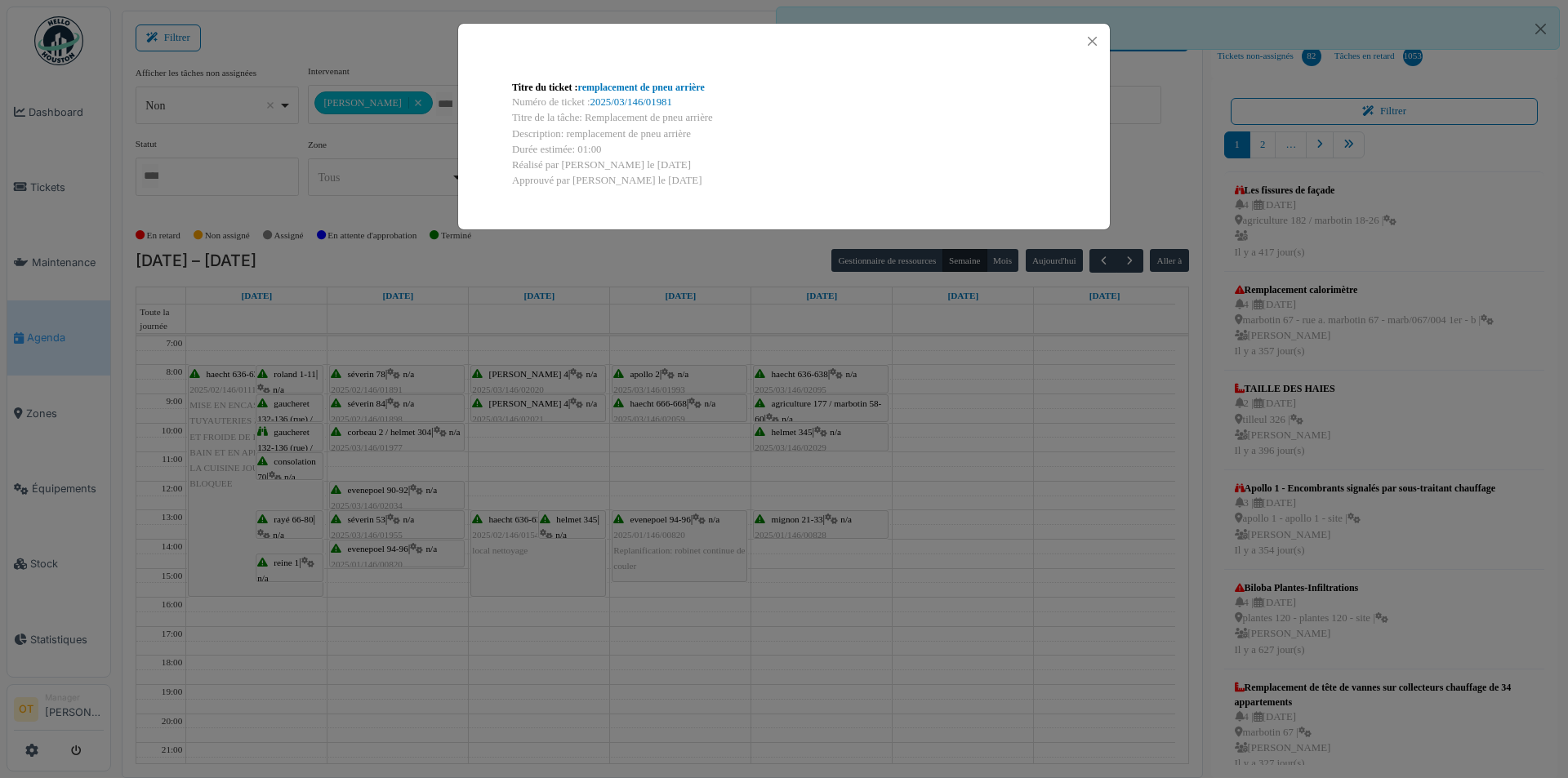
click at [291, 533] on div "Titre du ticket : remplacement de pneu arrière Numéro de ticket : 2025/03/146/0…" at bounding box center [784, 389] width 1568 height 778
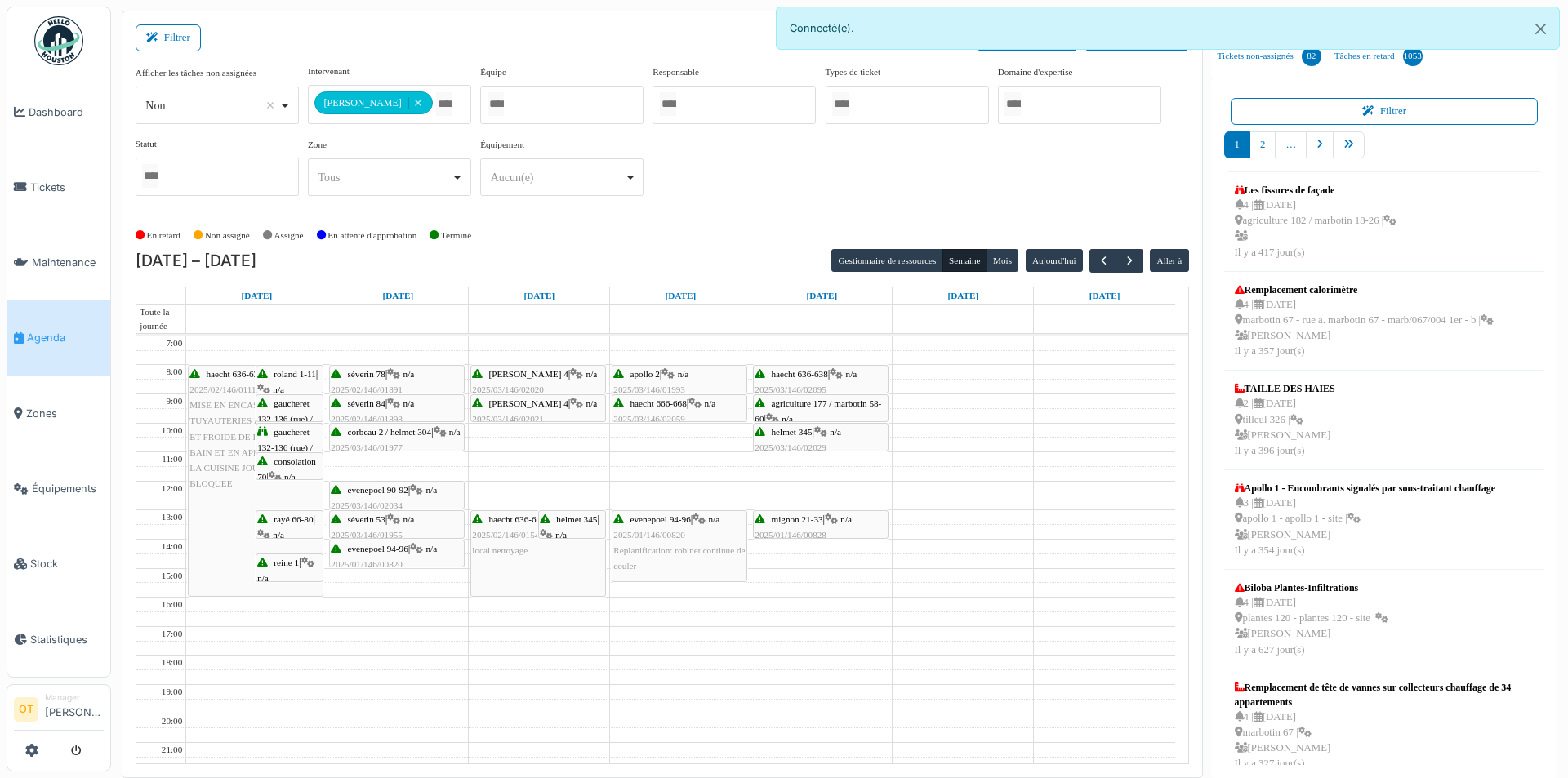
click at [291, 524] on div "rayé 66-80 | n/a 2025/02/146/01824 Chasse coule en continue" at bounding box center [289, 558] width 64 height 93
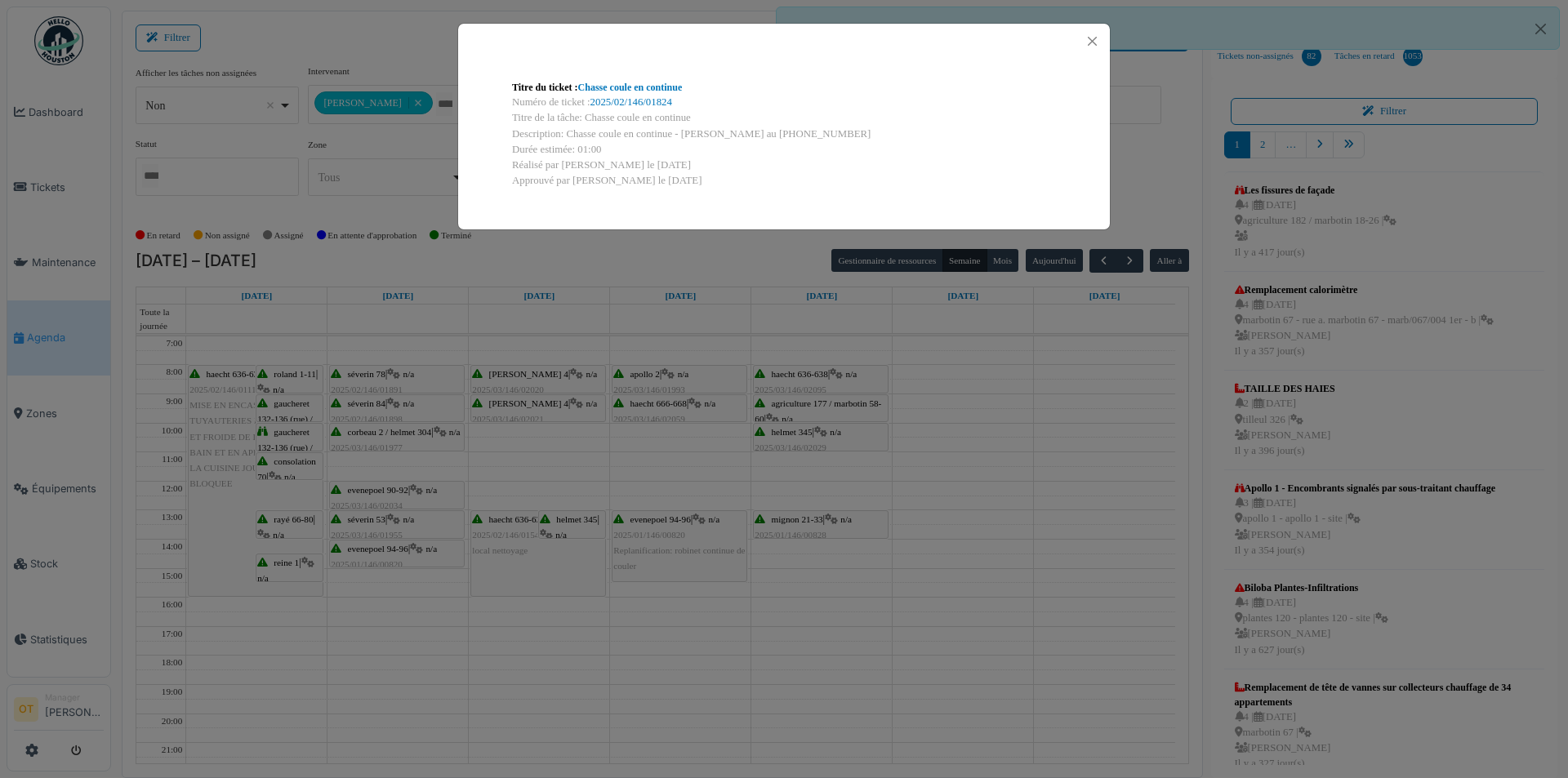
click at [291, 524] on div "Titre du ticket : Chasse coule en continue Numéro de ticket : 2025/02/146/01824…" at bounding box center [784, 389] width 1568 height 778
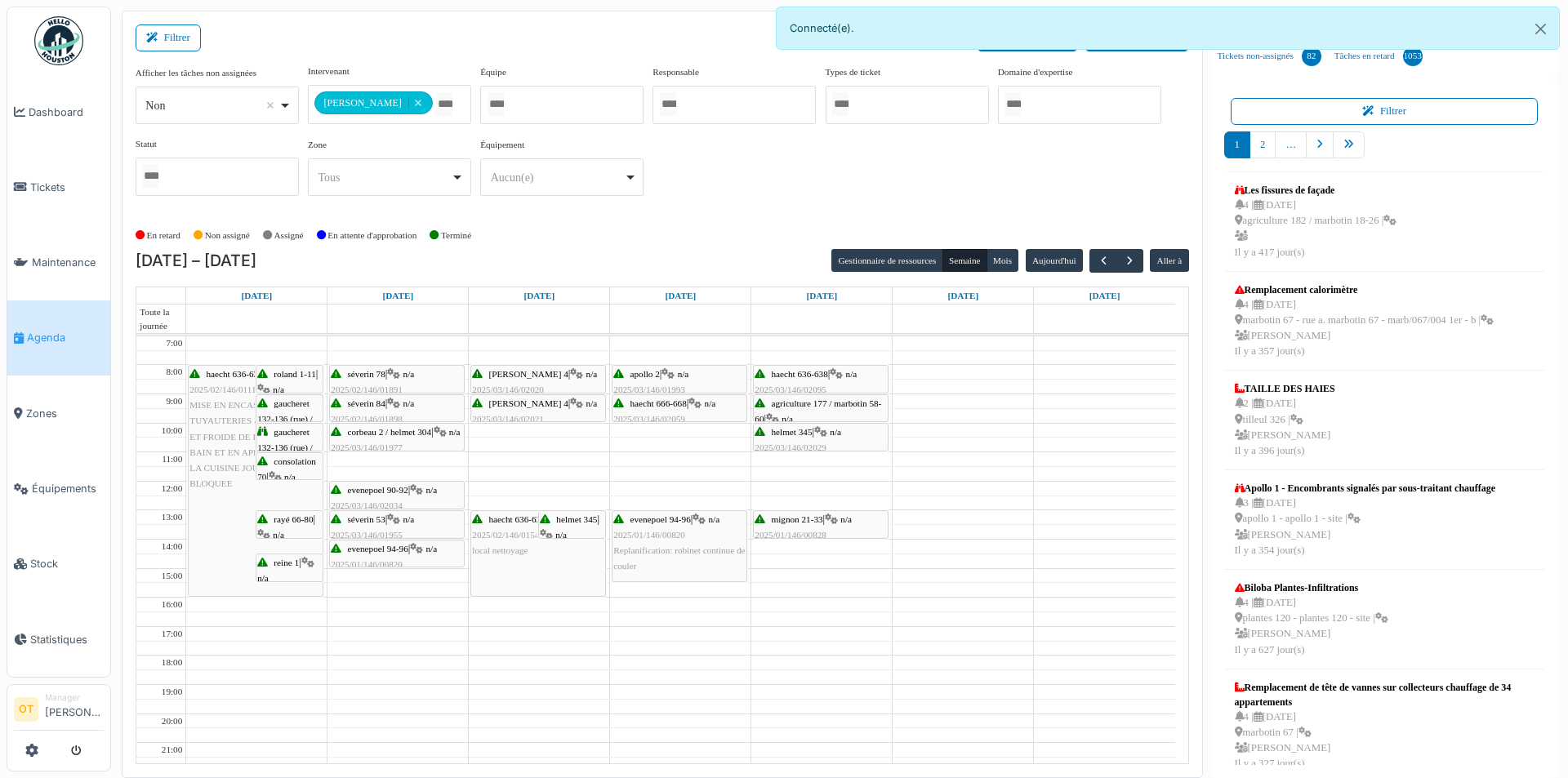
click at [287, 567] on div "reine 1 | n/a 2025/02/146/01886 Vérification robinet" at bounding box center [289, 601] width 64 height 93
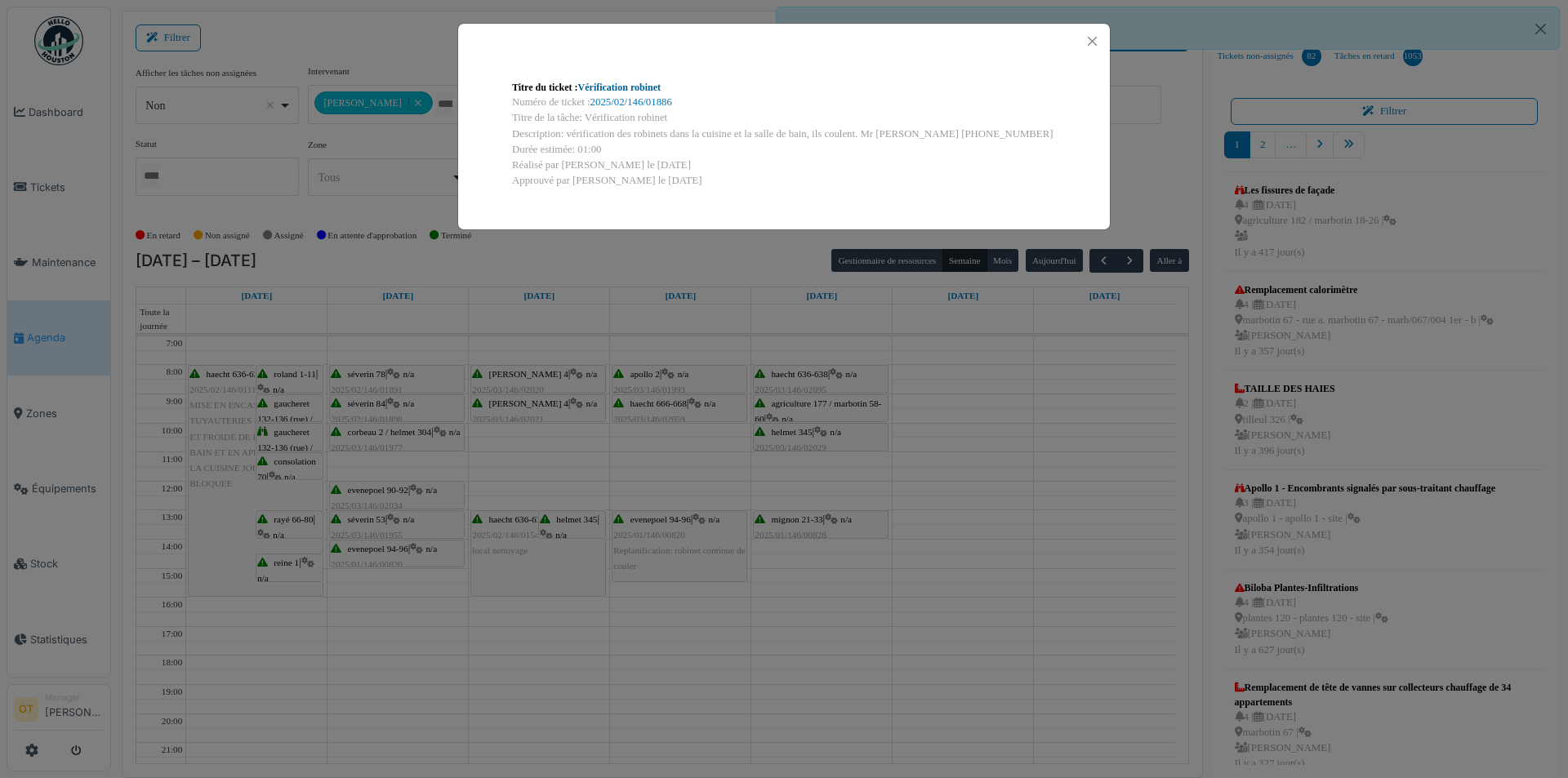
click at [640, 84] on link "Vérification robinet" at bounding box center [620, 87] width 82 height 11
click at [560, 467] on div "Titre du ticket : Vérification robinet Numéro de ticket : 2025/02/146/01886 Tit…" at bounding box center [784, 389] width 1568 height 778
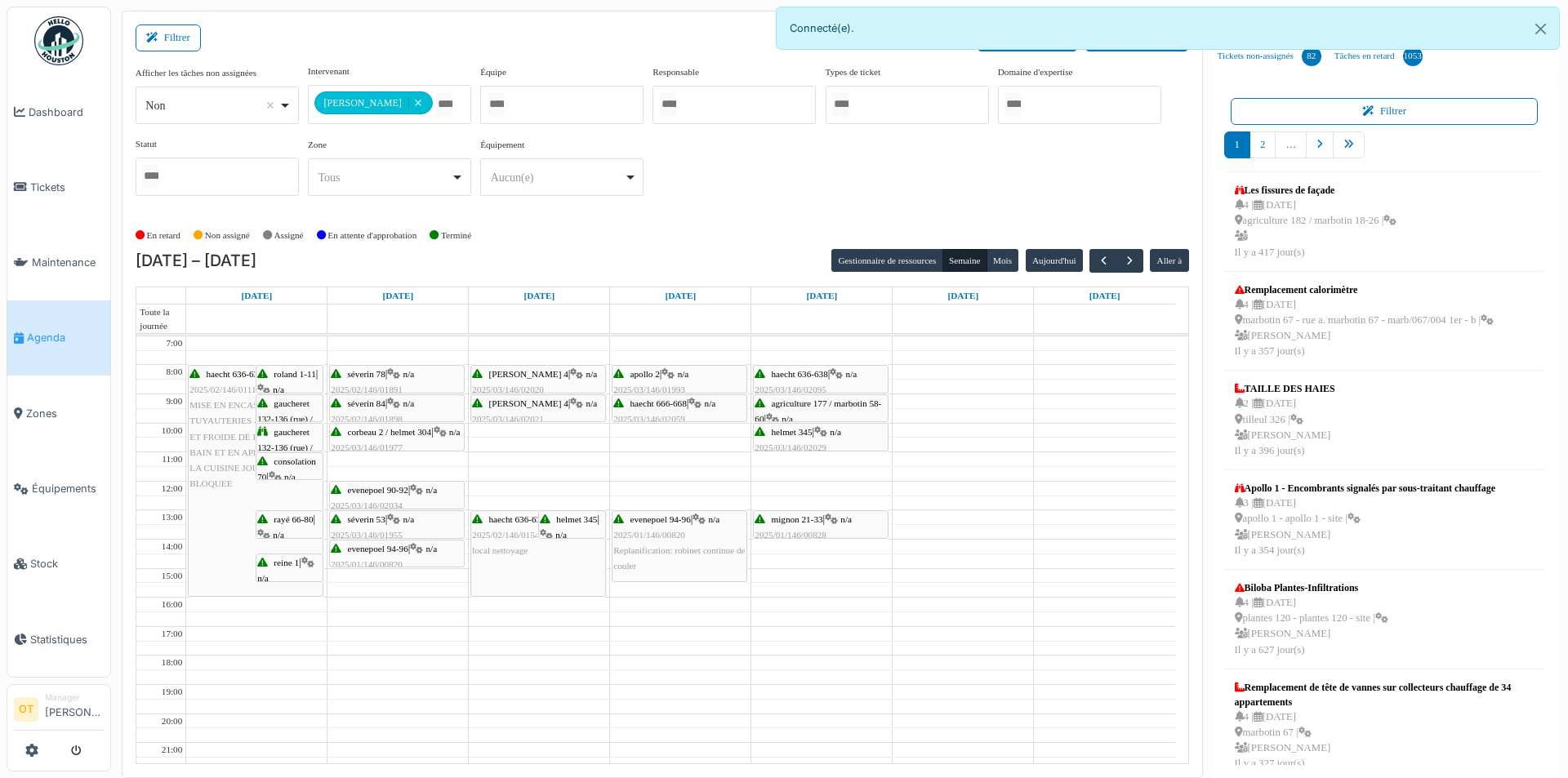
click at [803, 371] on span "haecht 636-638" at bounding box center [800, 373] width 57 height 9
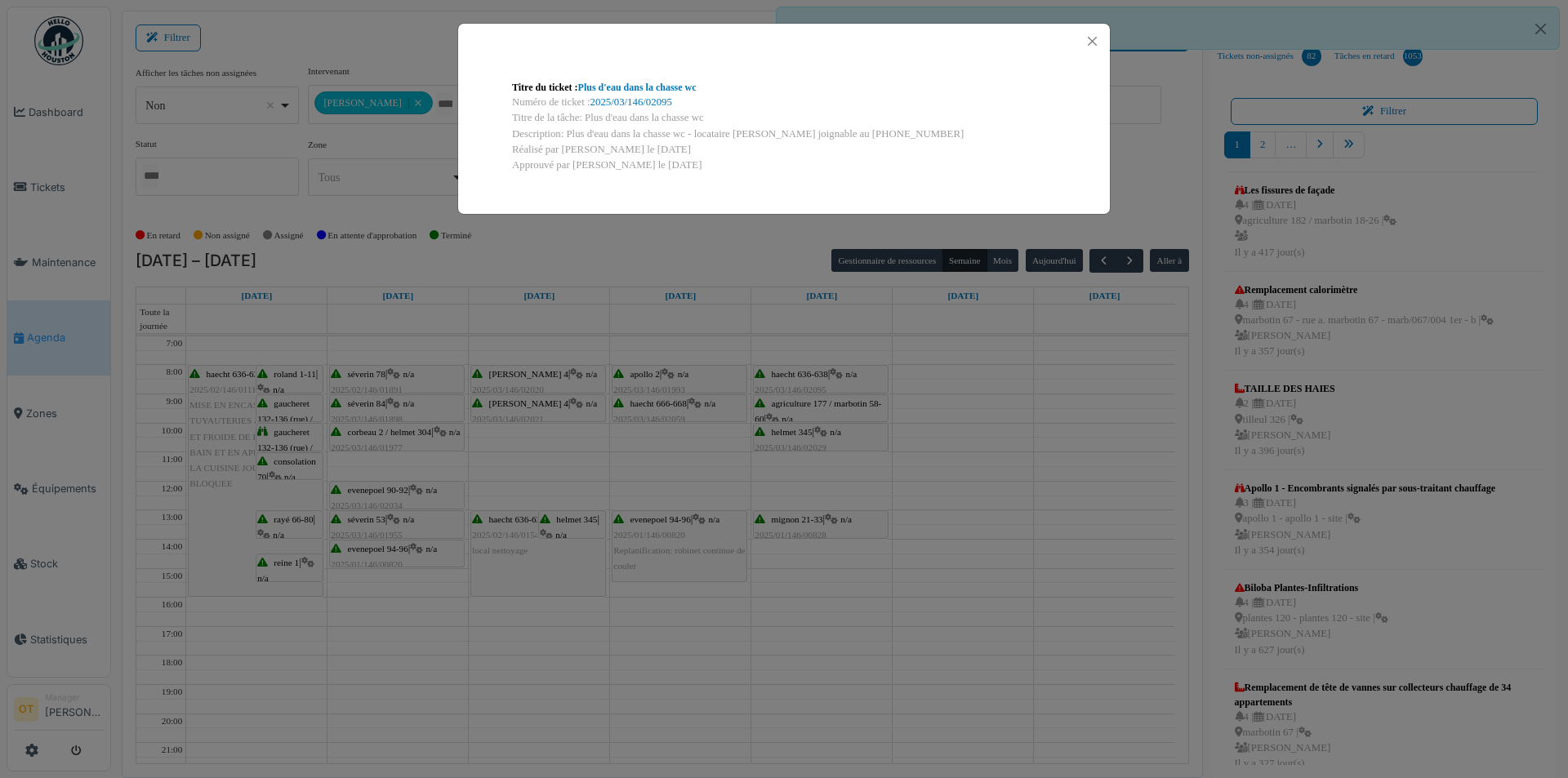
click at [807, 409] on div "Titre du ticket : Plus d'eau dans la chasse wc Numéro de ticket : 2025/03/146/0…" at bounding box center [784, 389] width 1568 height 778
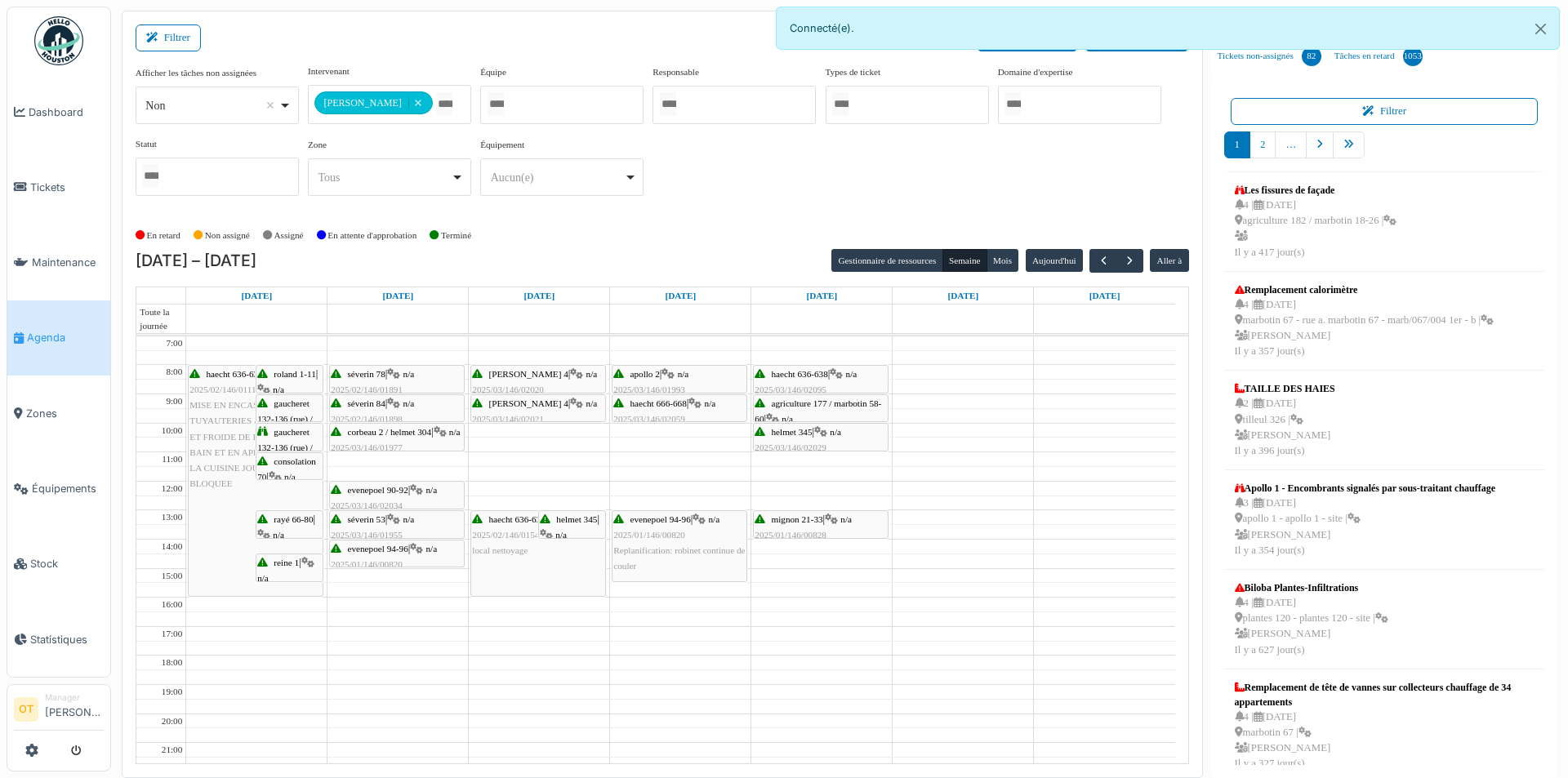
click at [807, 407] on div "agriculture 177 / marbotin 58-60 | n/a 2025/03/146/02099 Changer la chasse" at bounding box center [820, 427] width 132 height 63
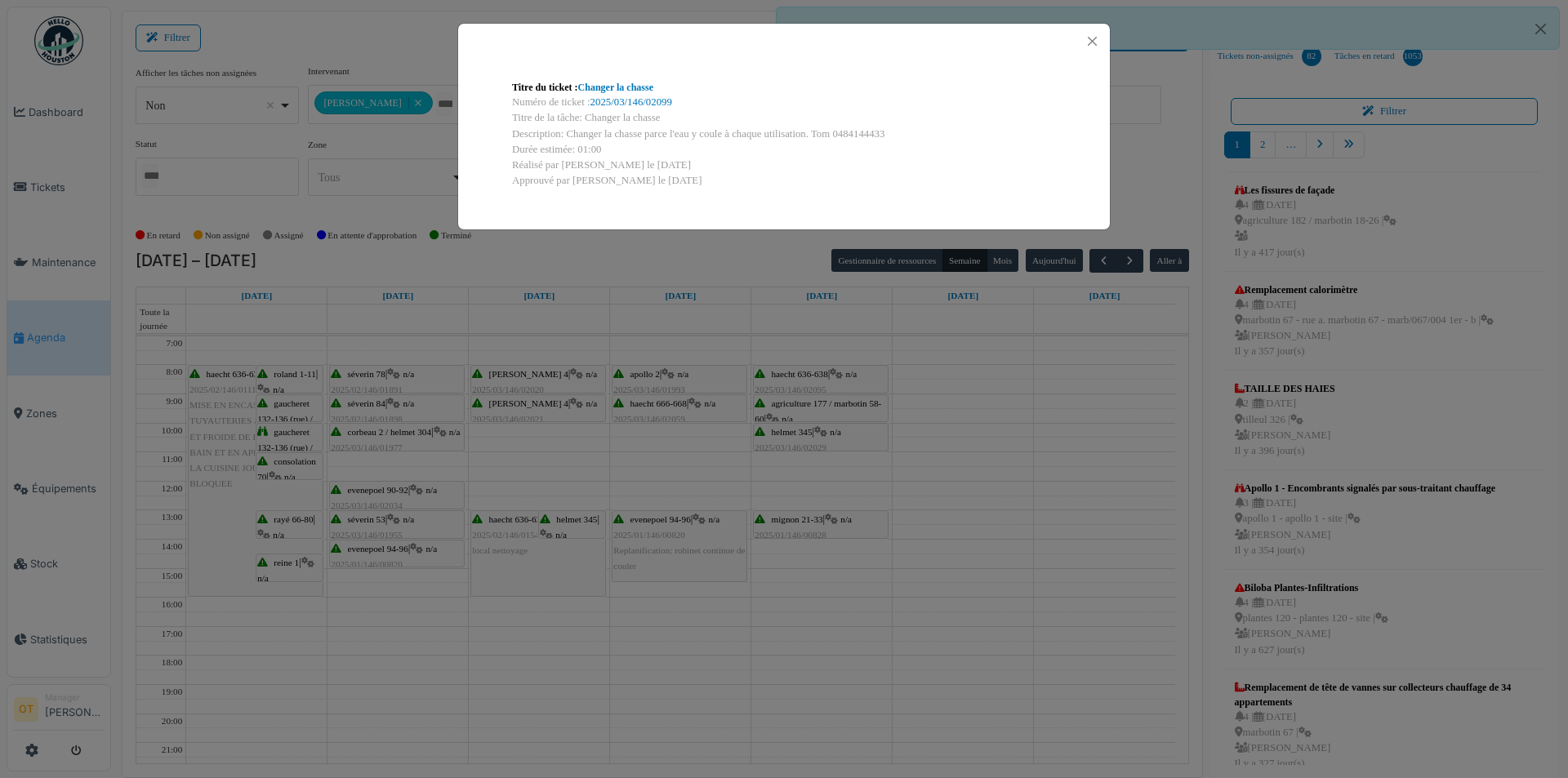
click at [796, 444] on div "Titre du ticket : Changer la chasse Numéro de ticket : 2025/03/146/02099 Titre …" at bounding box center [784, 389] width 1568 height 778
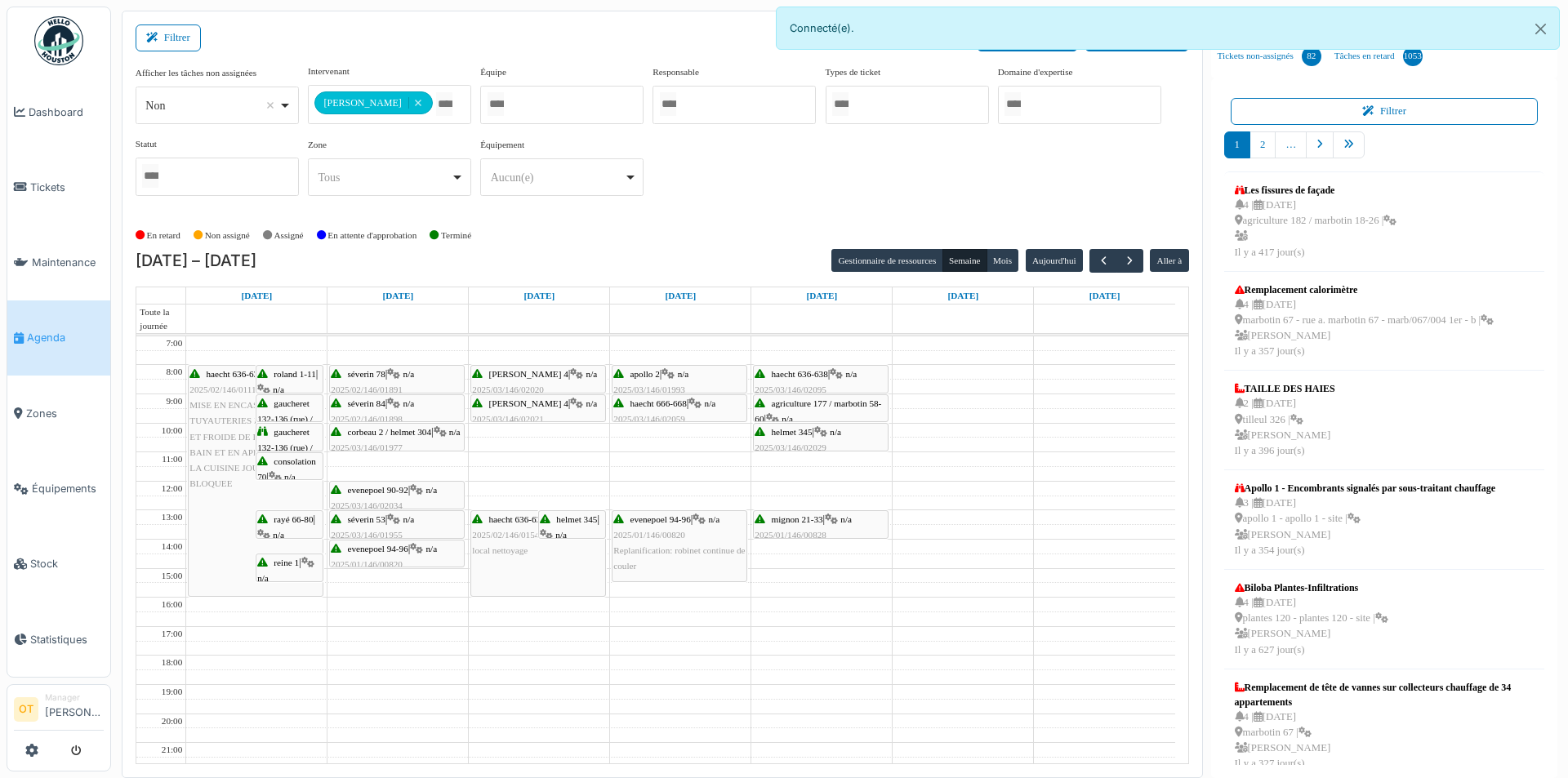
click at [796, 444] on span "2025/03/146/02029" at bounding box center [790, 447] width 72 height 9
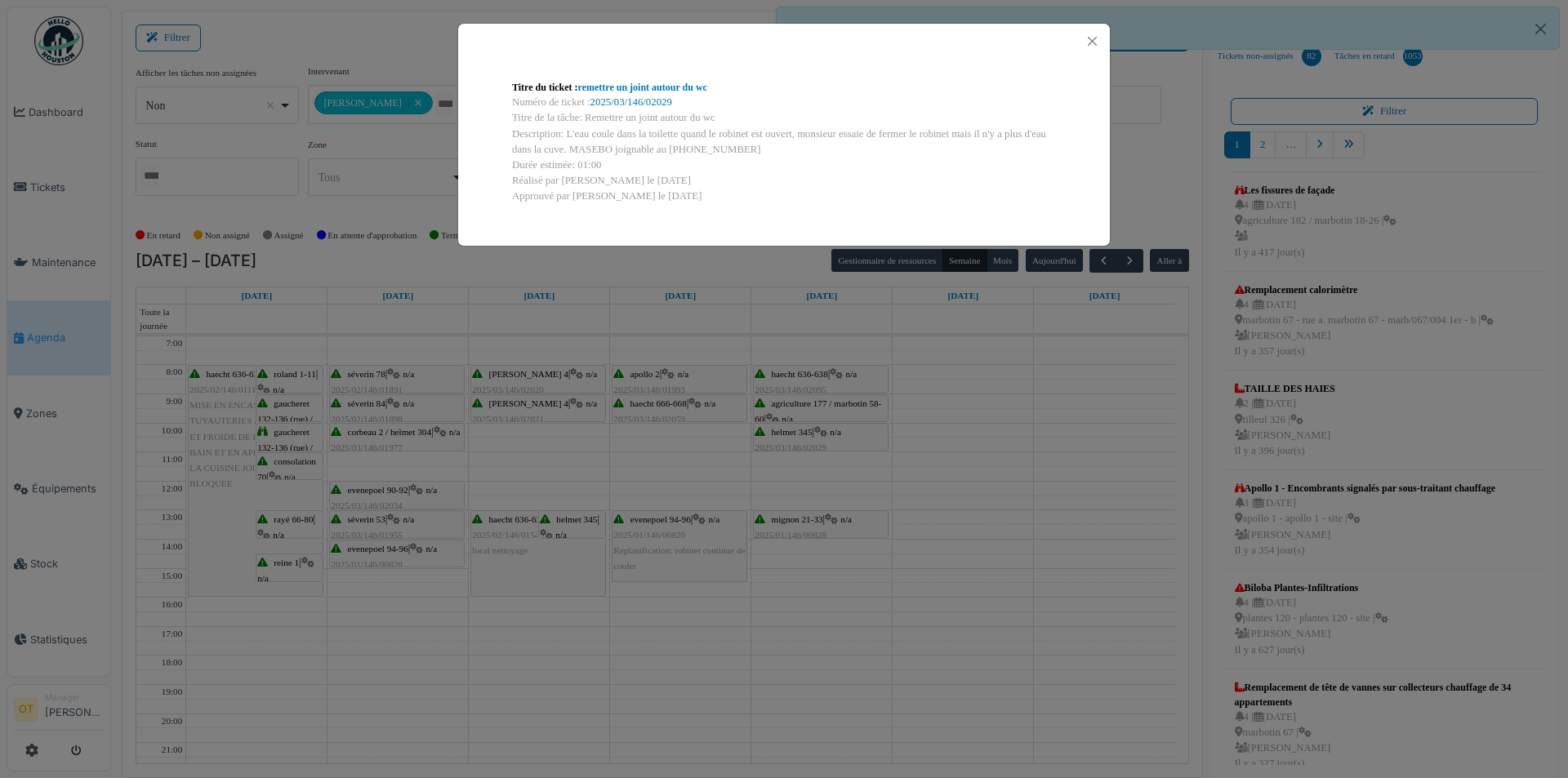
click at [800, 523] on div "Titre du ticket : remettre un joint autour du wc Numéro de ticket : 2025/03/146…" at bounding box center [784, 389] width 1568 height 778
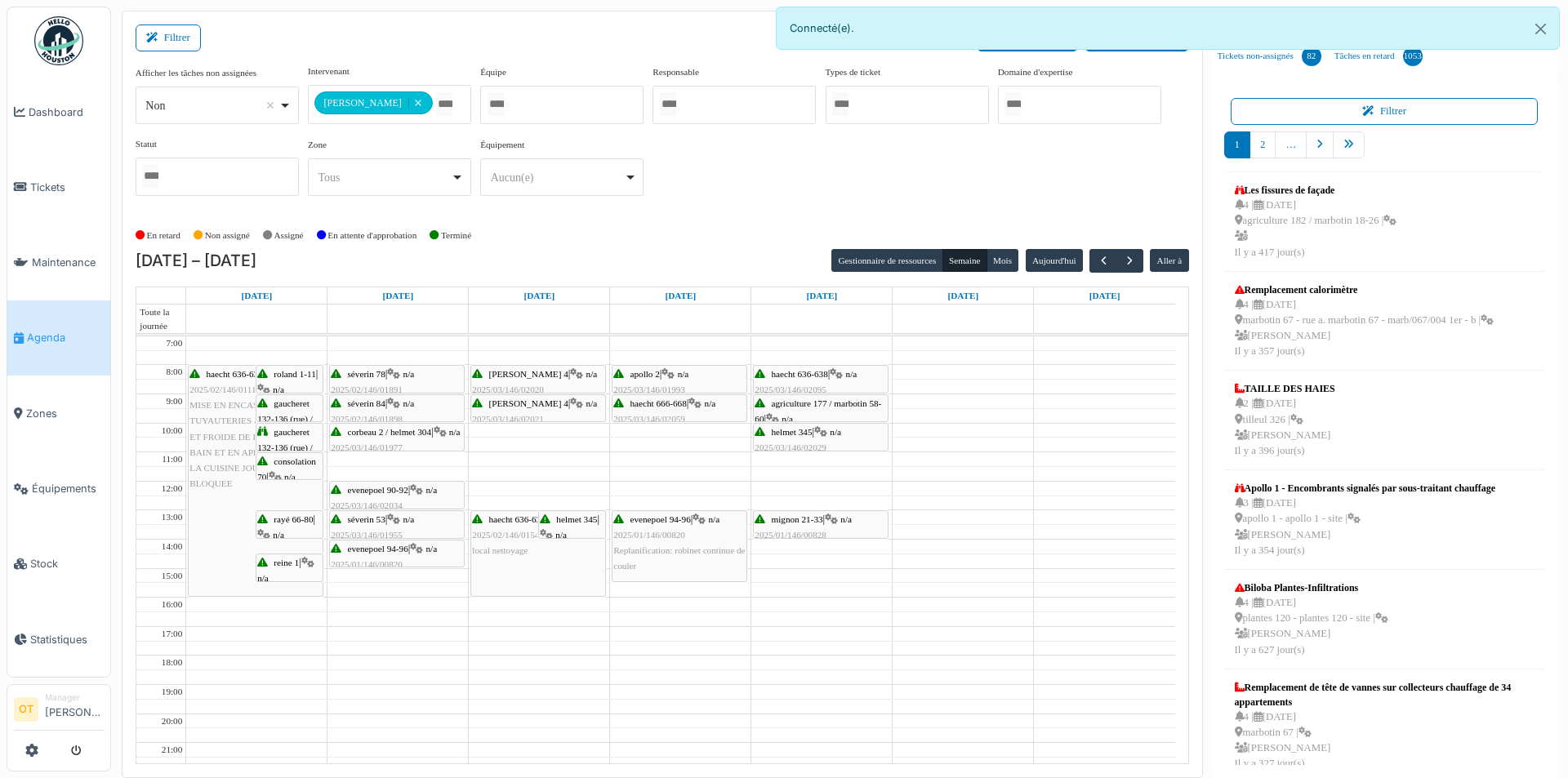
click at [800, 523] on div "mignon 21-33 | n/a 2025/01/146/00828 toujours fuite tuyau wc" at bounding box center [820, 535] width 132 height 47
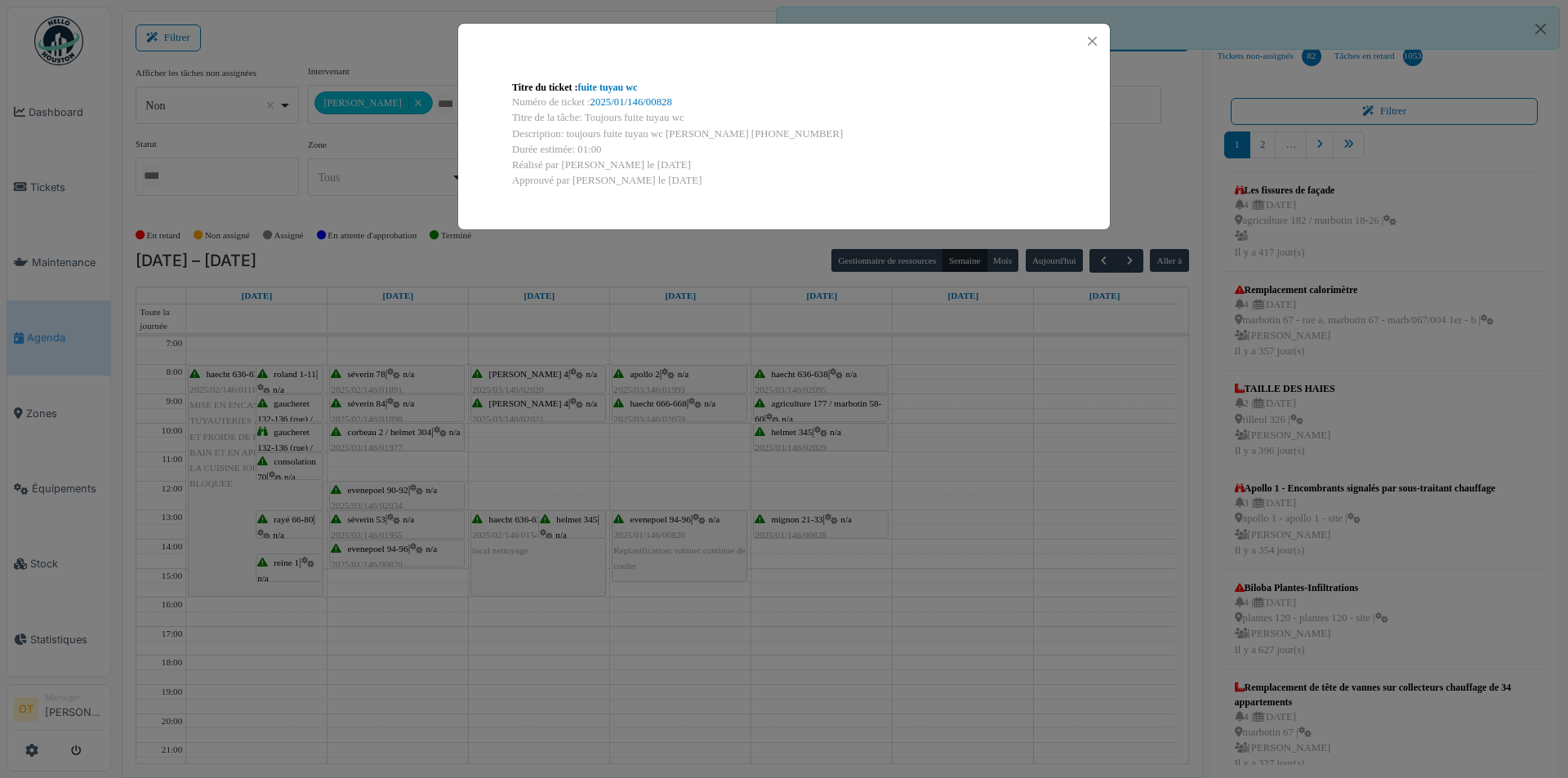
click at [805, 487] on div "Titre du ticket : fuite tuyau wc Numéro de ticket : 2025/01/146/00828 Titre de …" at bounding box center [784, 389] width 1568 height 778
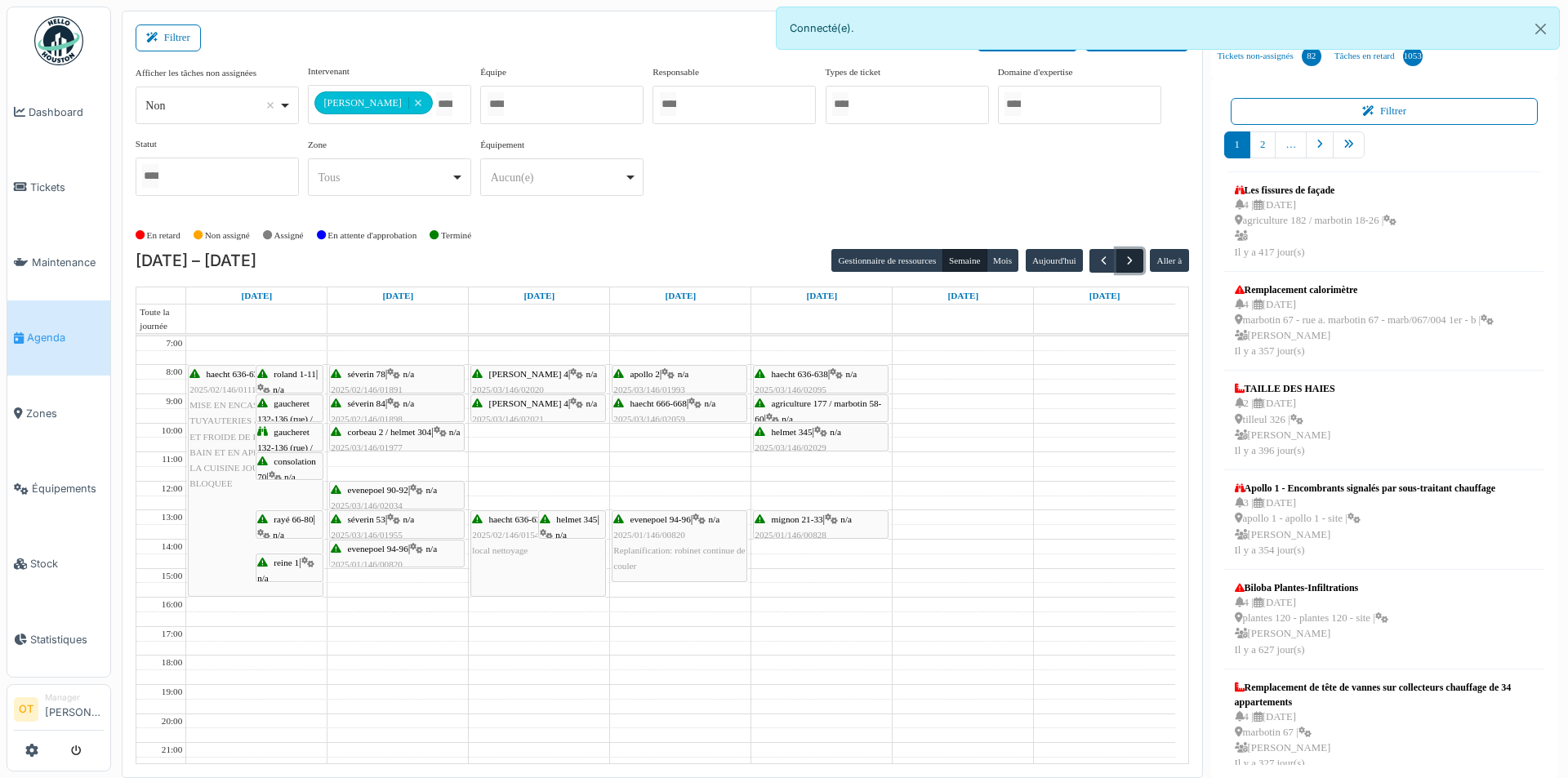
click at [1129, 251] on button "button" at bounding box center [1129, 261] width 27 height 24
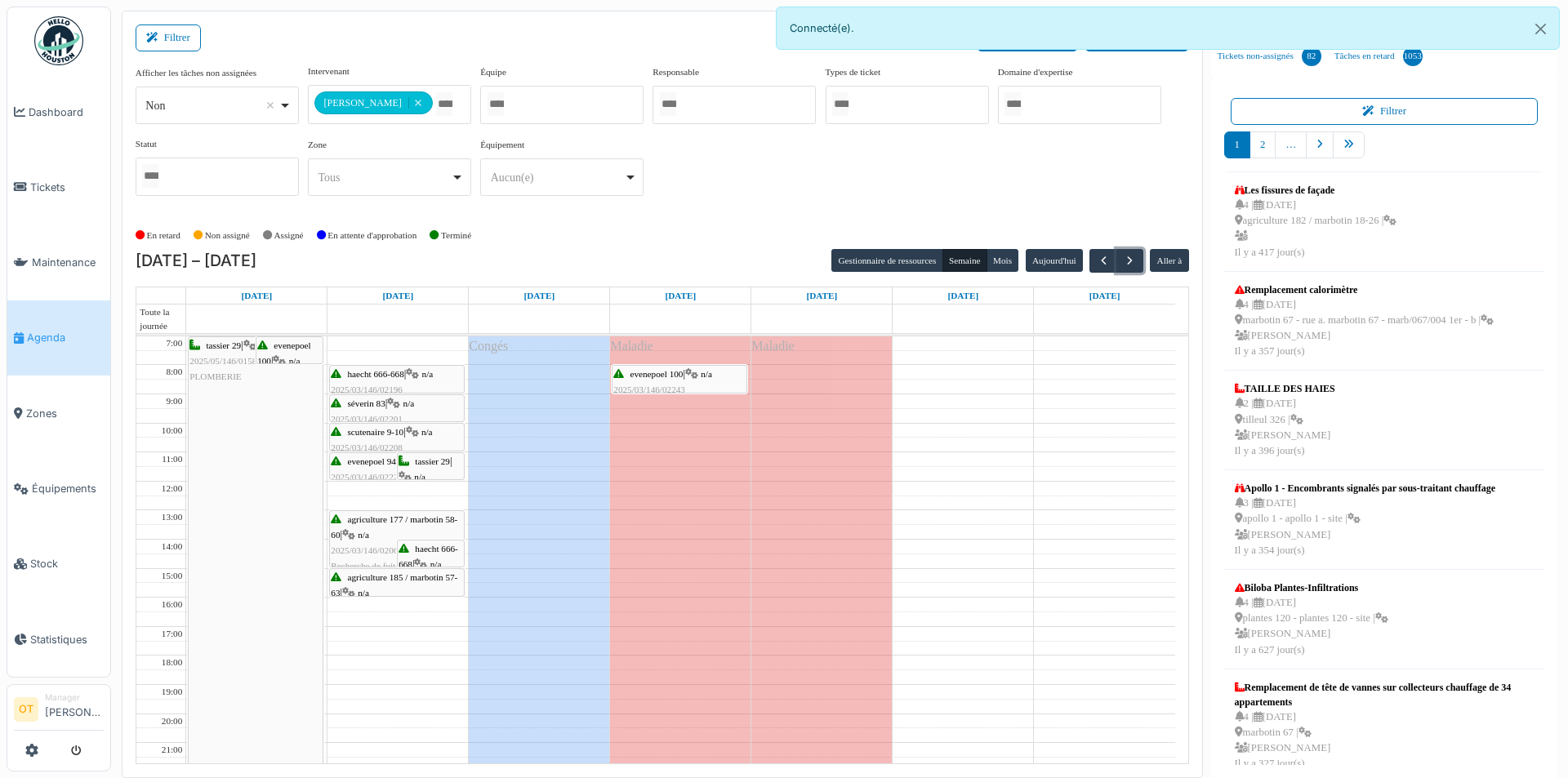
click at [259, 383] on div "tassier 29 | n/a 2025/05/146/01581 PLOMBERIE" at bounding box center [256, 361] width 132 height 47
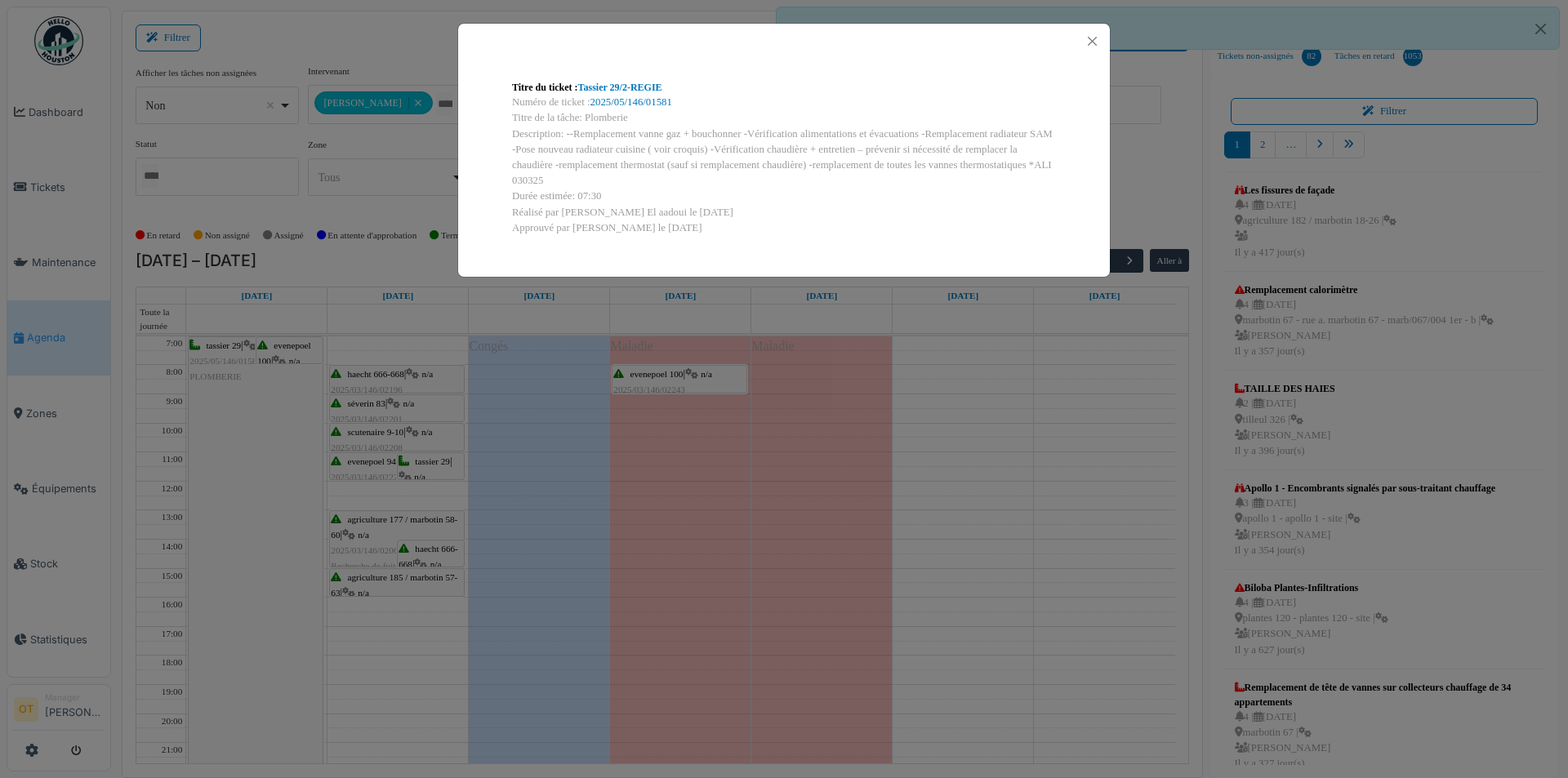
click at [637, 81] on div "Titre du ticket : Tassier 29/2-REGIE" at bounding box center [784, 87] width 544 height 15
click at [631, 88] on link "Tassier 29/2-REGIE" at bounding box center [621, 87] width 84 height 11
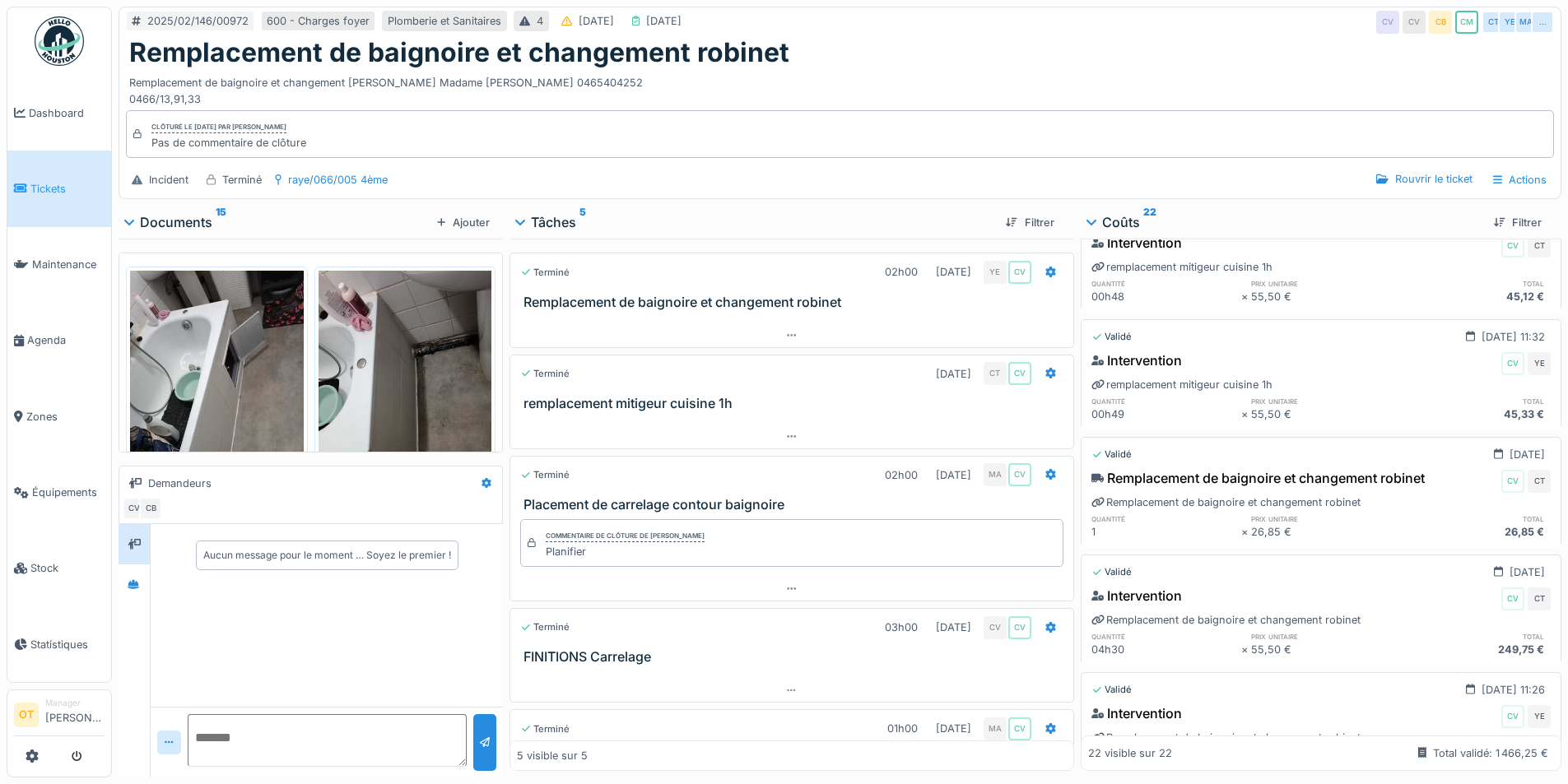
scroll to position [2304, 0]
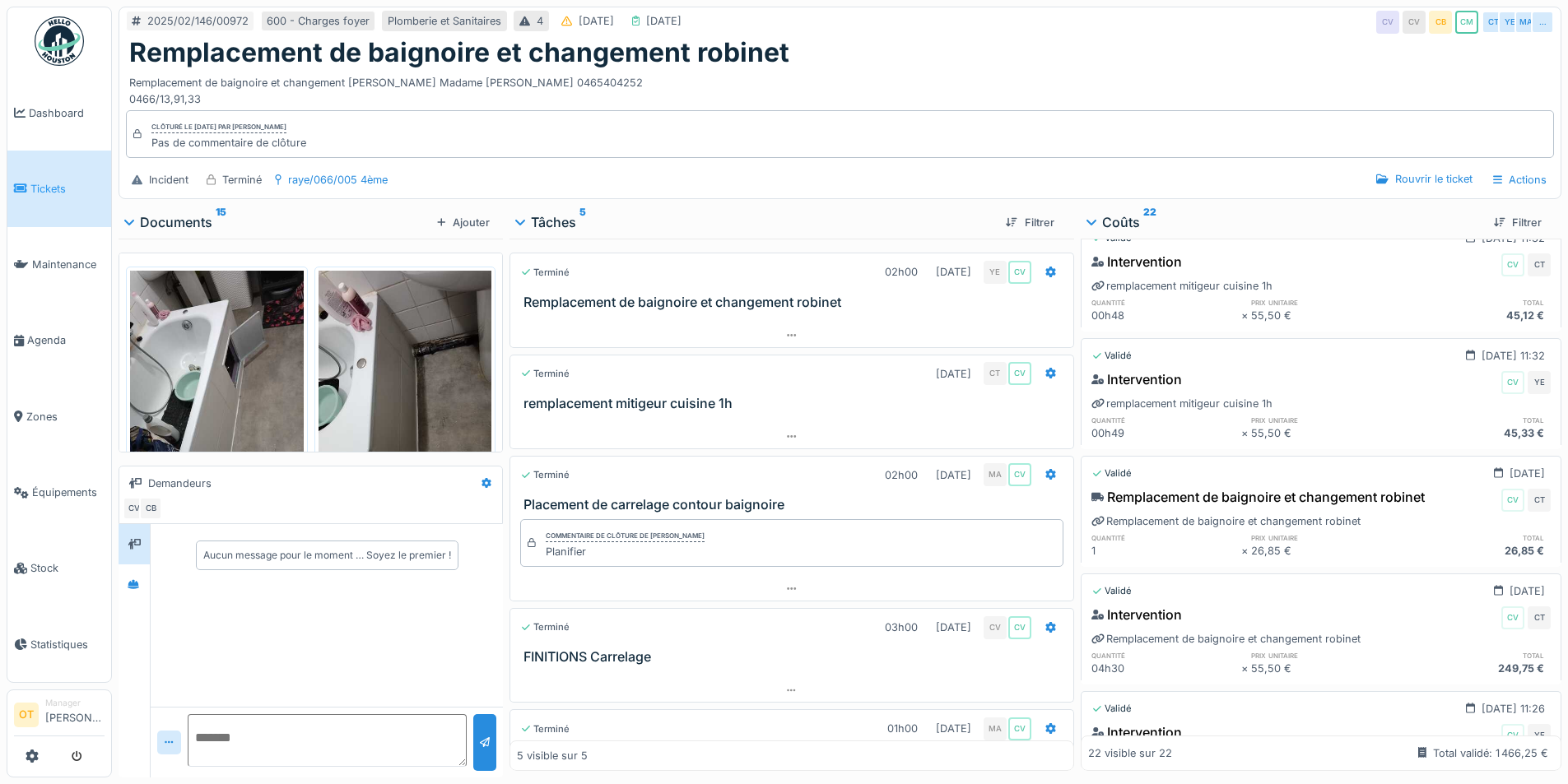
click at [203, 345] on img at bounding box center [216, 386] width 174 height 231
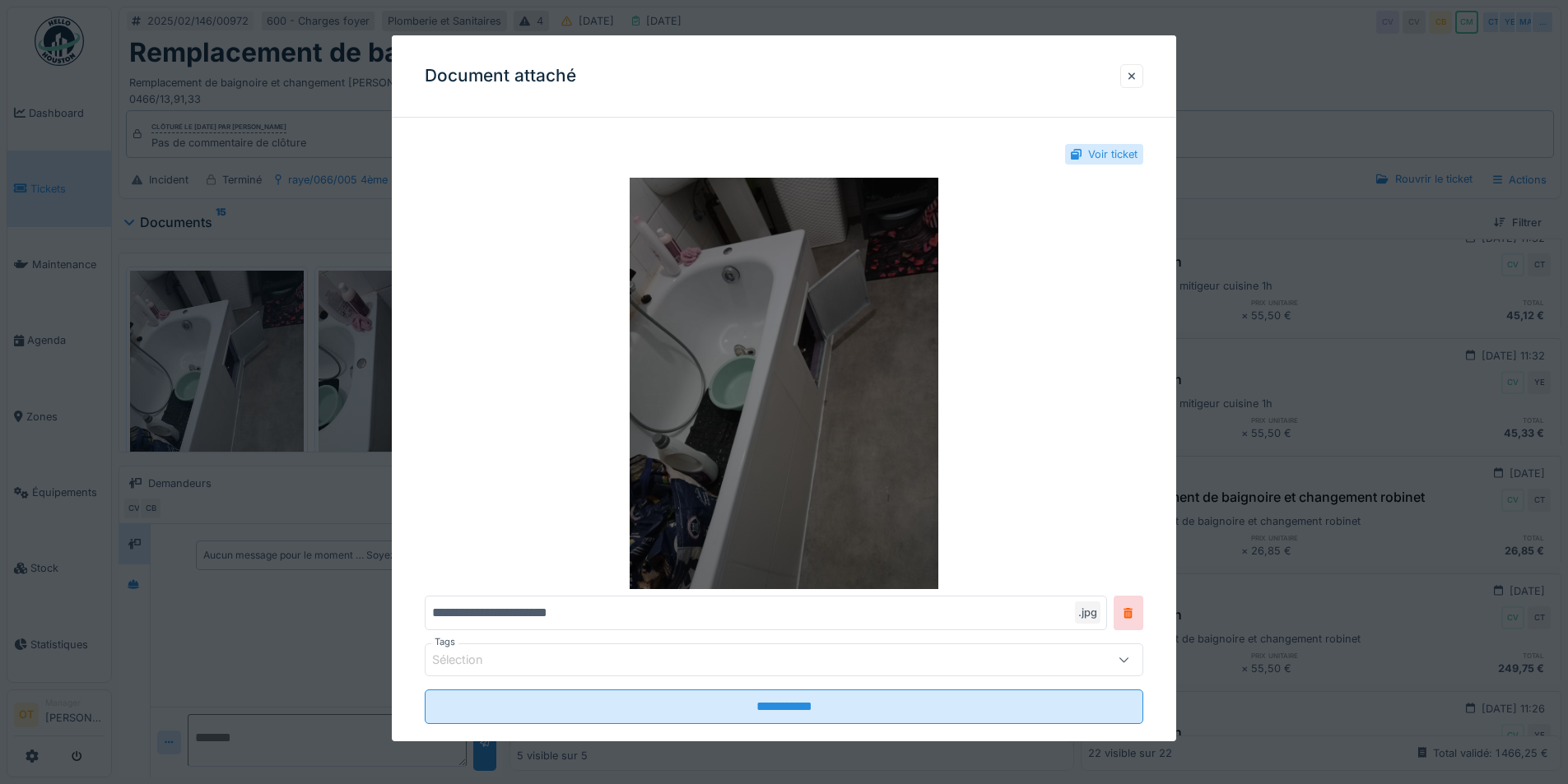
click at [769, 368] on img at bounding box center [784, 384] width 719 height 411
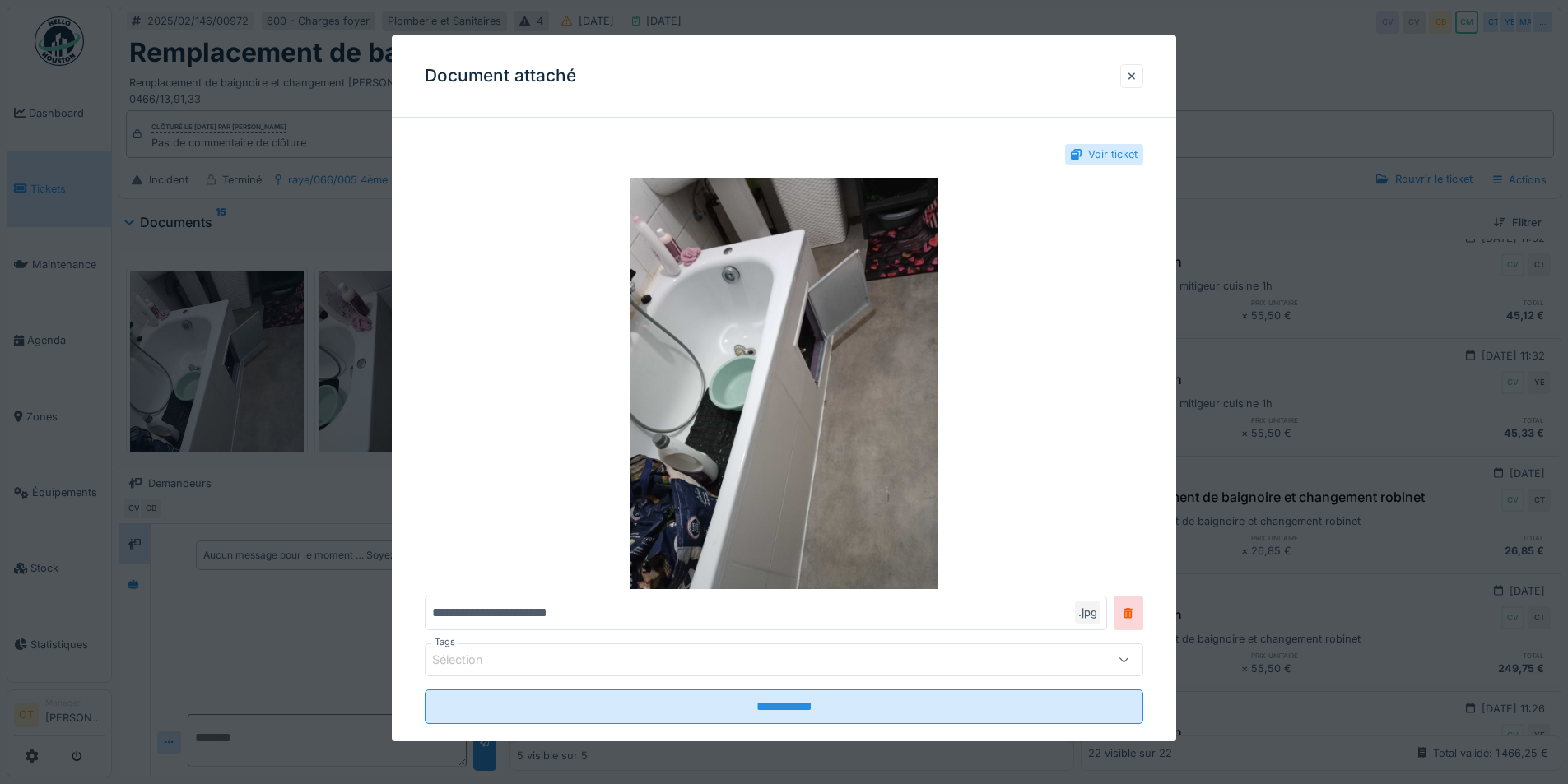
drag, startPoint x: 291, startPoint y: 526, endPoint x: 290, endPoint y: 513, distance: 13.0
click at [288, 525] on div at bounding box center [784, 392] width 1568 height 784
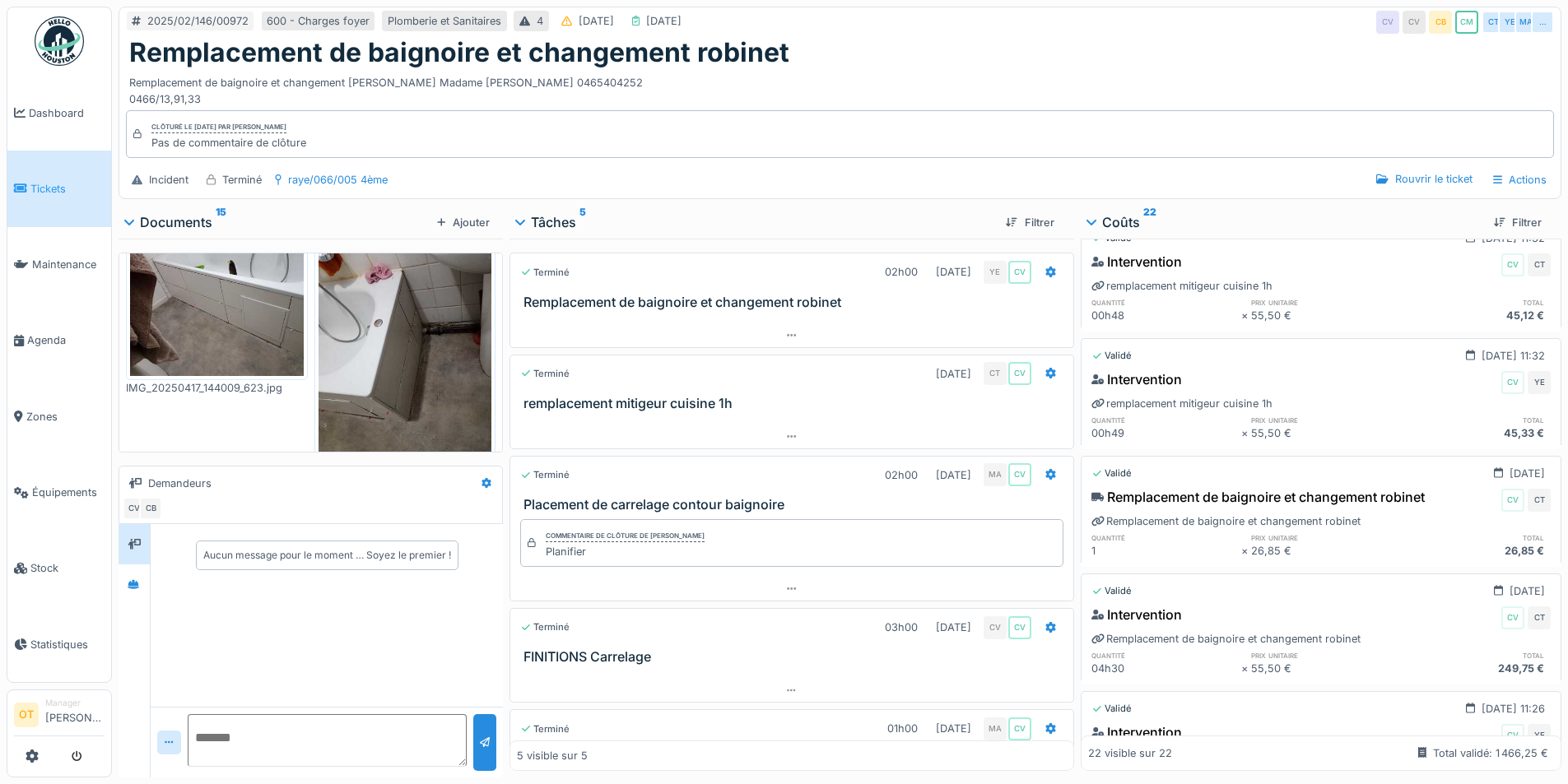
scroll to position [740, 0]
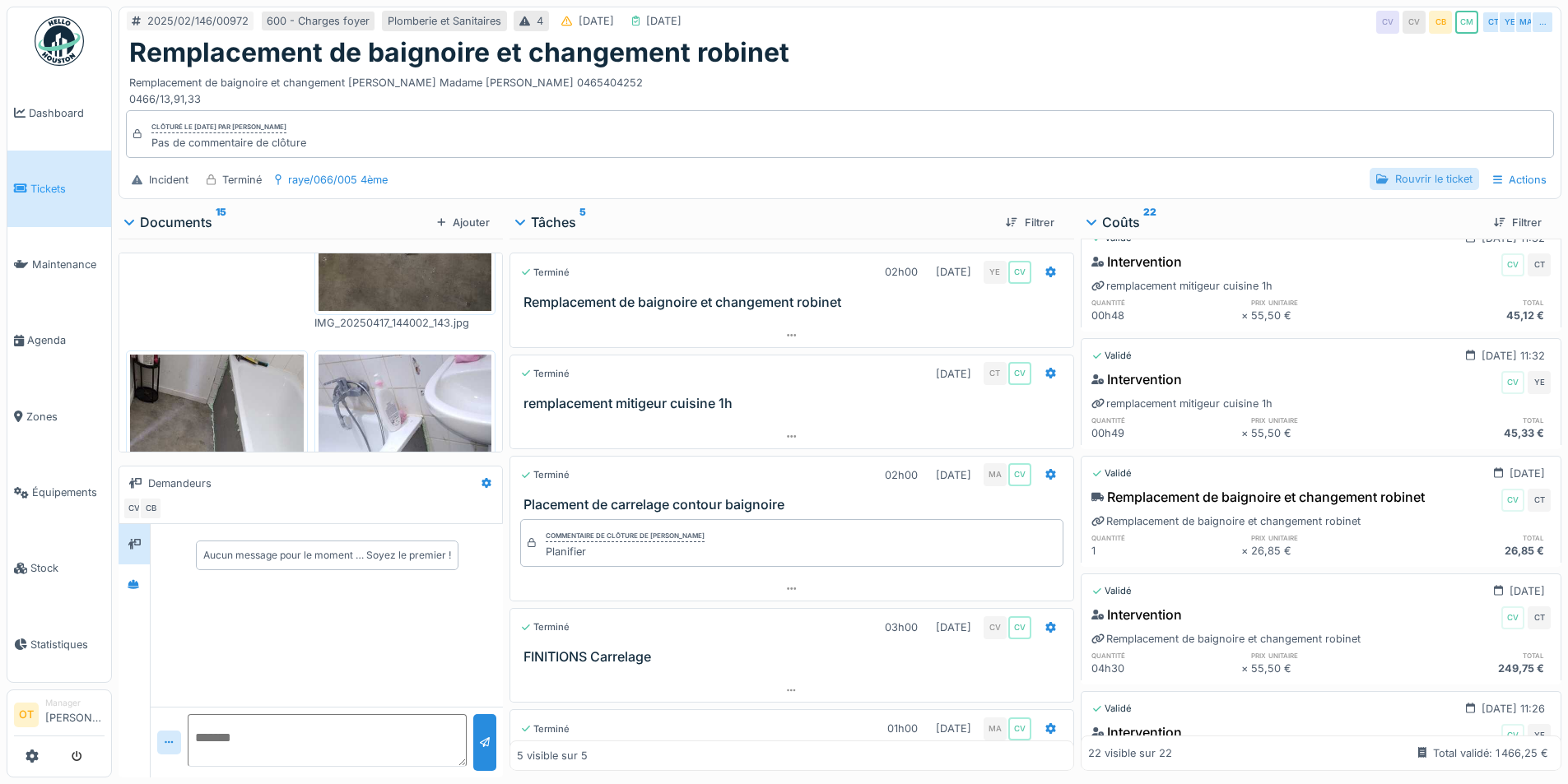
click at [1403, 178] on div "Rouvrir le ticket" at bounding box center [1424, 179] width 109 height 22
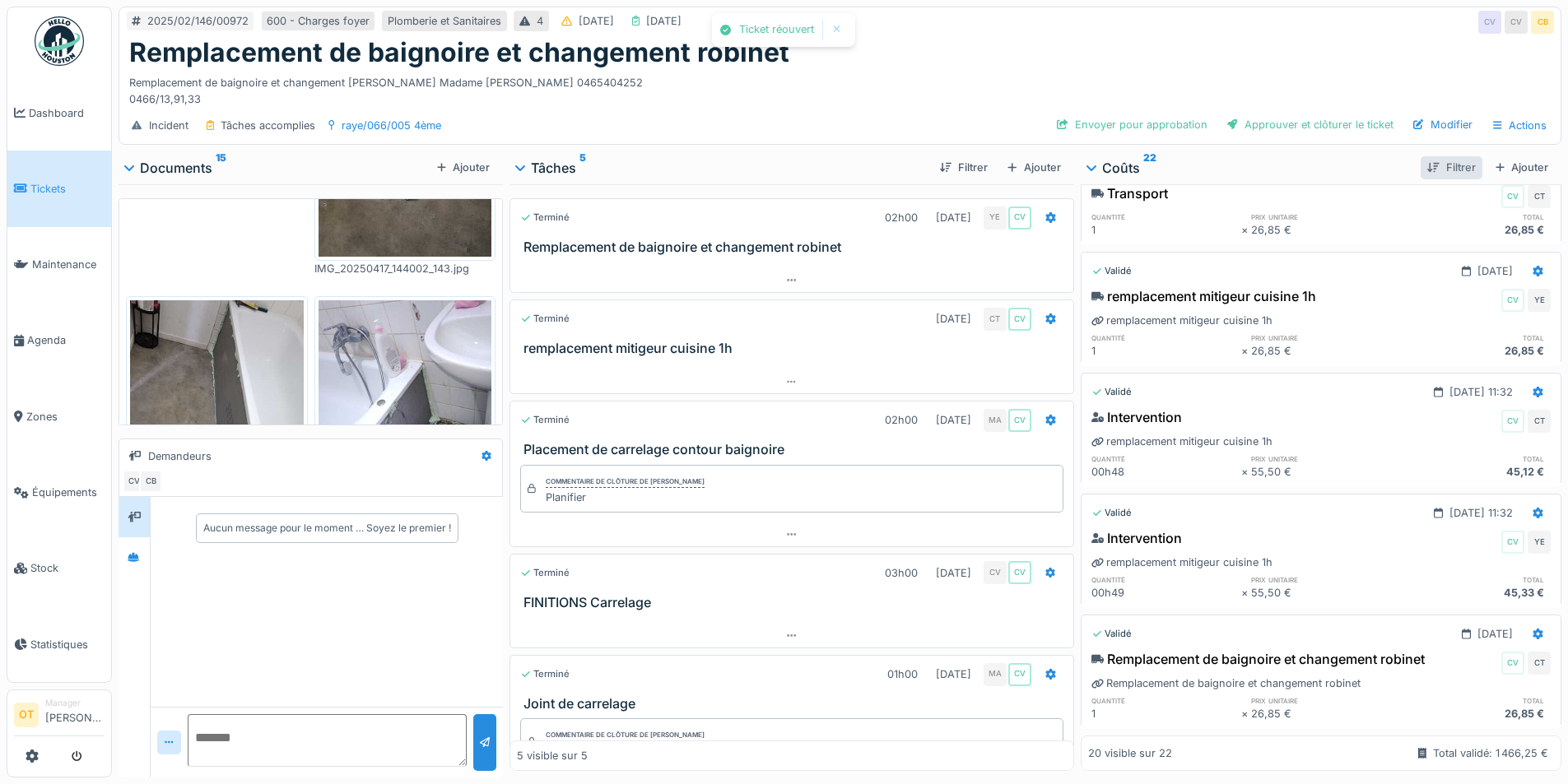
scroll to position [2162, 0]
click at [1512, 163] on div "Ajouter" at bounding box center [1521, 168] width 66 height 22
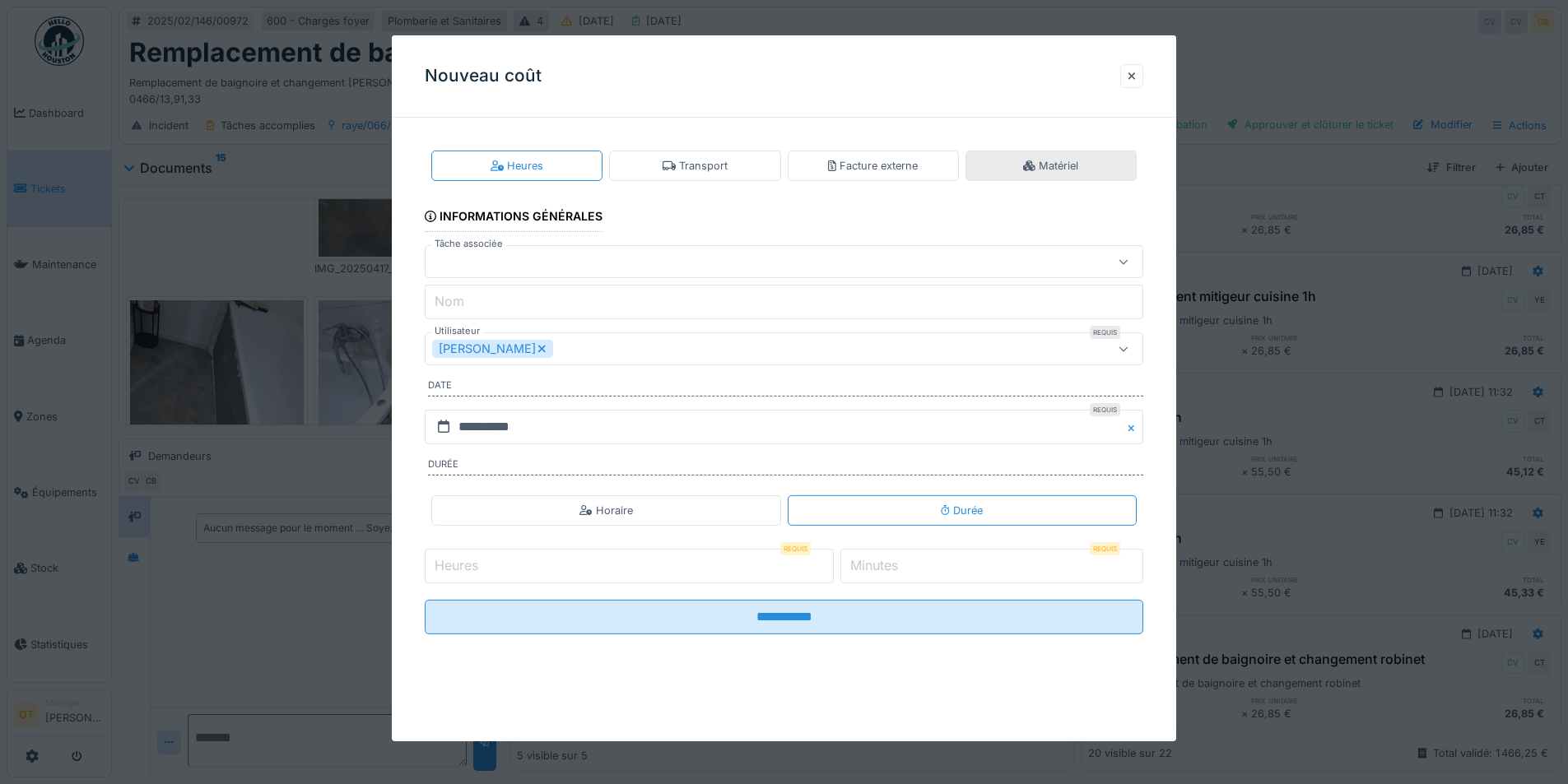
click at [1019, 164] on div "Matériel" at bounding box center [1051, 165] width 171 height 30
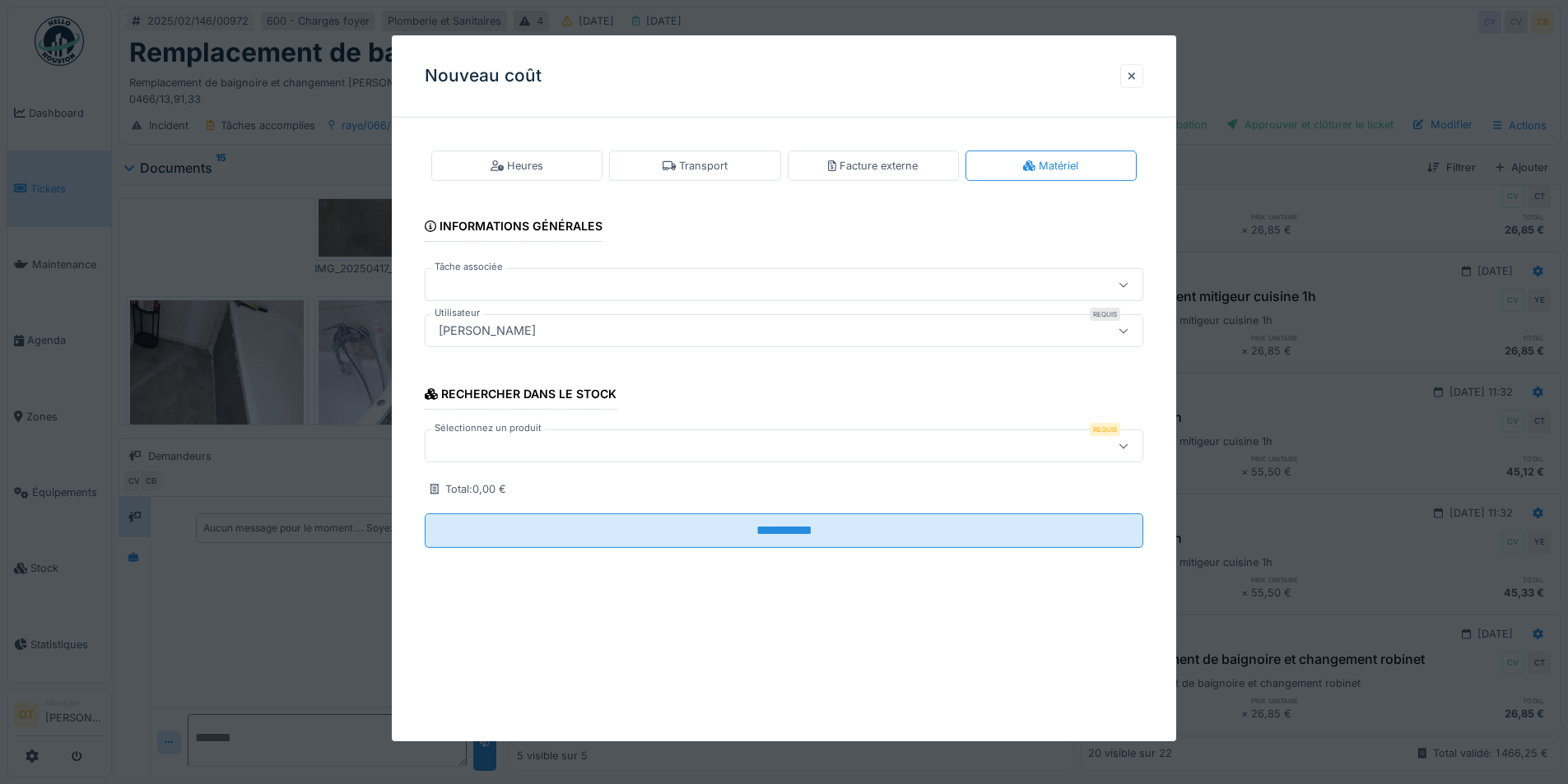
click at [598, 330] on div "[PERSON_NAME]" at bounding box center [742, 330] width 620 height 18
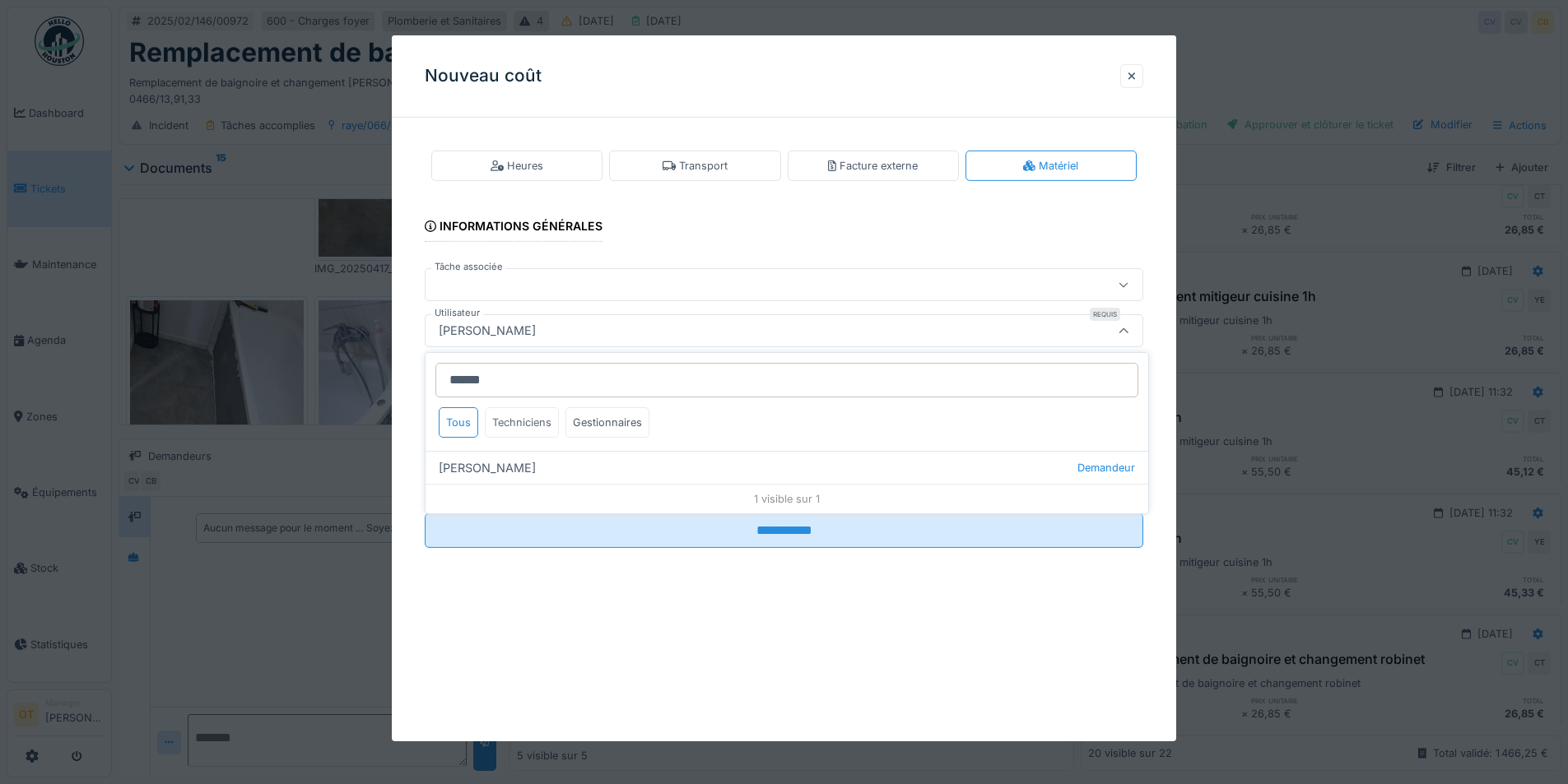
click at [525, 426] on div "Techniciens" at bounding box center [522, 422] width 74 height 30
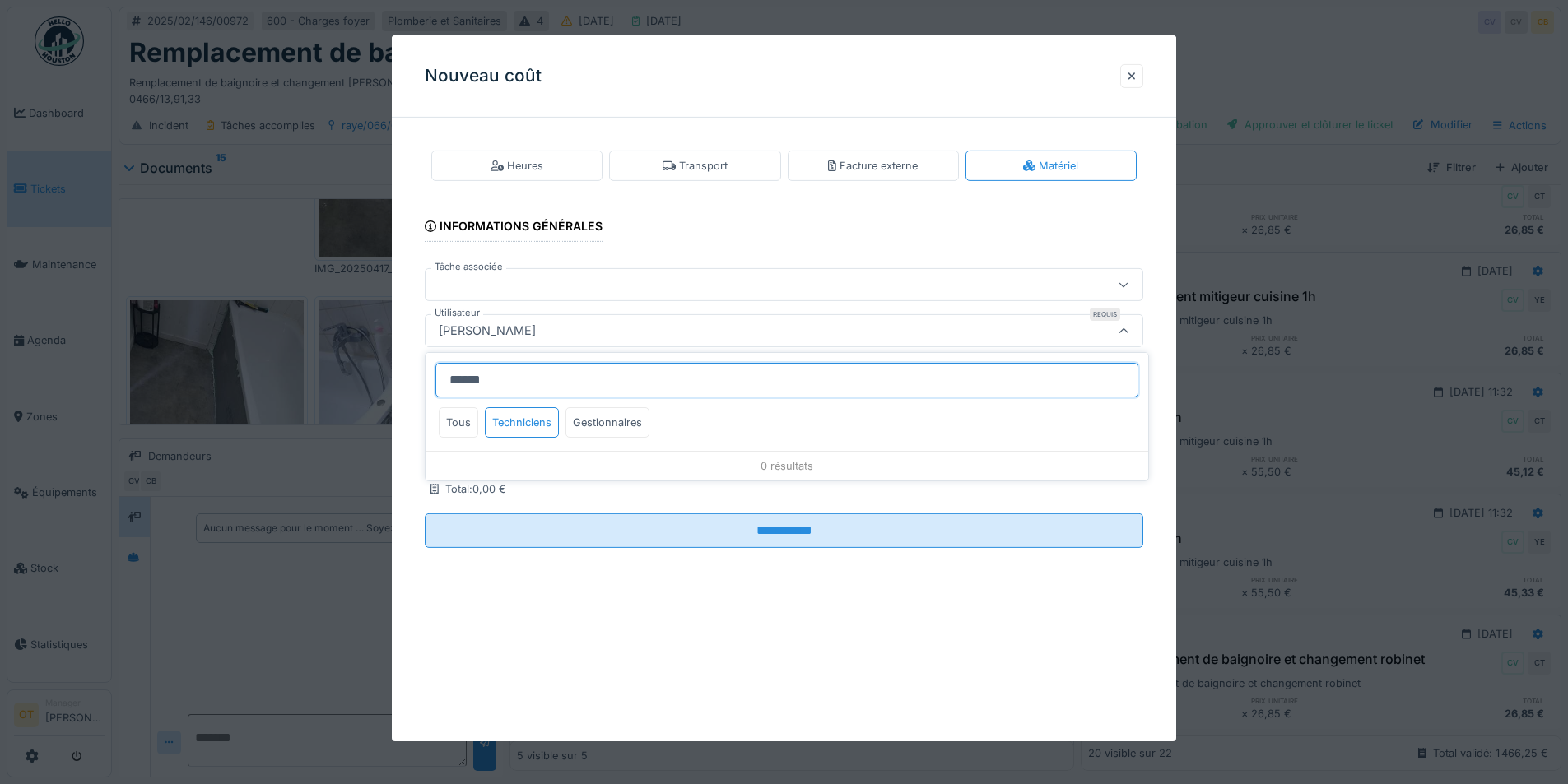
click at [460, 378] on input "******" at bounding box center [786, 380] width 703 height 35
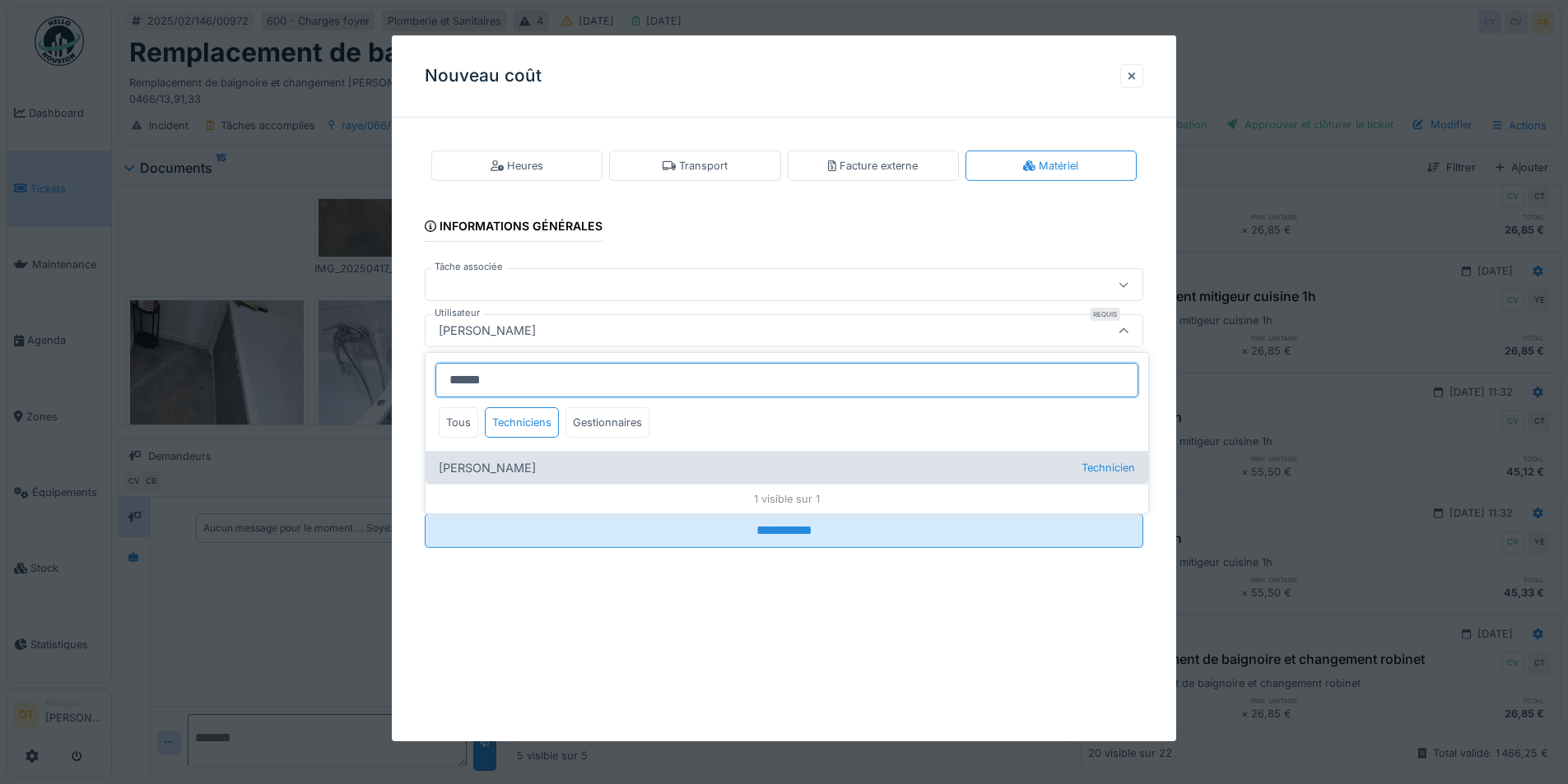
type input "******"
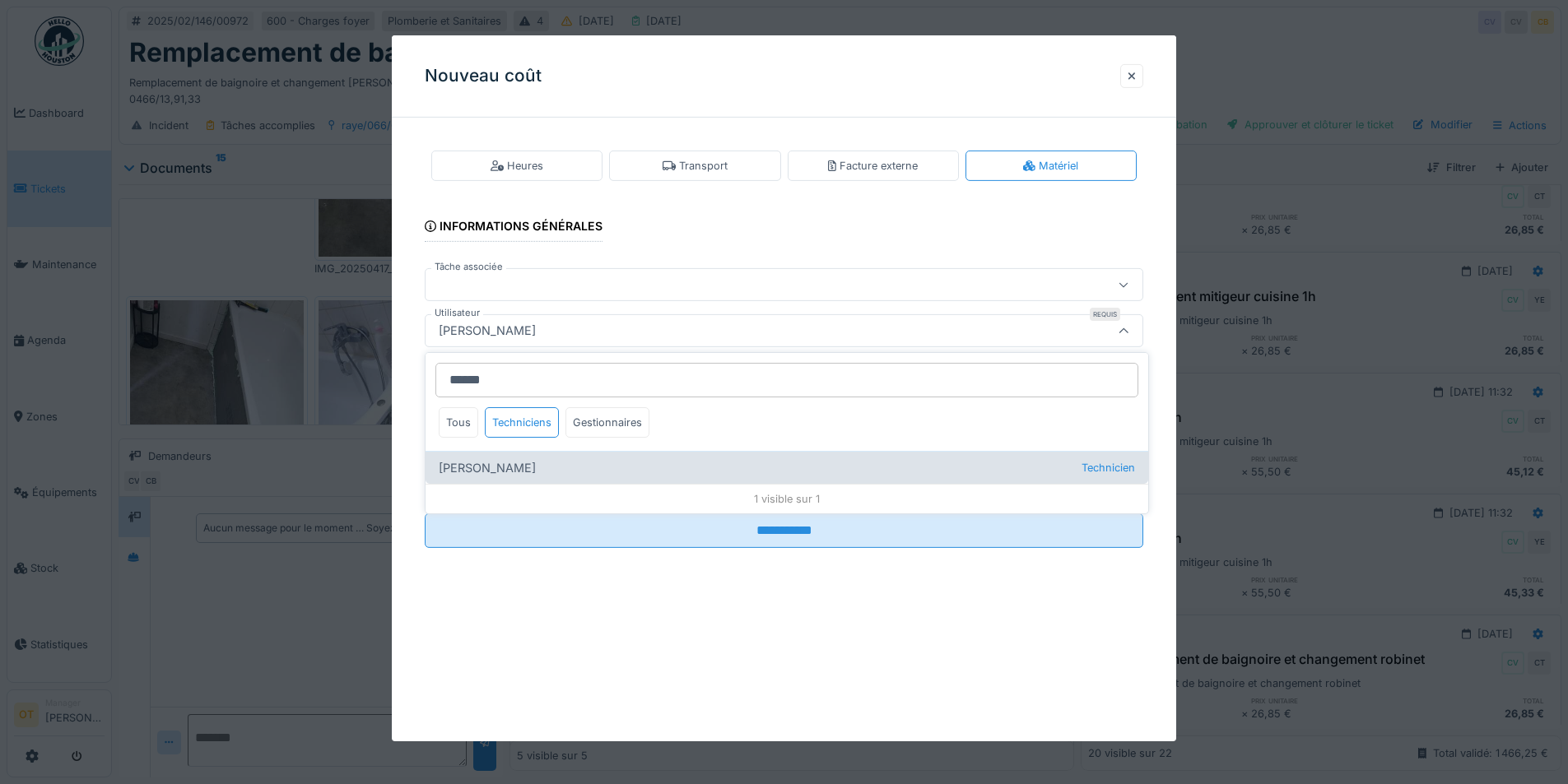
click at [500, 475] on div "Cédric Tychon Technicien" at bounding box center [786, 467] width 722 height 33
type input "****"
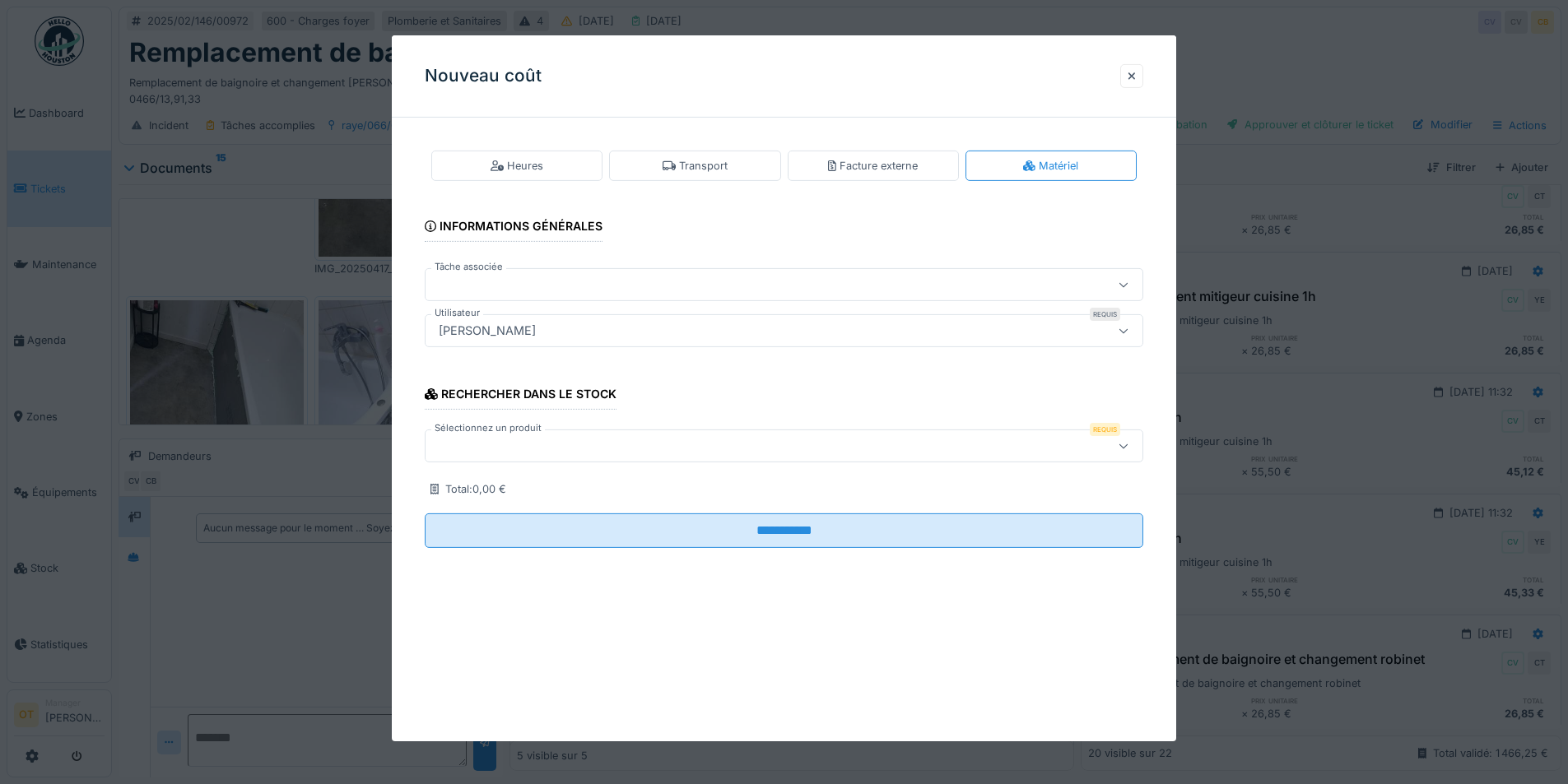
click at [547, 438] on div at bounding box center [742, 445] width 620 height 18
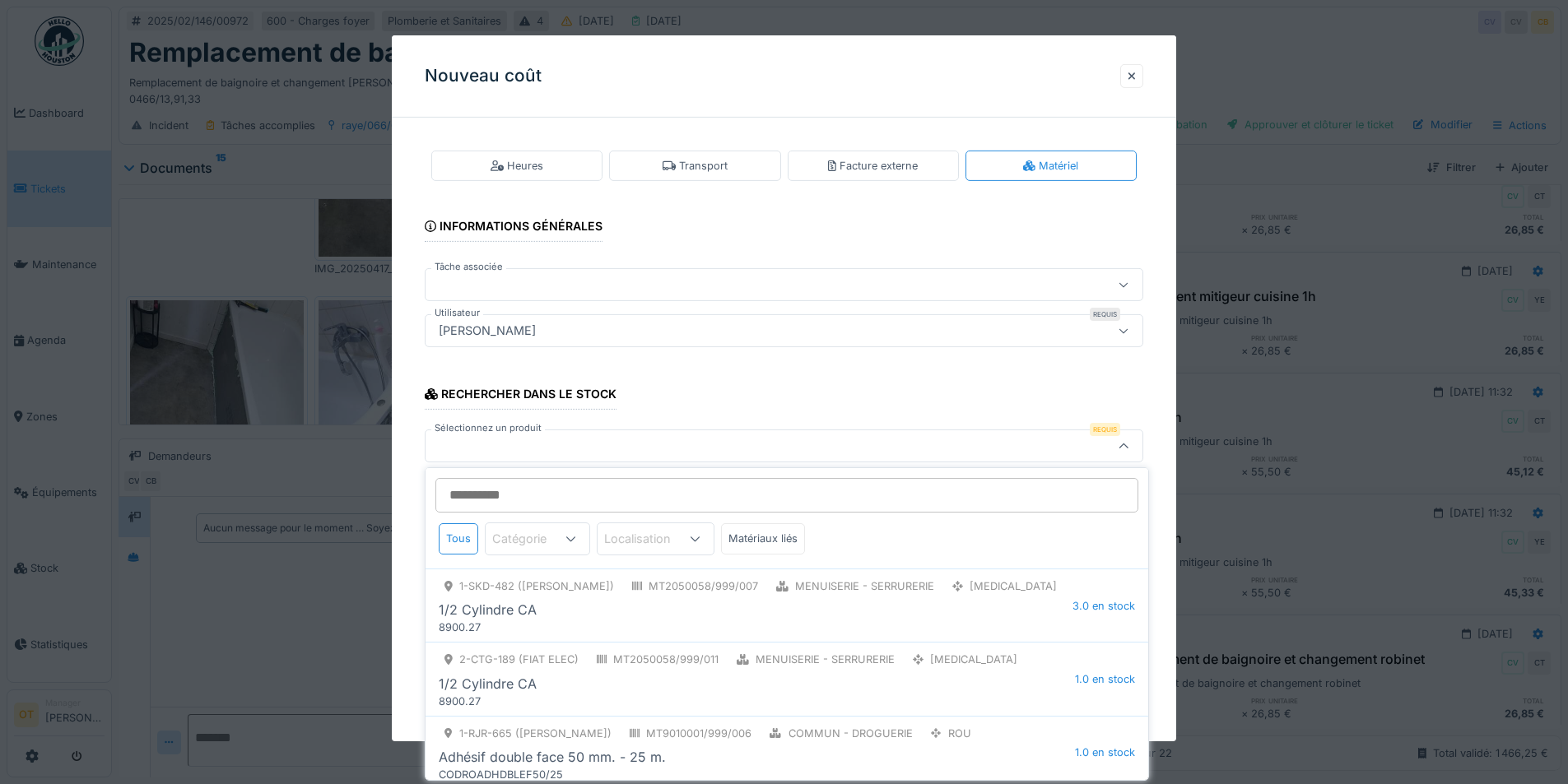
click at [516, 507] on input "Sélectionnez un produit" at bounding box center [786, 495] width 703 height 35
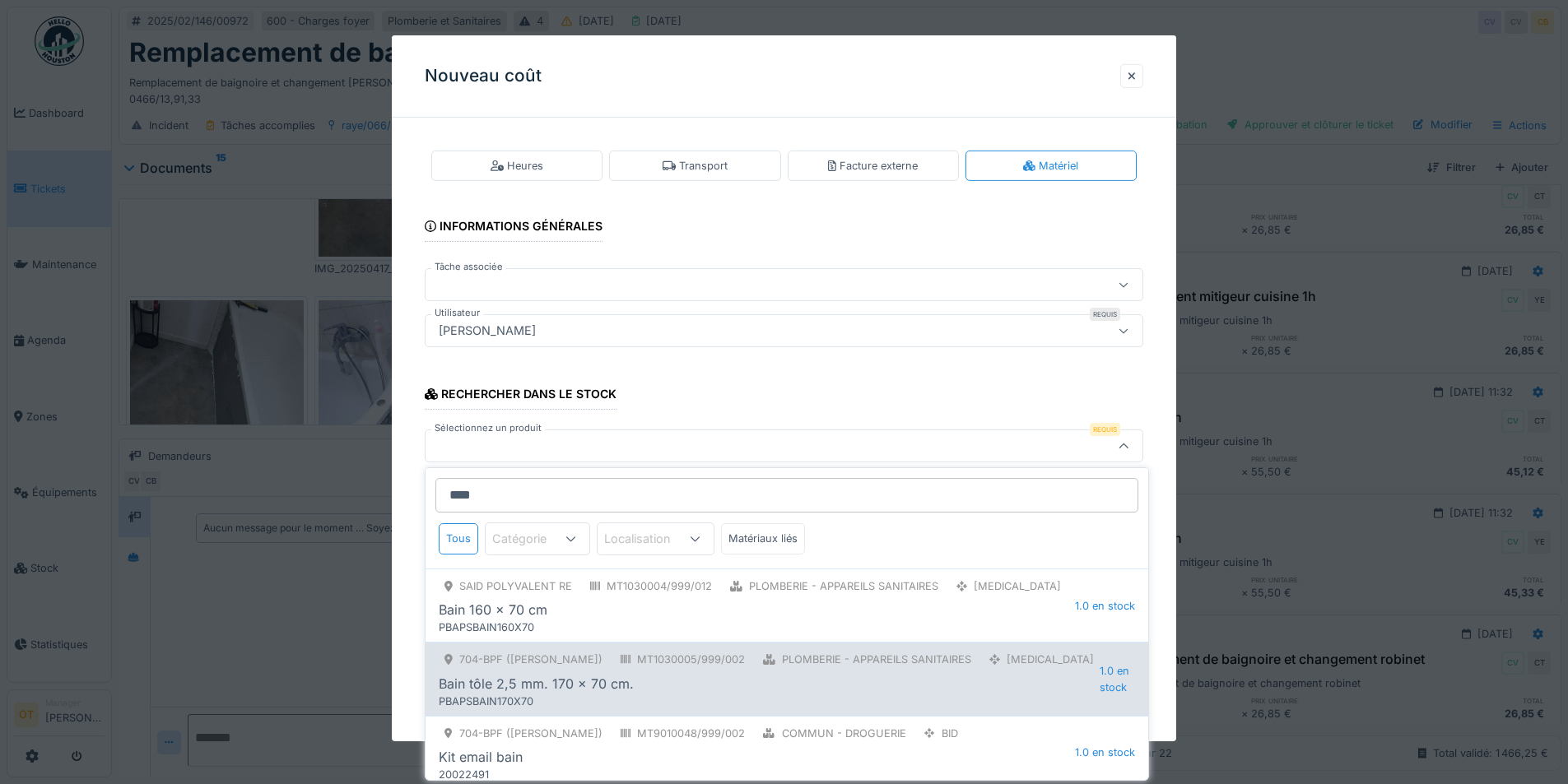
type input "****"
click at [669, 693] on div "PBAPSBAIN170X70" at bounding box center [752, 701] width 627 height 16
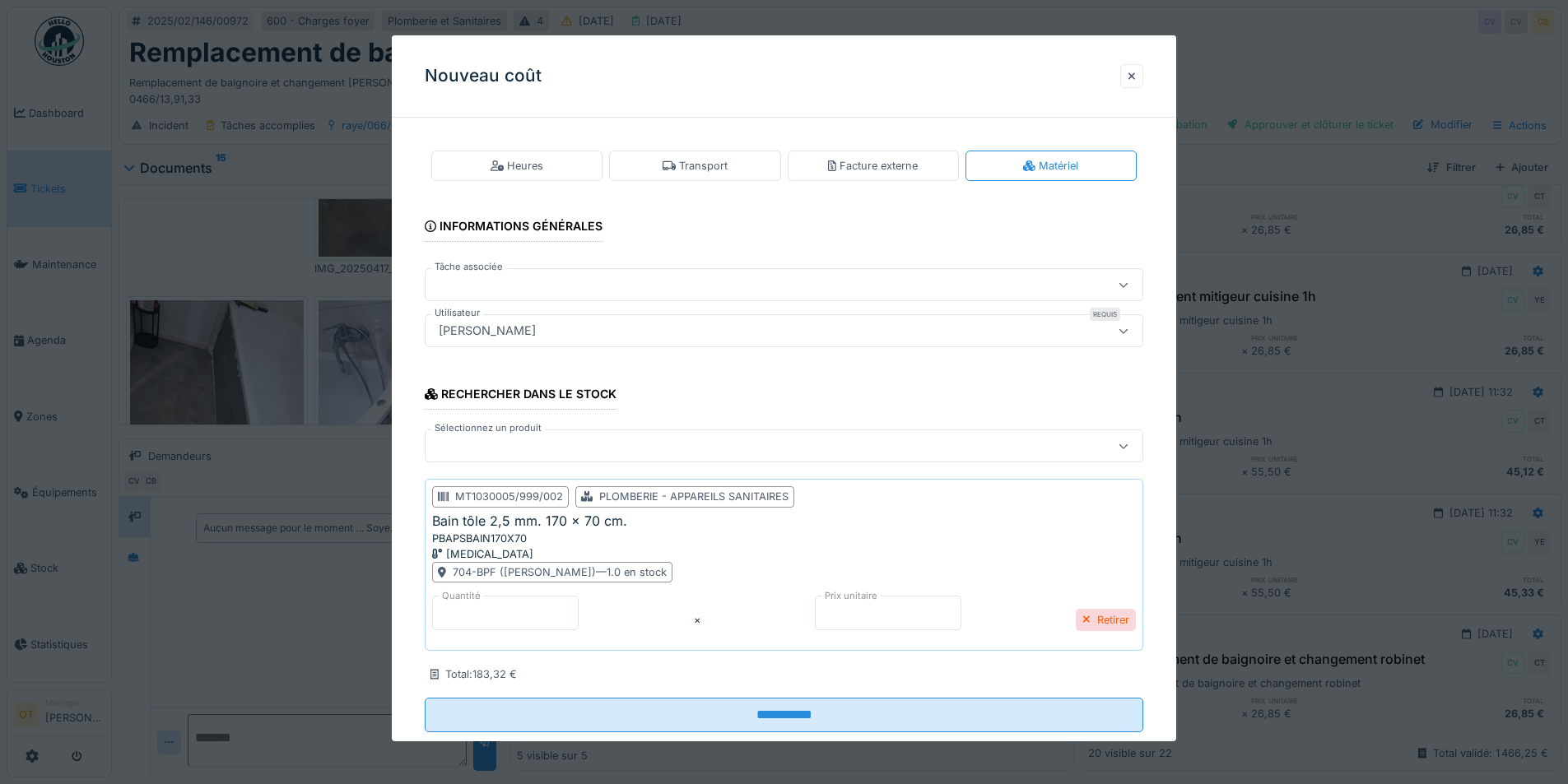
click at [626, 454] on div at bounding box center [742, 445] width 620 height 18
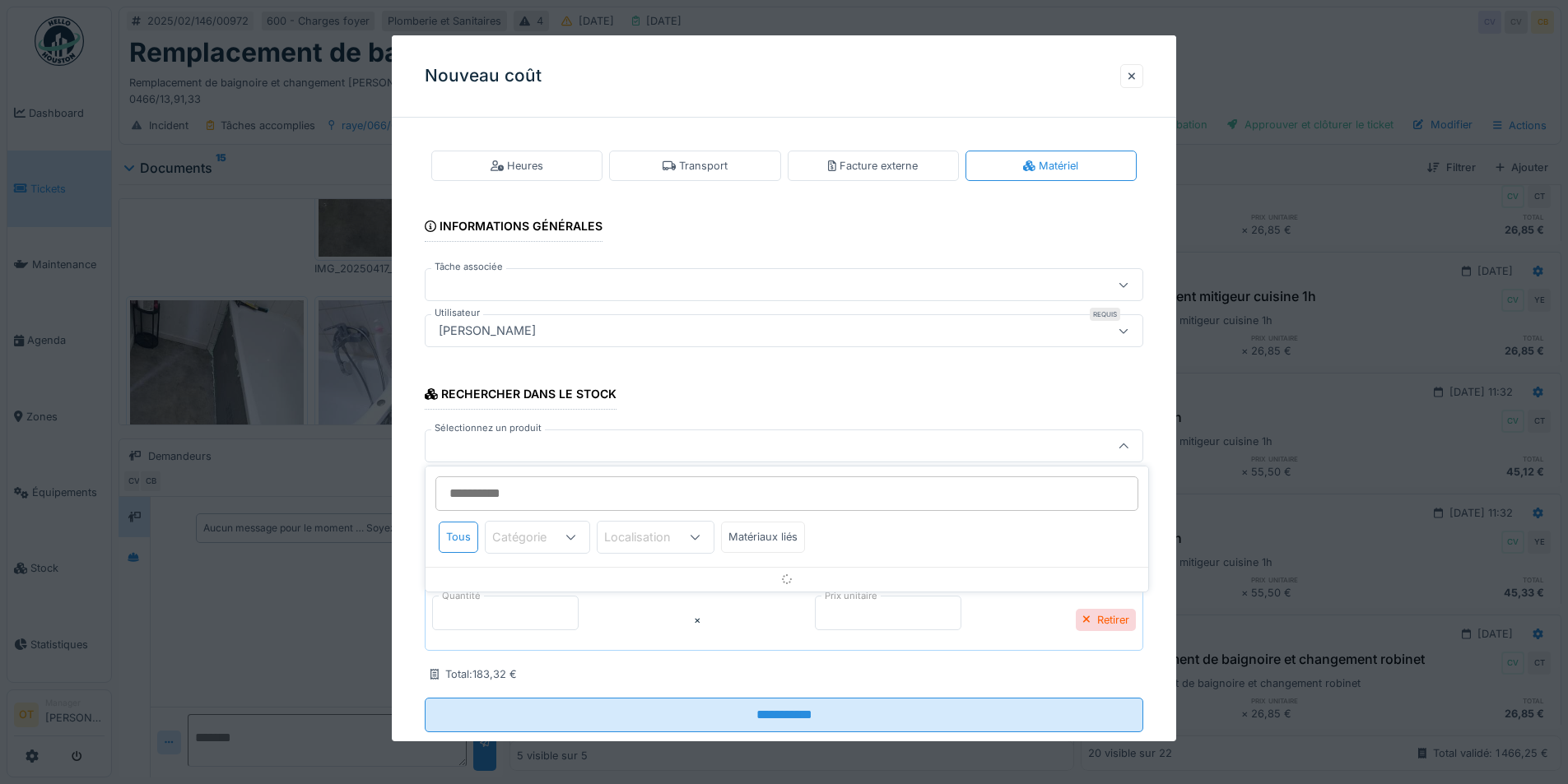
scroll to position [37, 0]
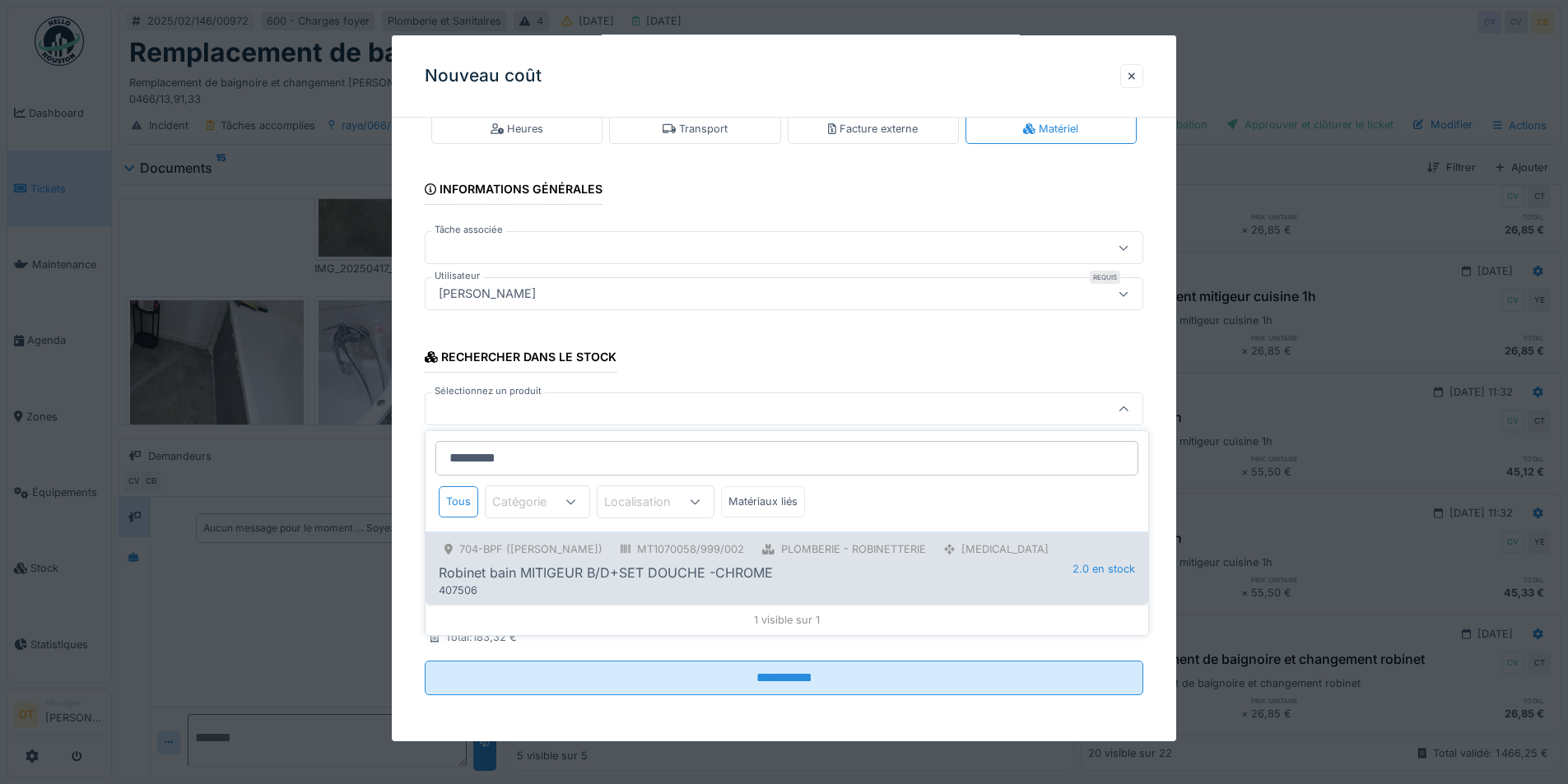
type input "*********"
click at [688, 577] on div "Robinet bain MITIGEUR B/D+SET DOUCHE -CHROME" at bounding box center [605, 572] width 334 height 20
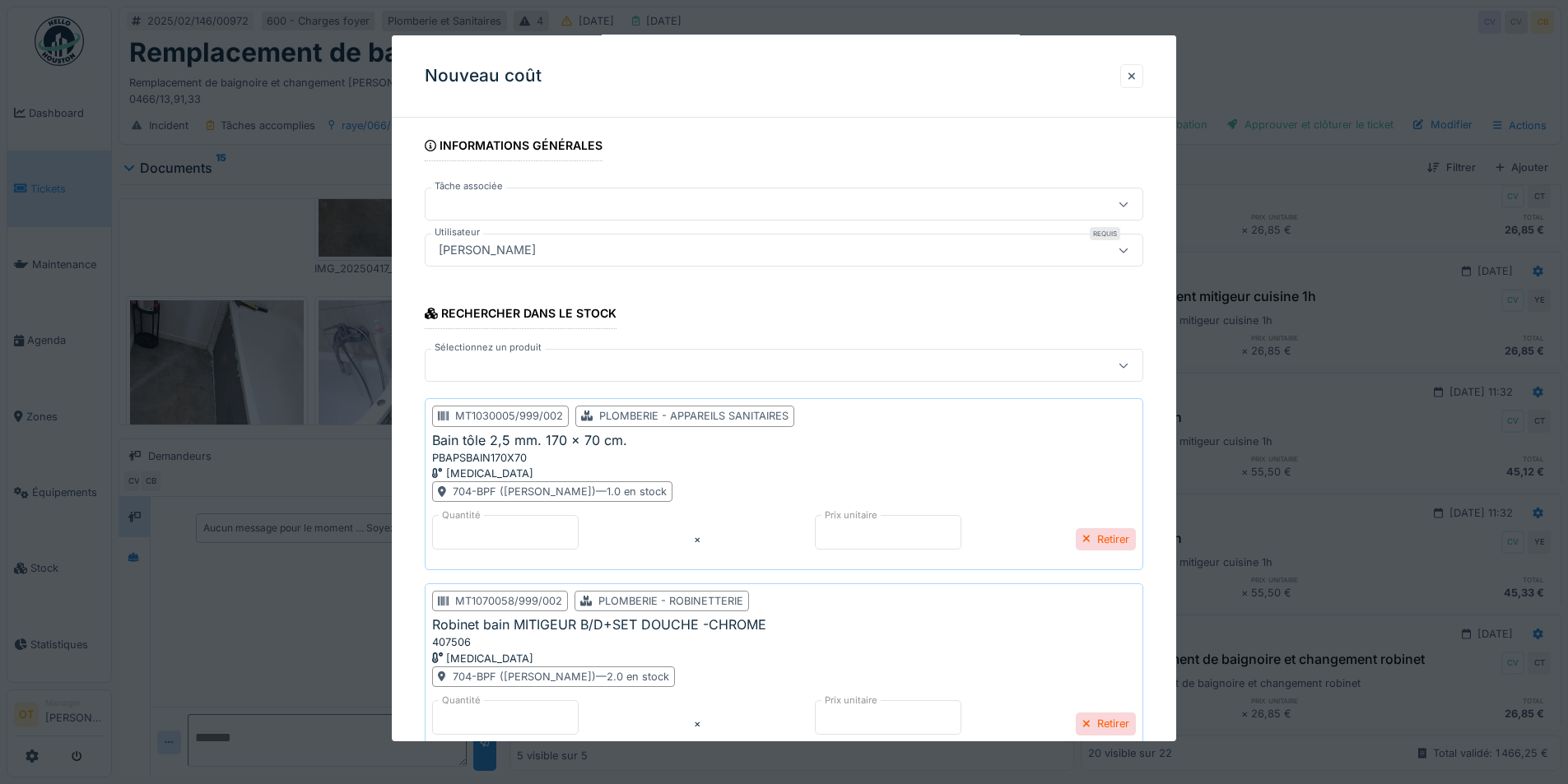
scroll to position [222, 0]
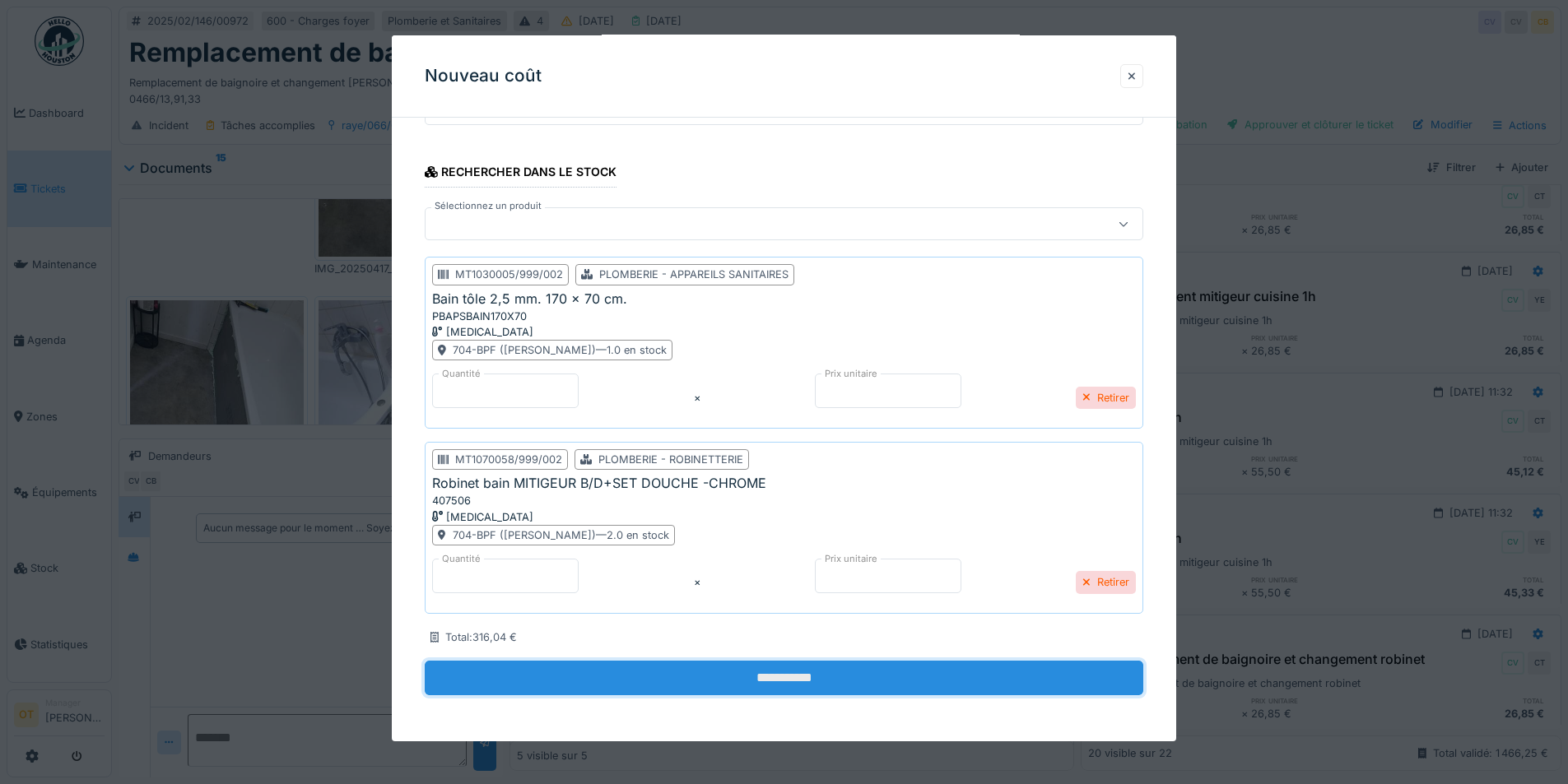
click at [818, 679] on input "**********" at bounding box center [784, 678] width 719 height 35
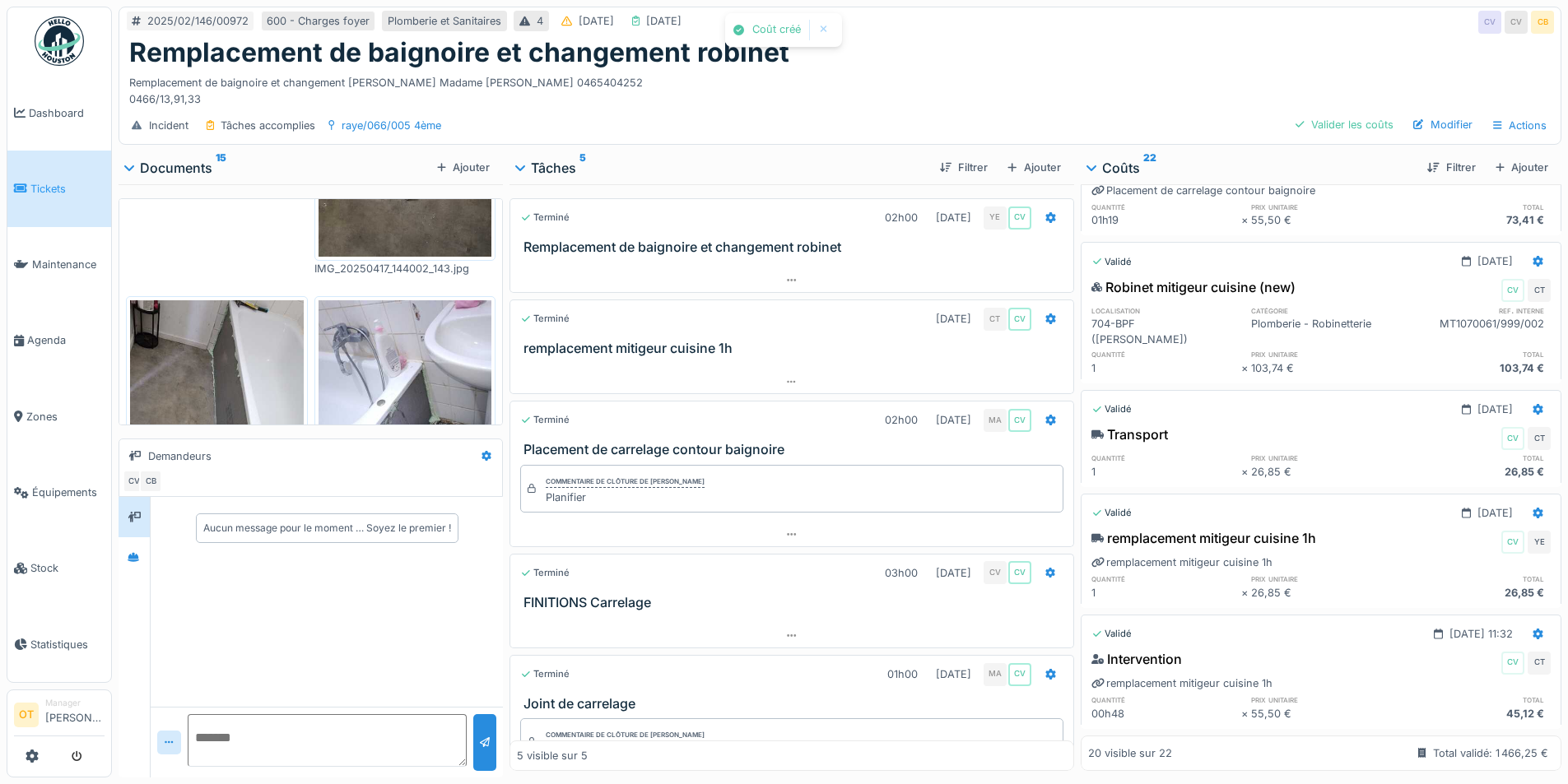
scroll to position [2258, 0]
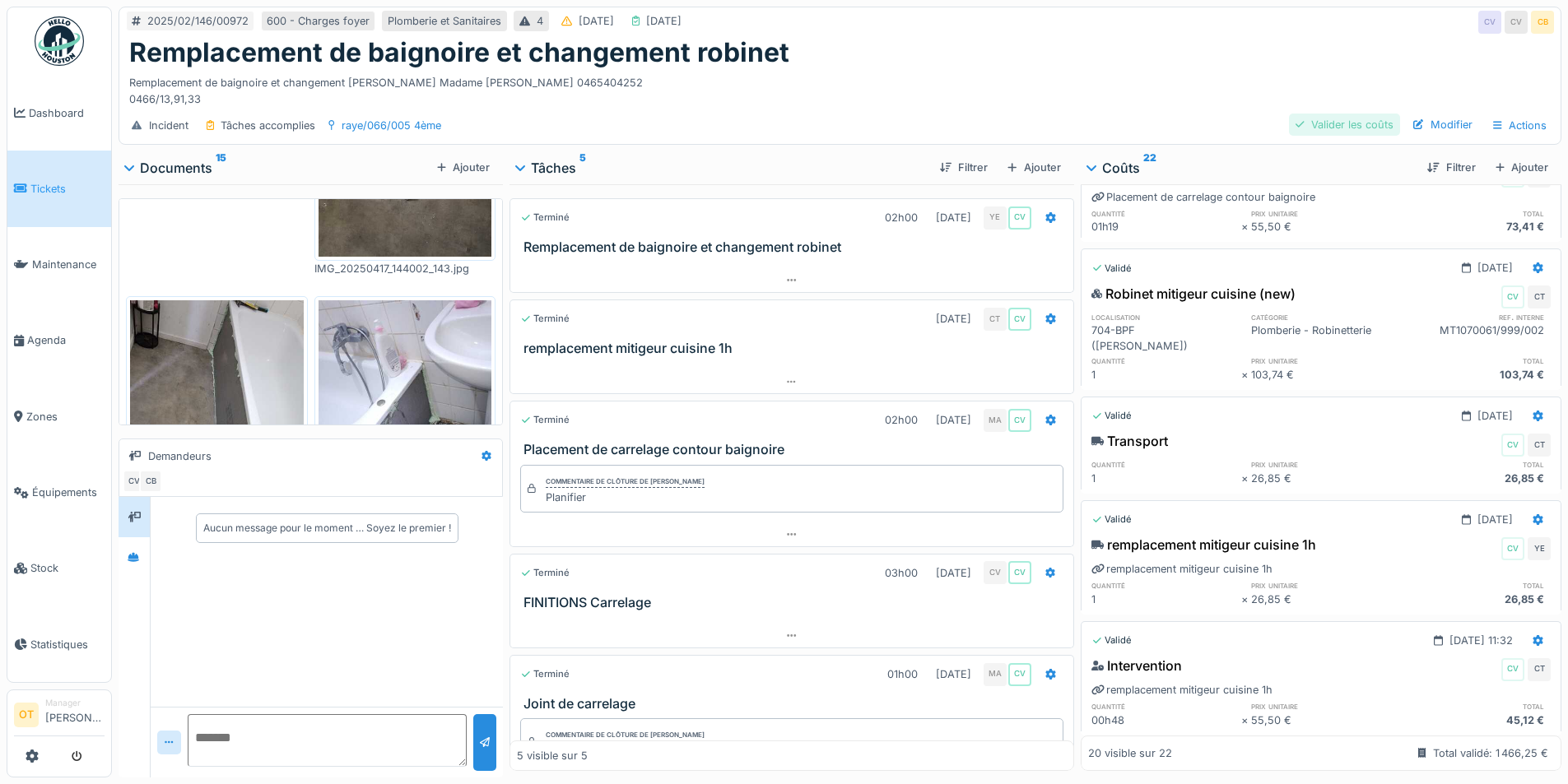
click at [1330, 116] on div "Valider les coûts" at bounding box center [1344, 124] width 111 height 22
click at [1322, 131] on div "Approuver et clôturer le ticket" at bounding box center [1309, 124] width 179 height 22
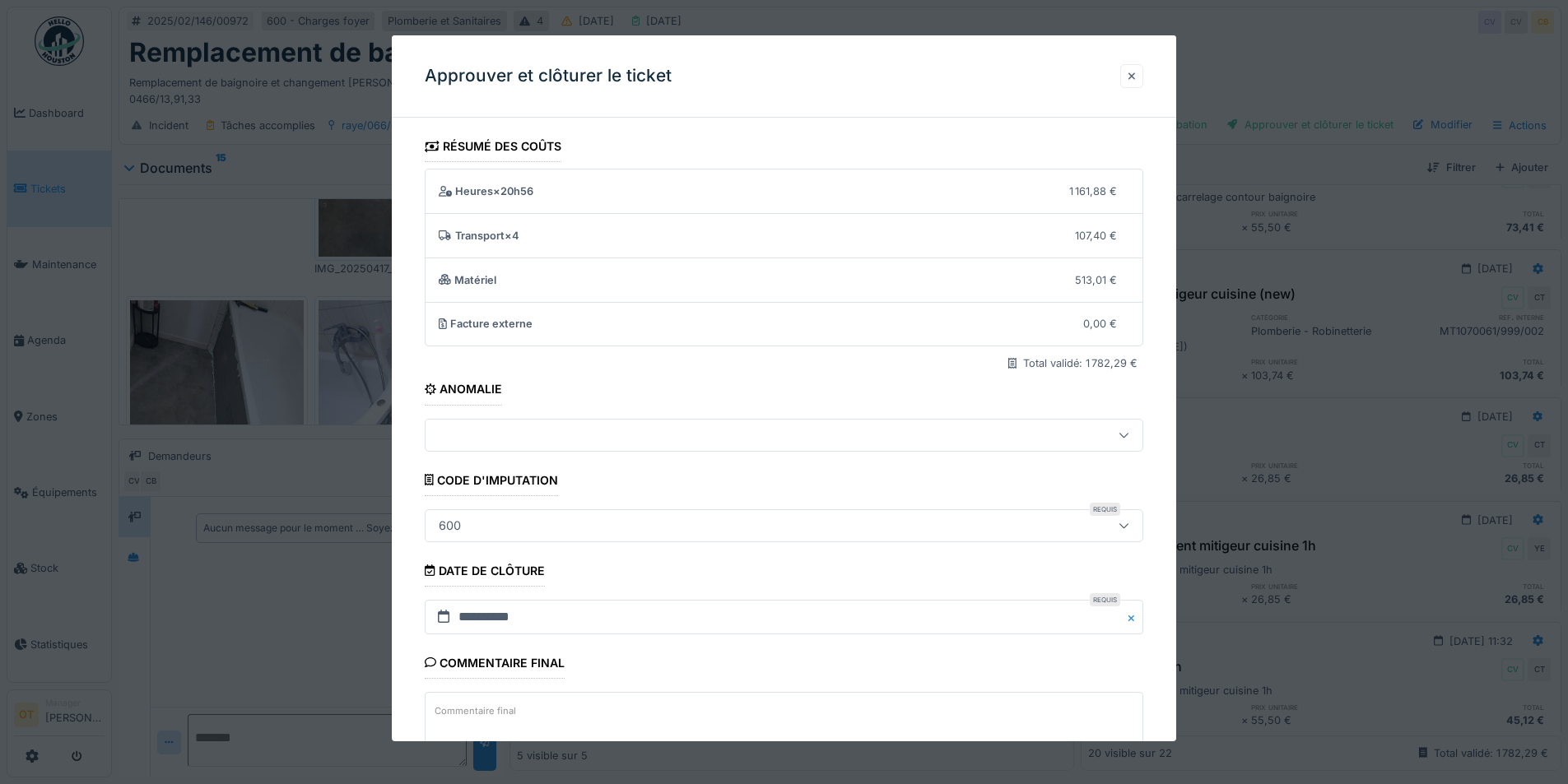
click at [1136, 81] on div at bounding box center [1132, 76] width 9 height 16
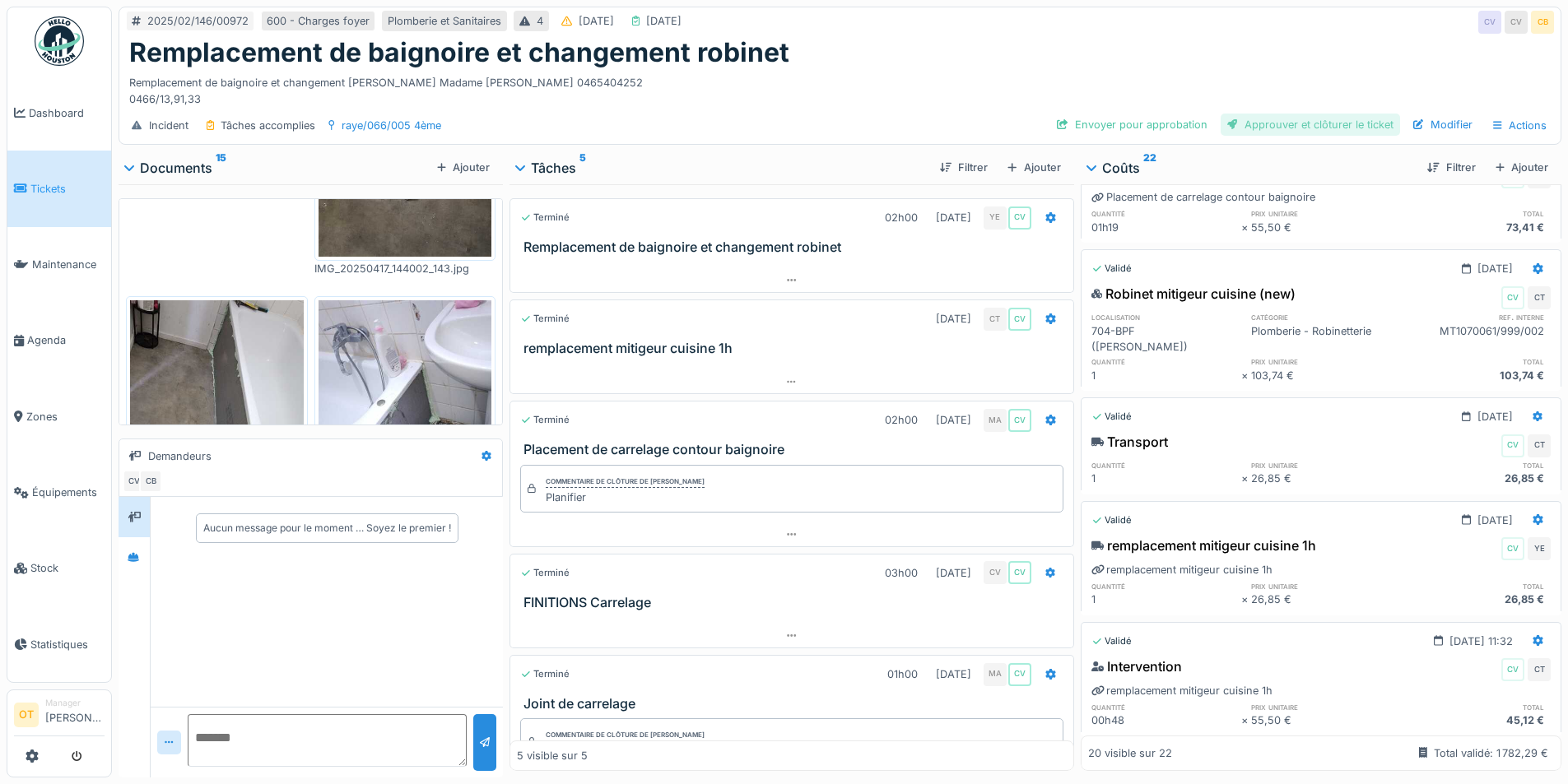
click at [1268, 124] on div "Approuver et clôturer le ticket" at bounding box center [1309, 124] width 179 height 22
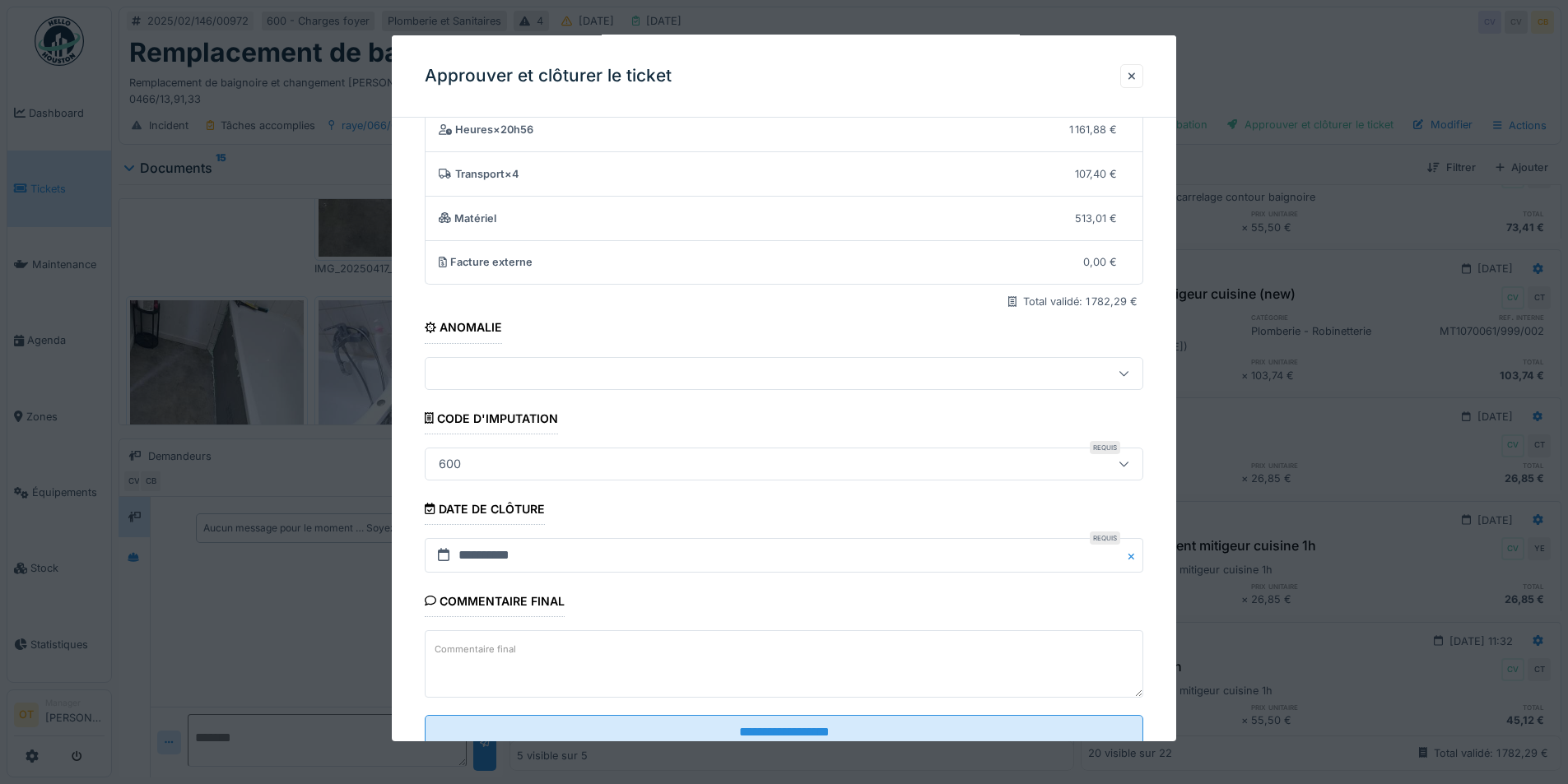
scroll to position [116, 0]
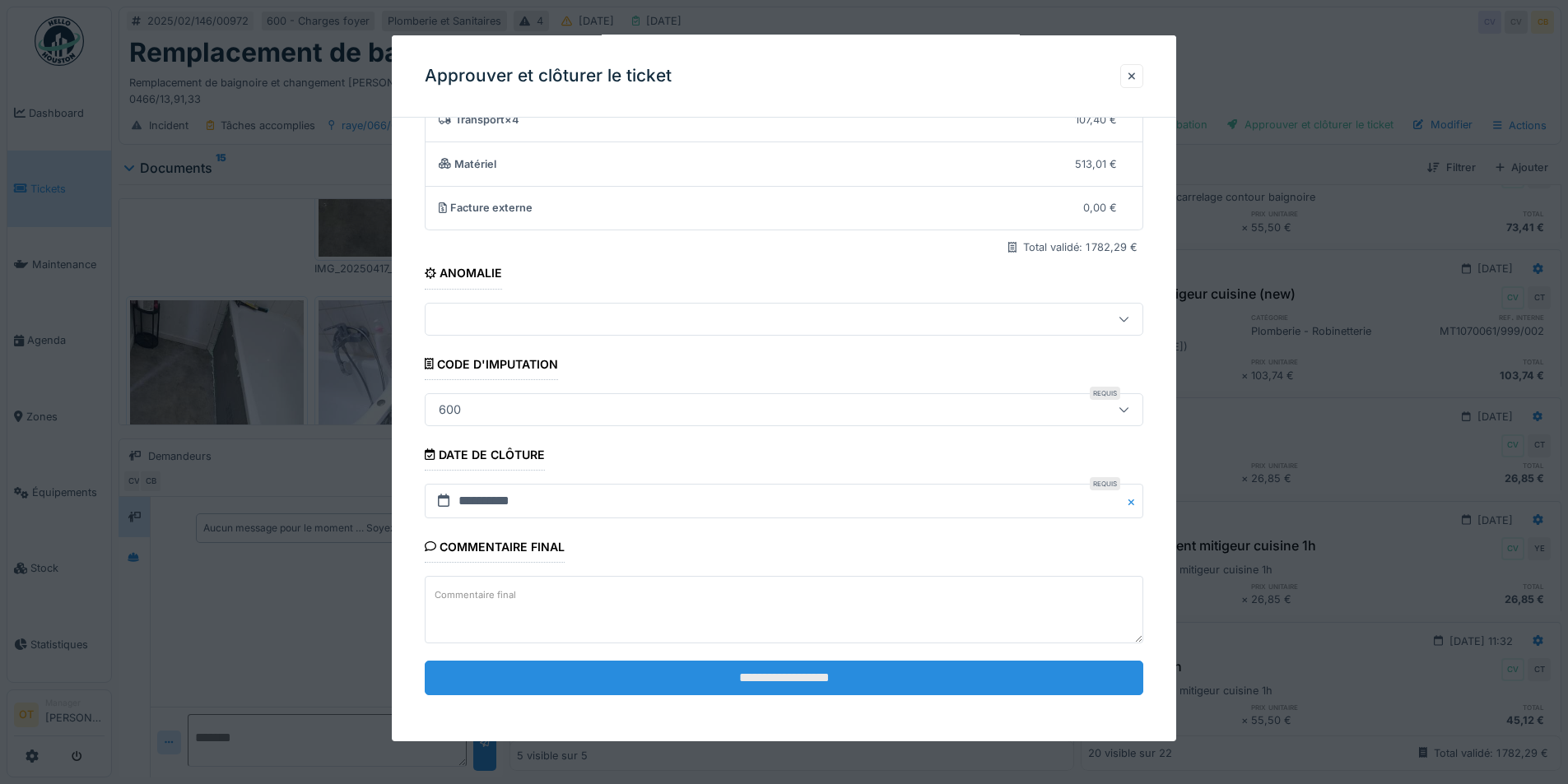
click at [767, 671] on input "**********" at bounding box center [784, 678] width 719 height 35
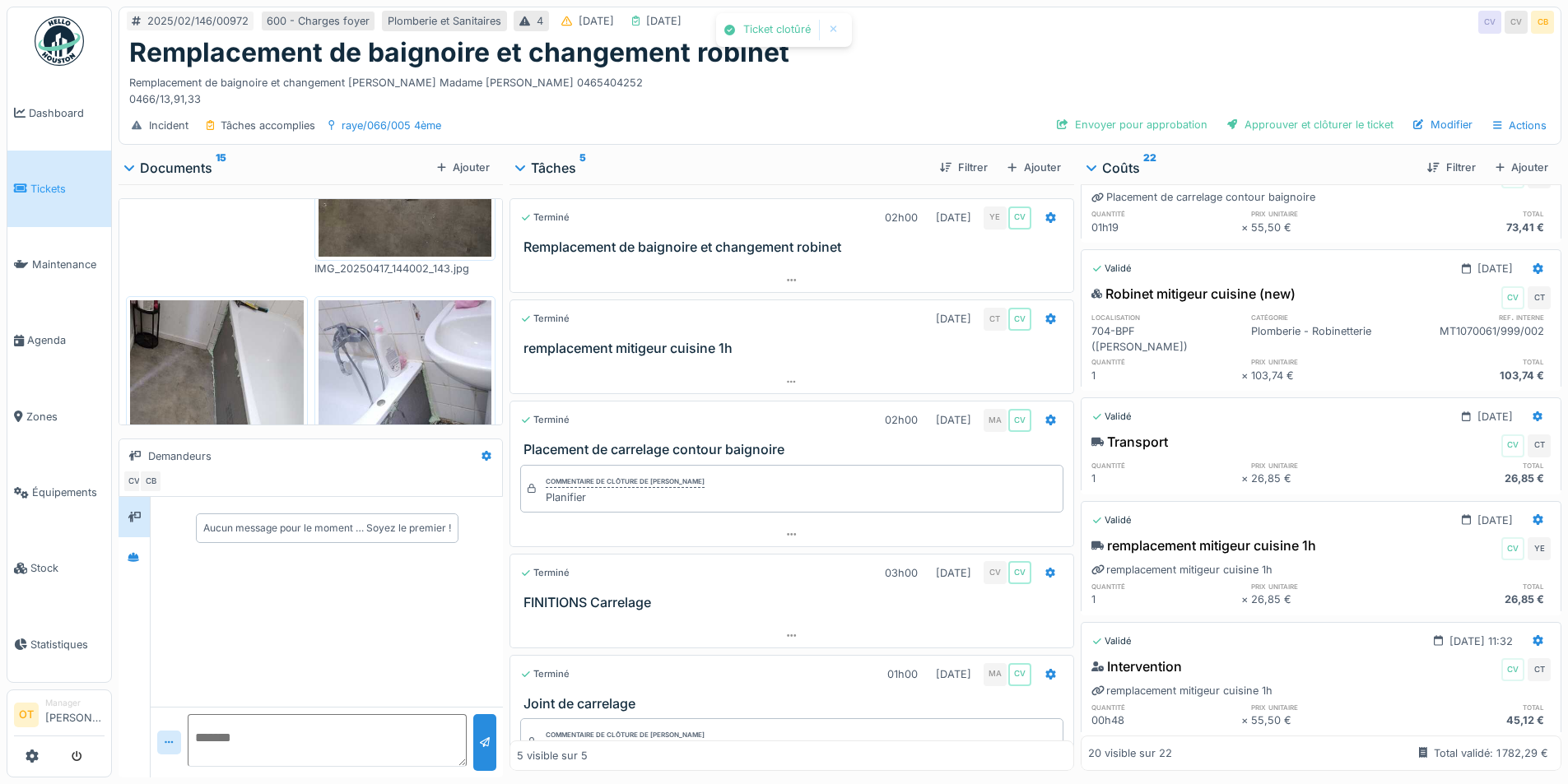
scroll to position [2188, 0]
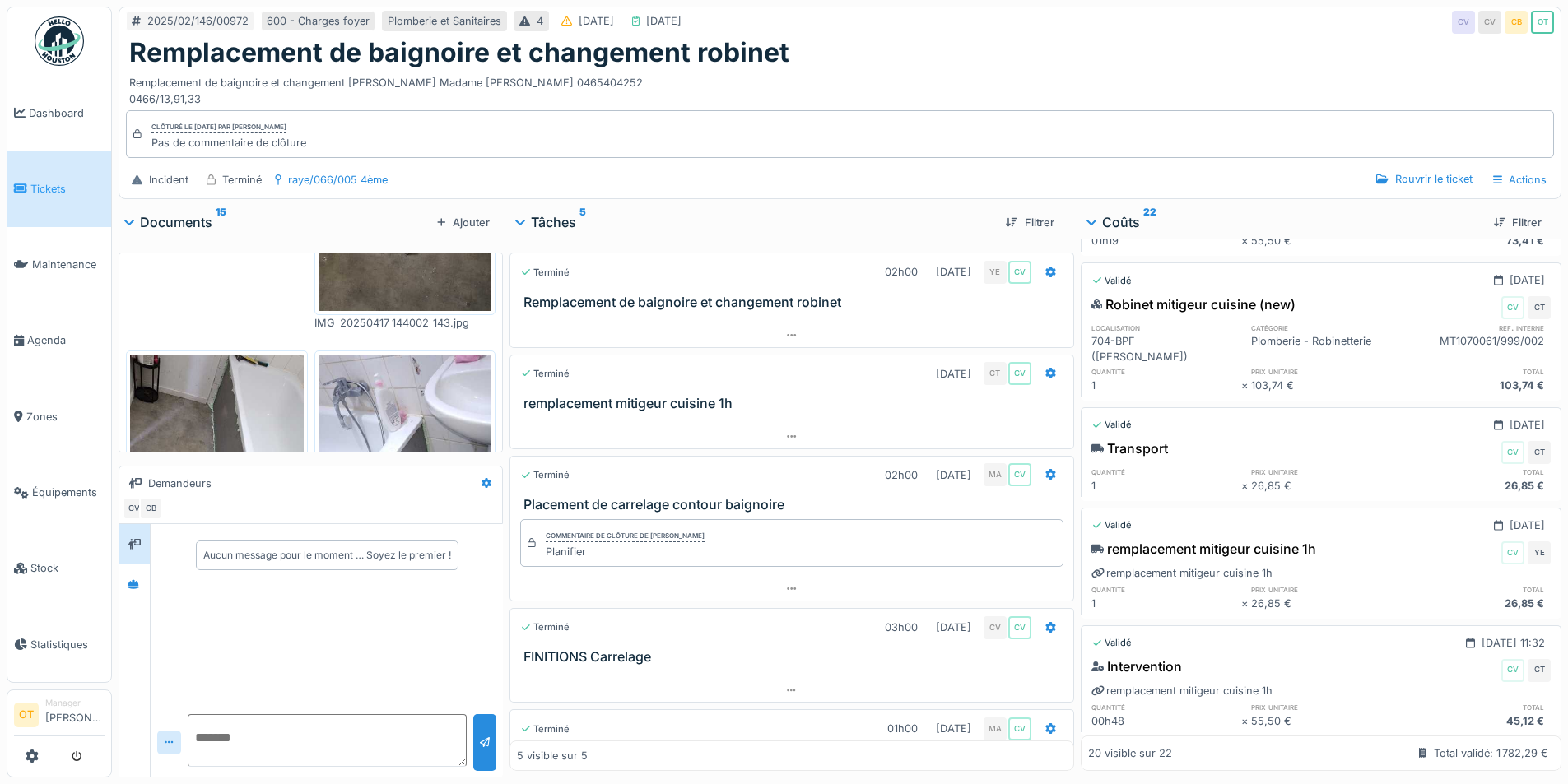
click at [1327, 17] on div "2025/02/146/00972 600 - Charges foyer Plomberie et Sanitaires 4 02/02/2025 06/0…" at bounding box center [840, 22] width 1441 height 29
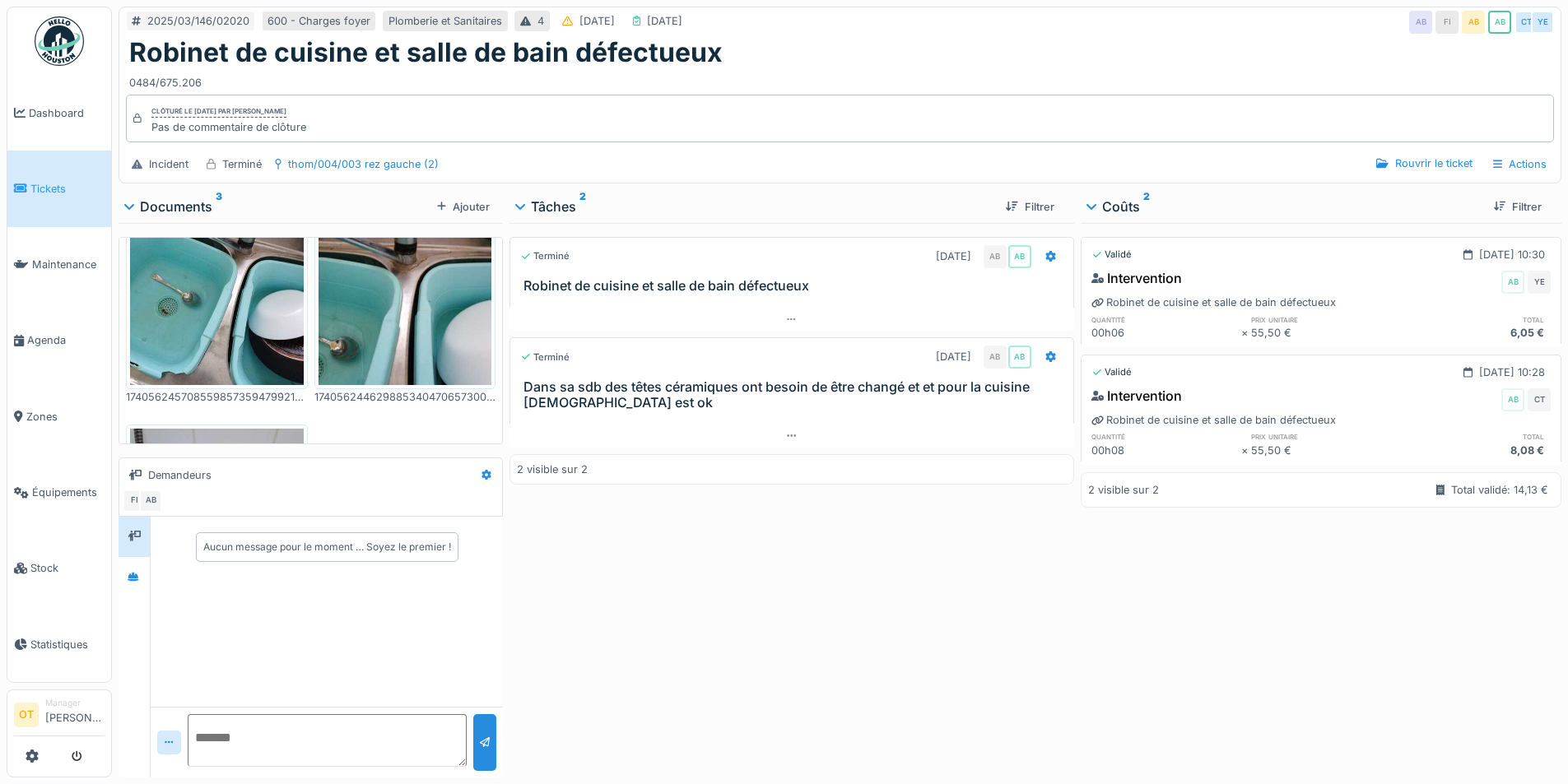
scroll to position [329, 0]
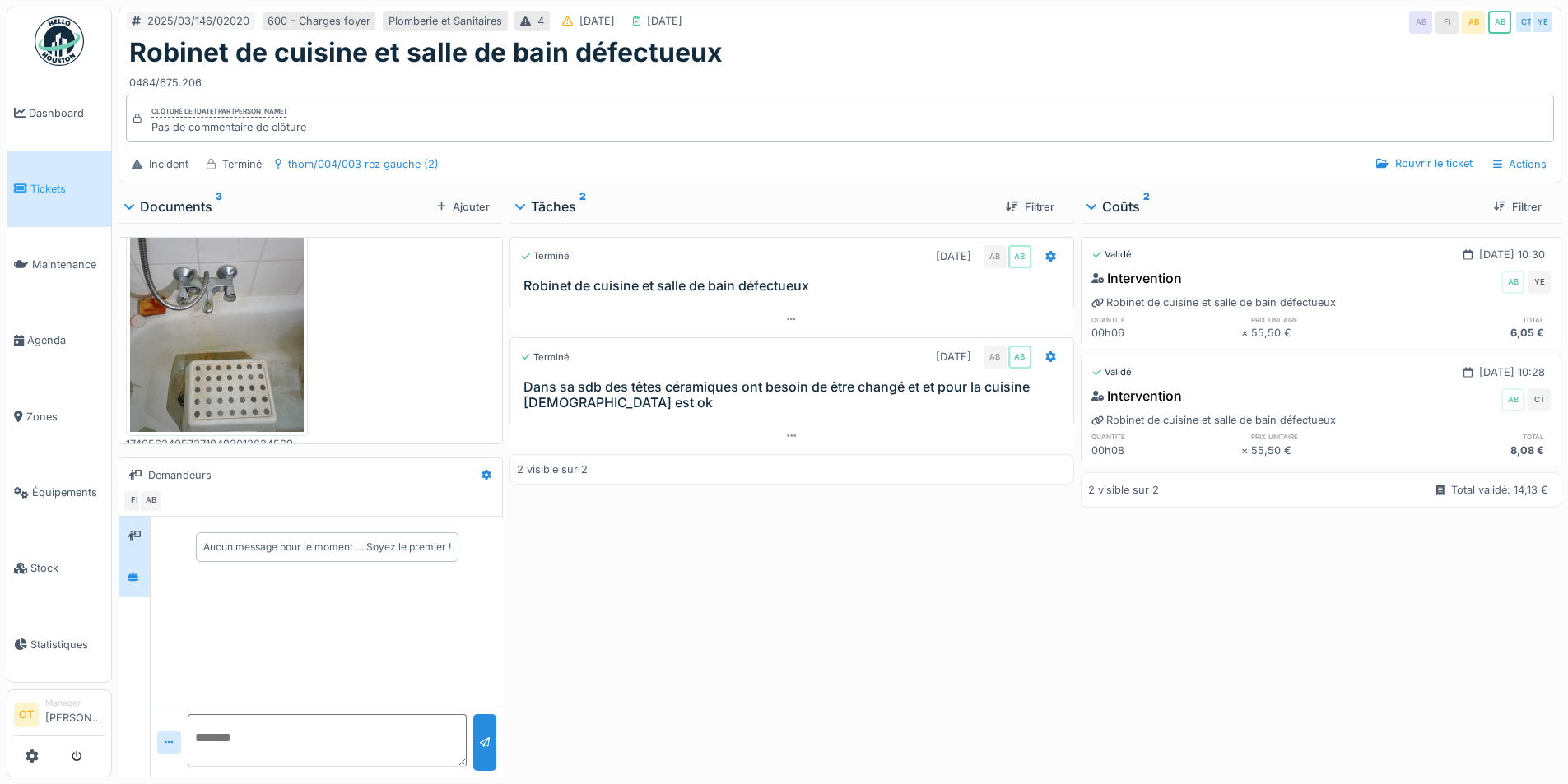
click at [156, 573] on div "Aucun message pour le moment … Soyez le premier !" at bounding box center [326, 547] width 352 height 61
click at [131, 579] on icon at bounding box center [132, 576] width 11 height 9
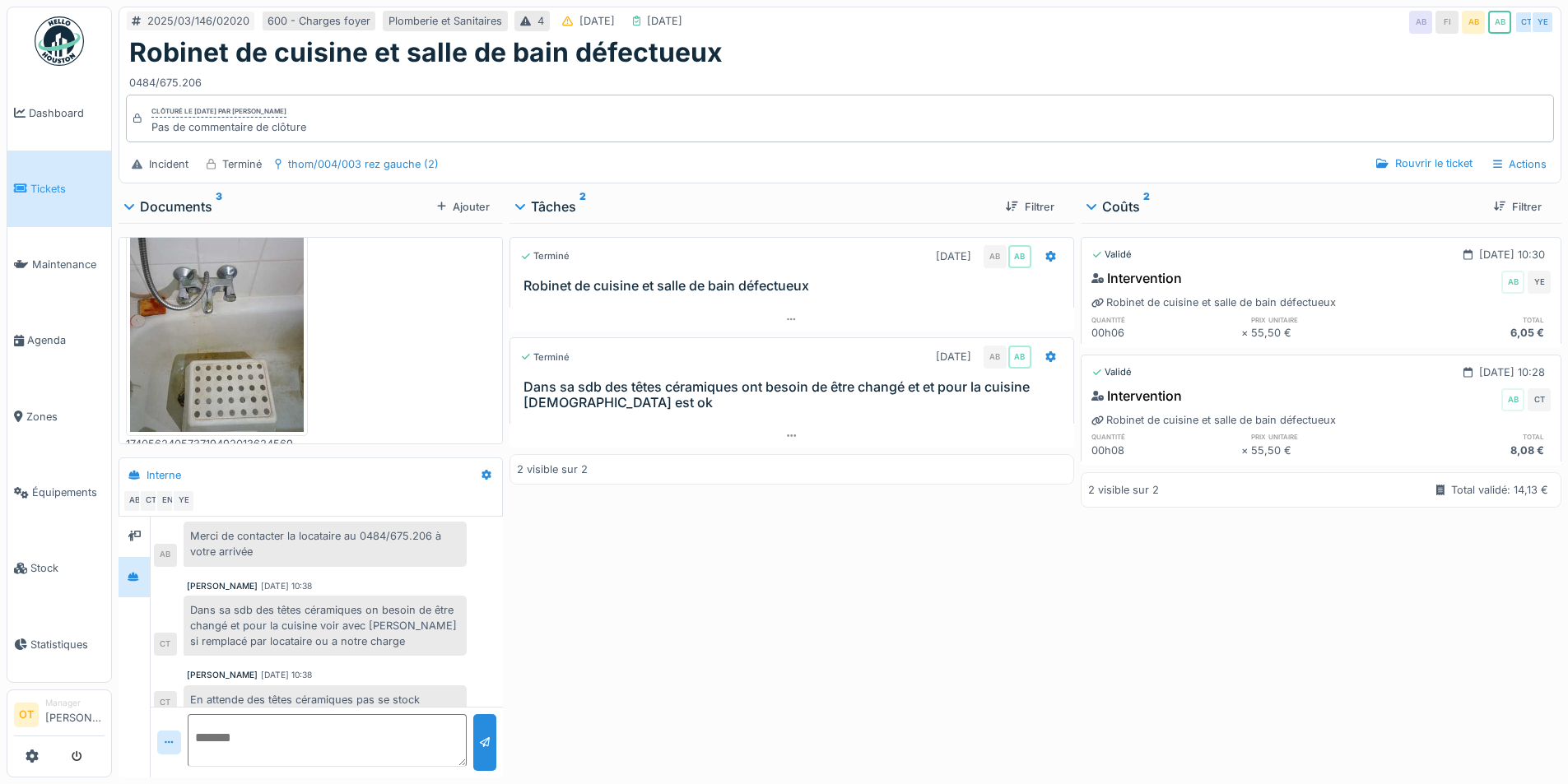
scroll to position [0, 0]
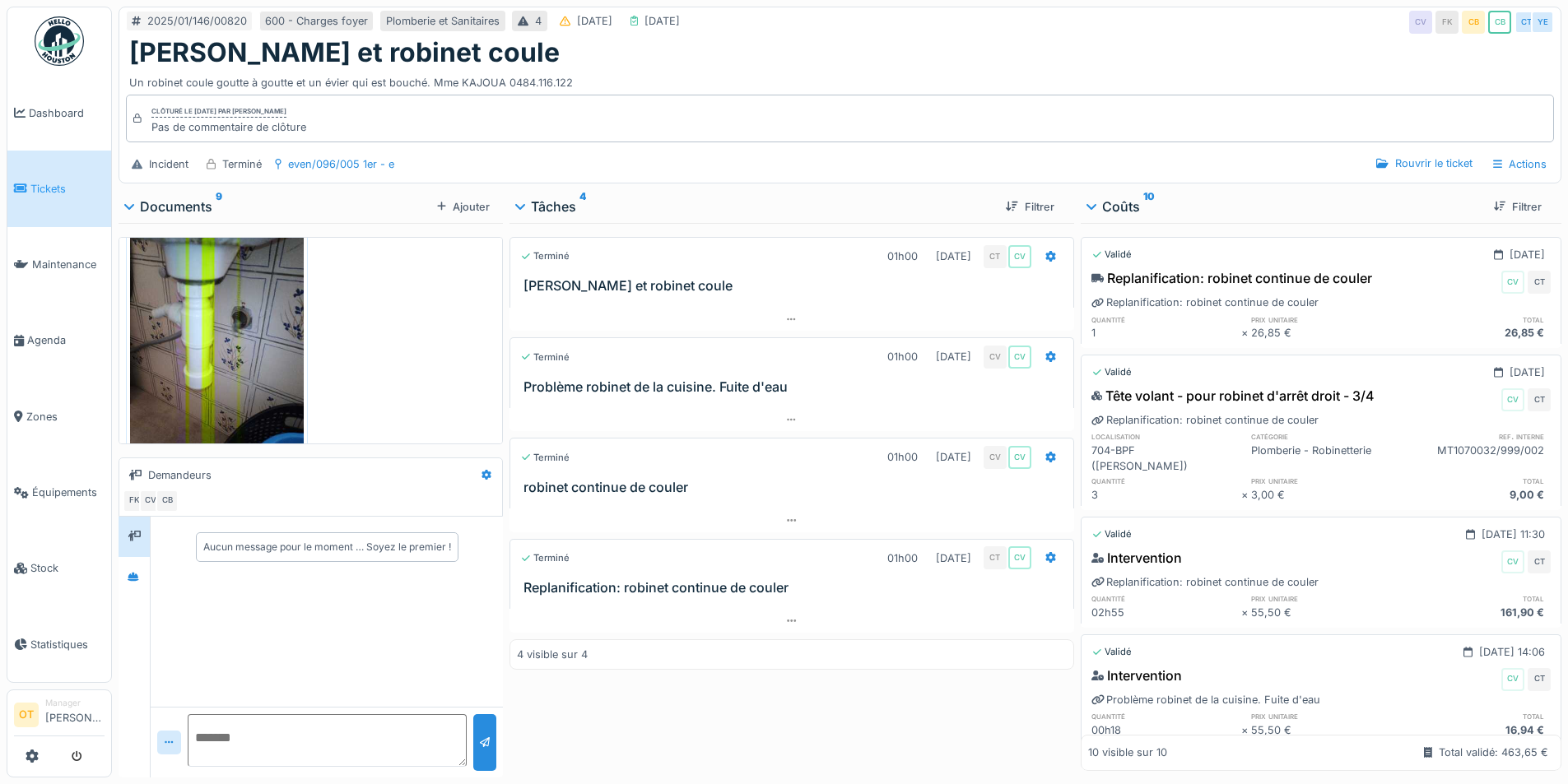
scroll to position [1123, 0]
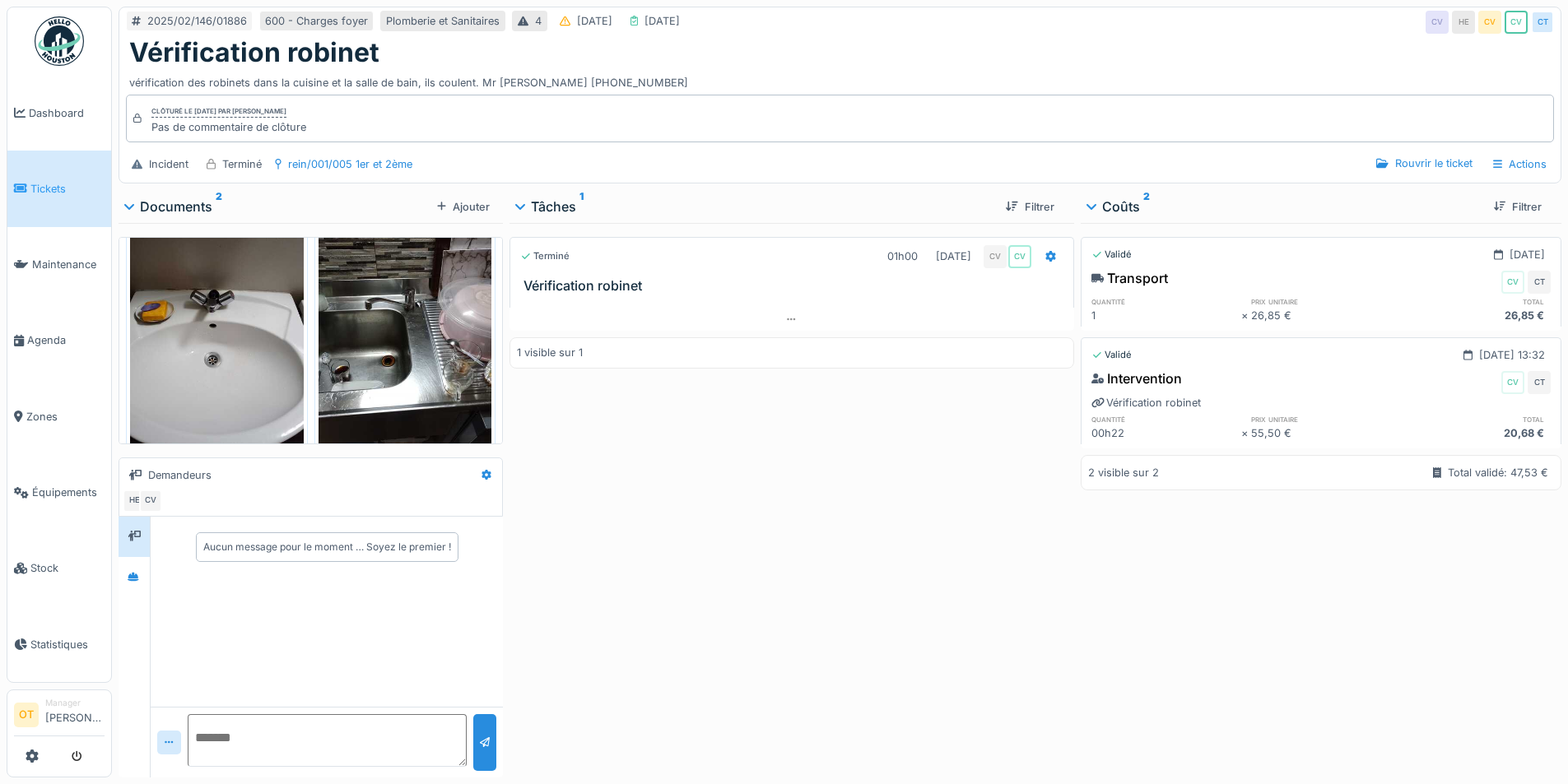
scroll to position [65, 0]
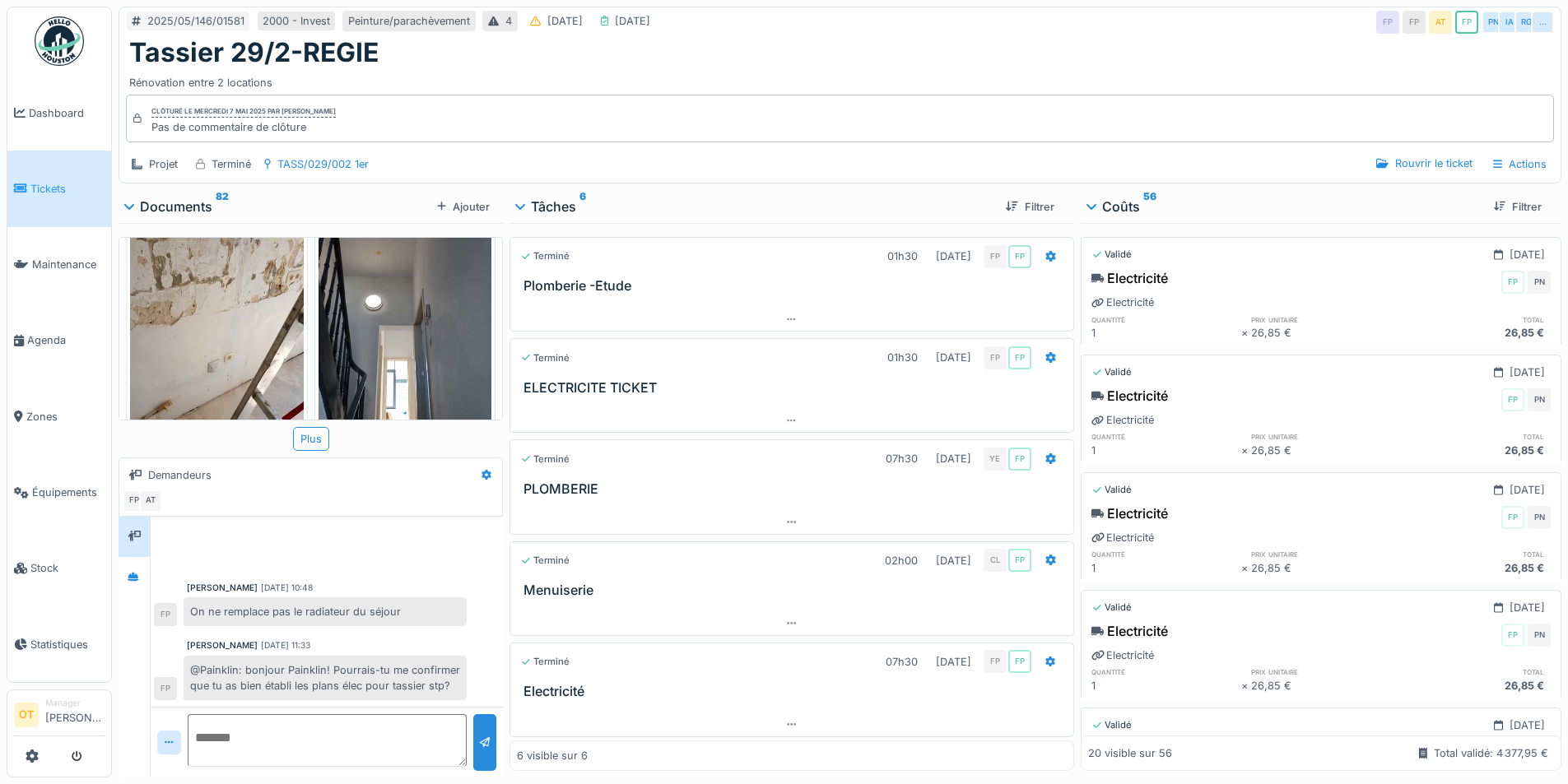
scroll to position [1151, 0]
